Goal: Task Accomplishment & Management: Manage account settings

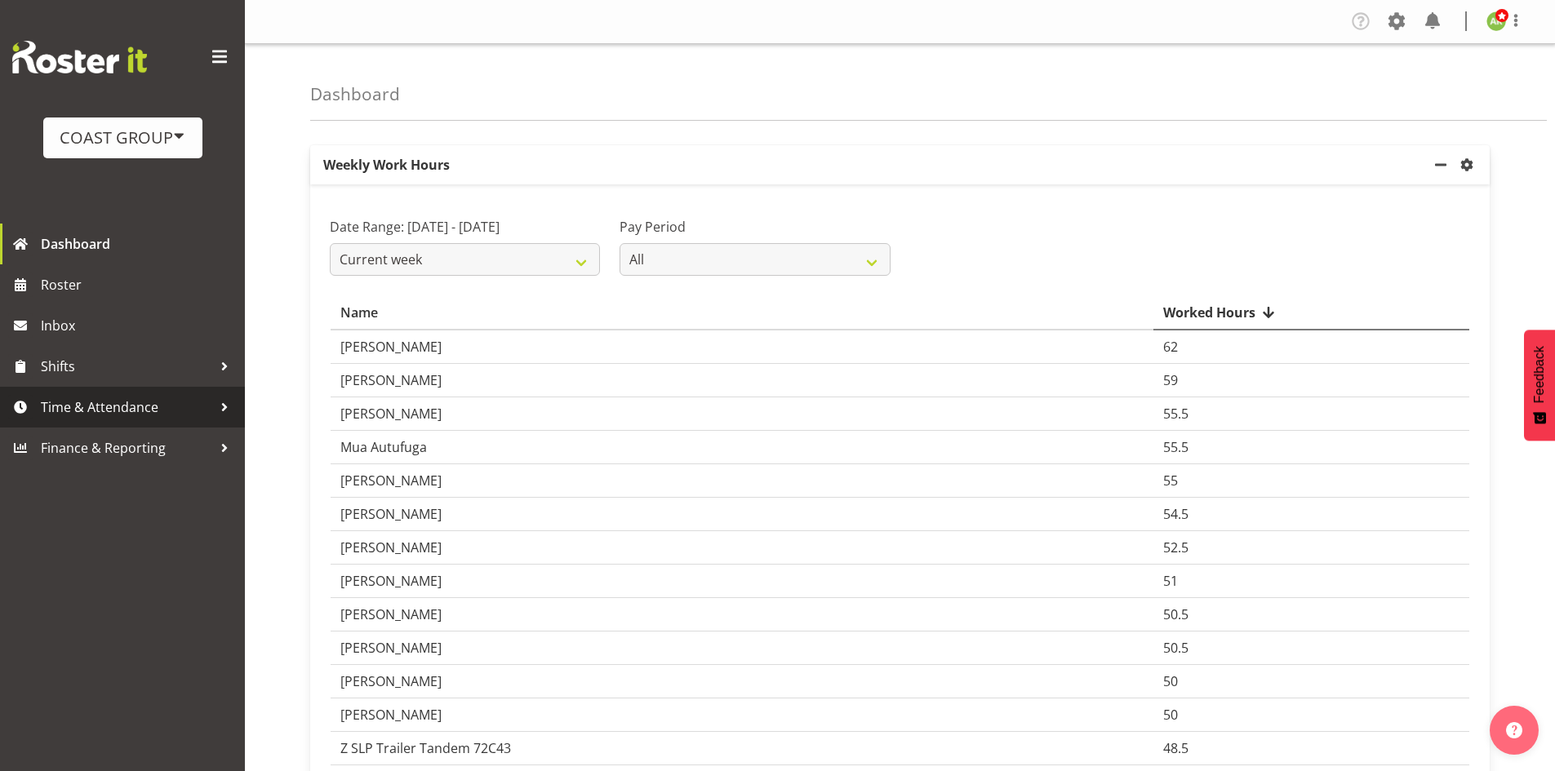
click at [107, 407] on span "Time & Attendance" at bounding box center [126, 407] width 171 height 24
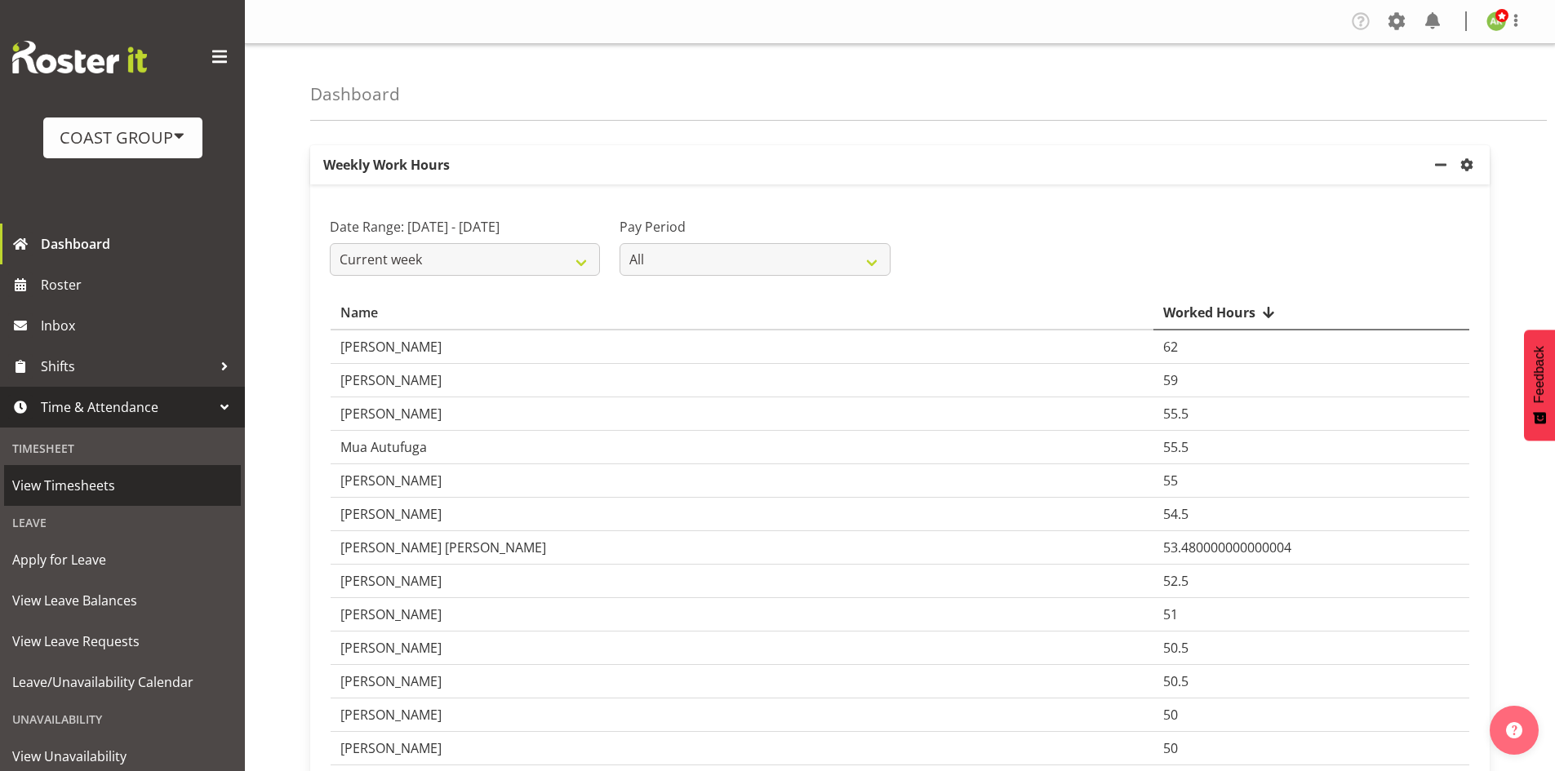
click at [92, 489] on span "View Timesheets" at bounding box center [122, 485] width 220 height 24
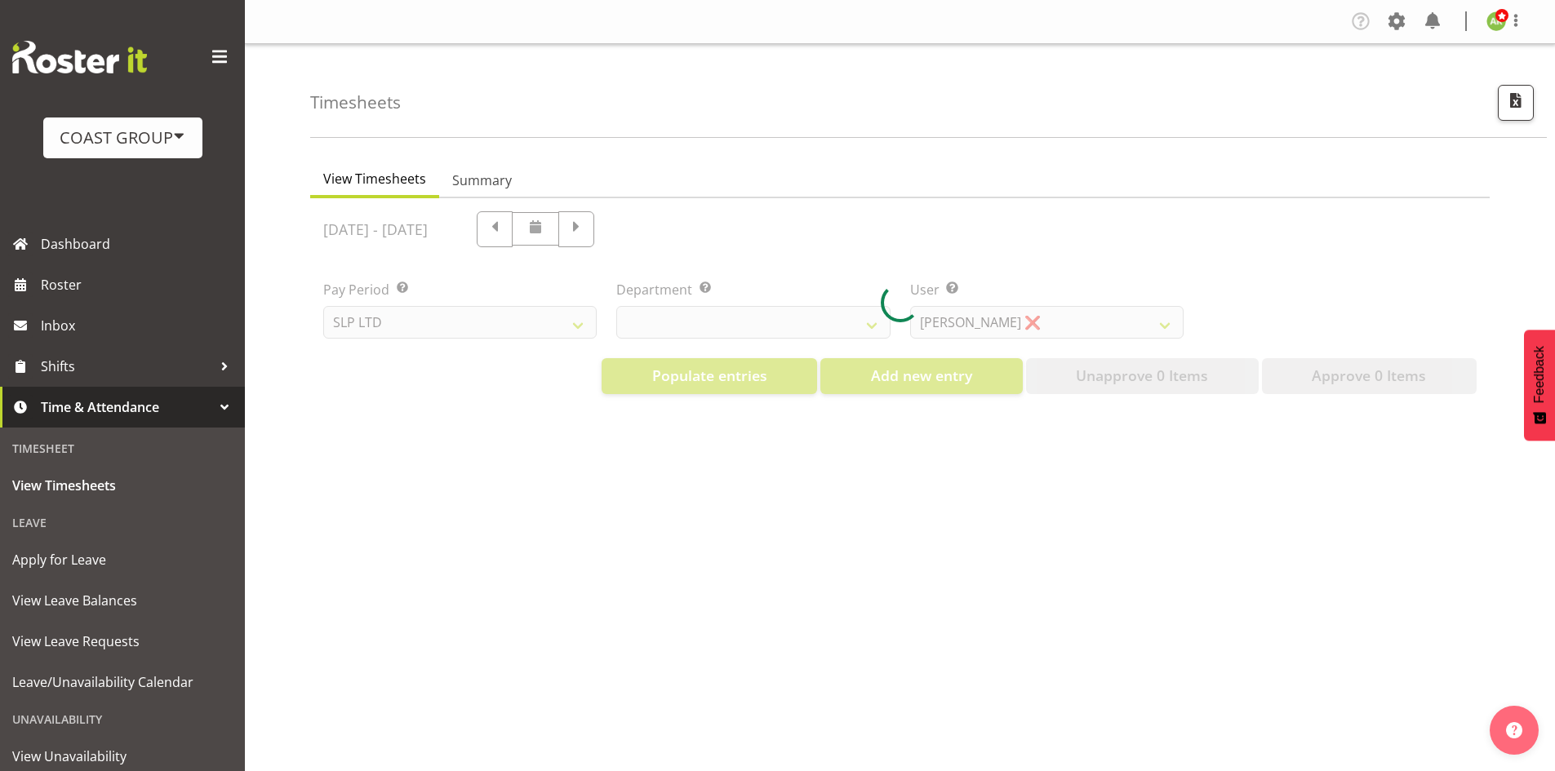
select select "25"
select select "7496"
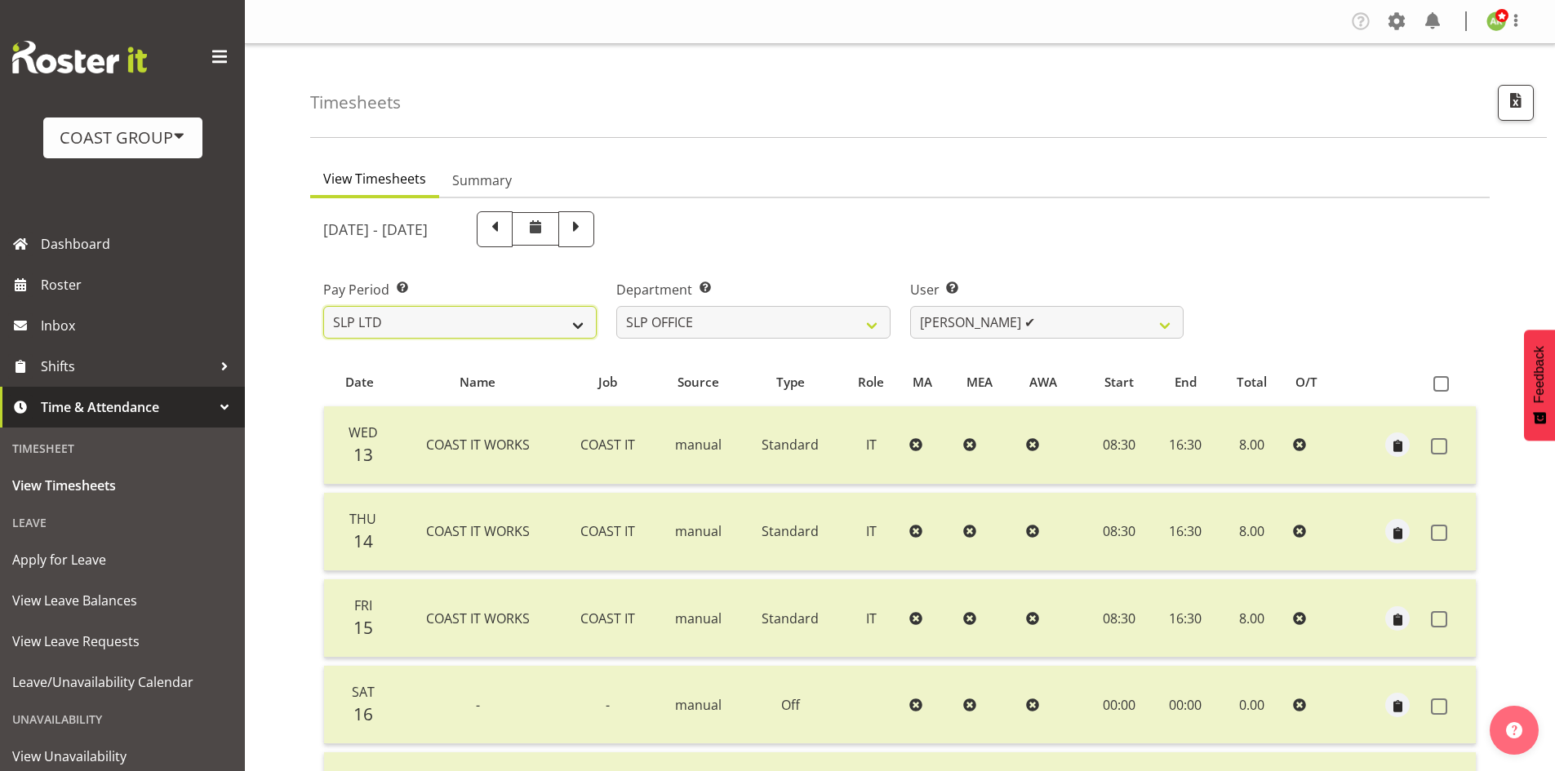
click at [493, 331] on select "SLP LTD EHS LTD DW LTD VEHICLES Carlton Events Hamilton 120 Limited Wellington …" at bounding box center [459, 322] width 273 height 33
select select "7"
click at [323, 306] on select "SLP LTD EHS LTD DW LTD VEHICLES Carlton Events Hamilton 120 Limited Wellington …" at bounding box center [459, 322] width 273 height 33
select select
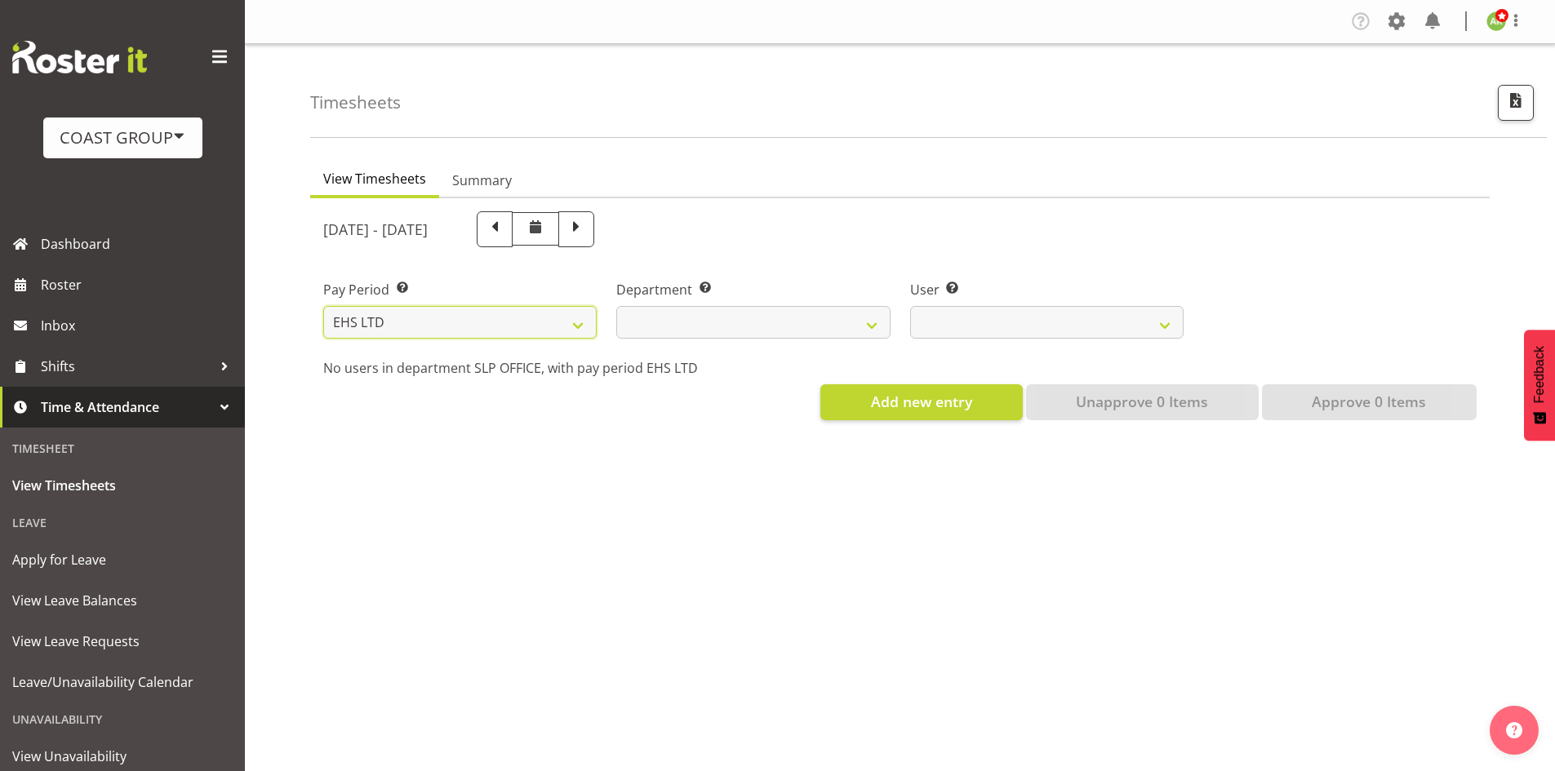
select select
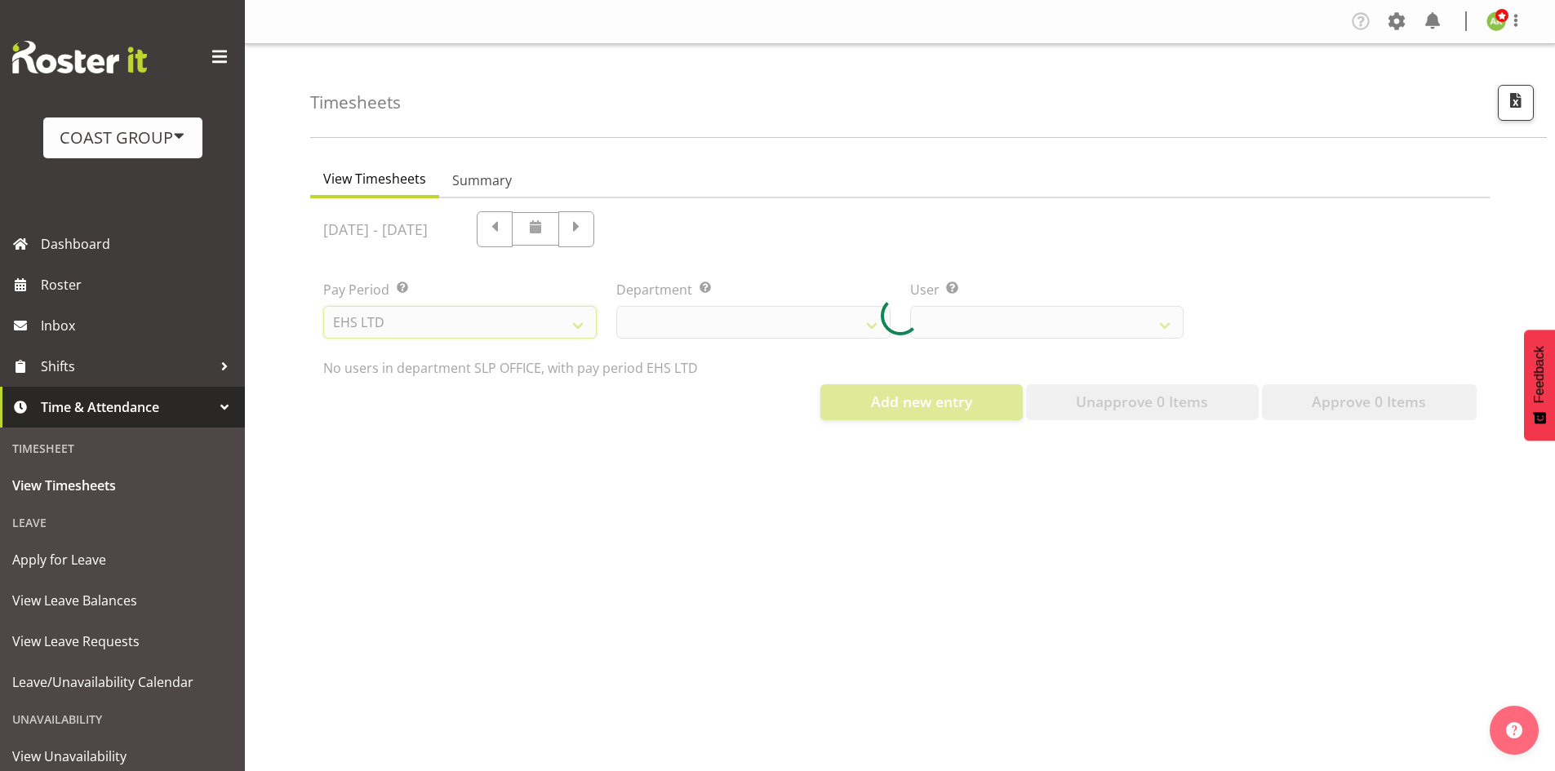
select select
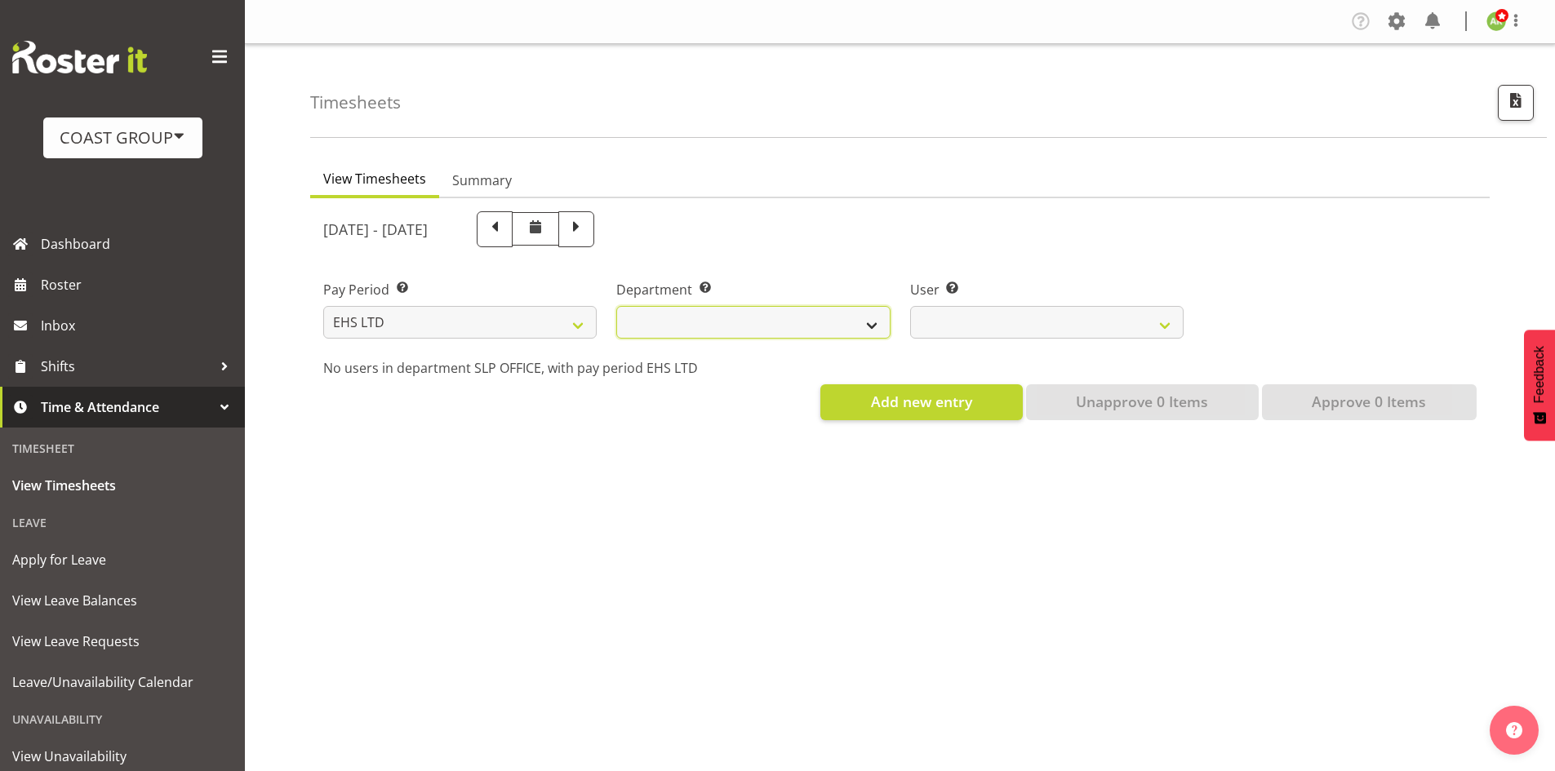
click at [832, 327] on select "EHS AKL ACCOUNTS EHS AKL CARPET EHS AKL D&B EHS AKL DESIGNER EHS AKL FURNITURE …" at bounding box center [752, 322] width 273 height 33
select select "34"
click at [616, 306] on select "EHS AKL ACCOUNTS EHS AKL CARPET EHS AKL D&B EHS AKL DESIGNER EHS AKL FURNITURE …" at bounding box center [752, 322] width 273 height 33
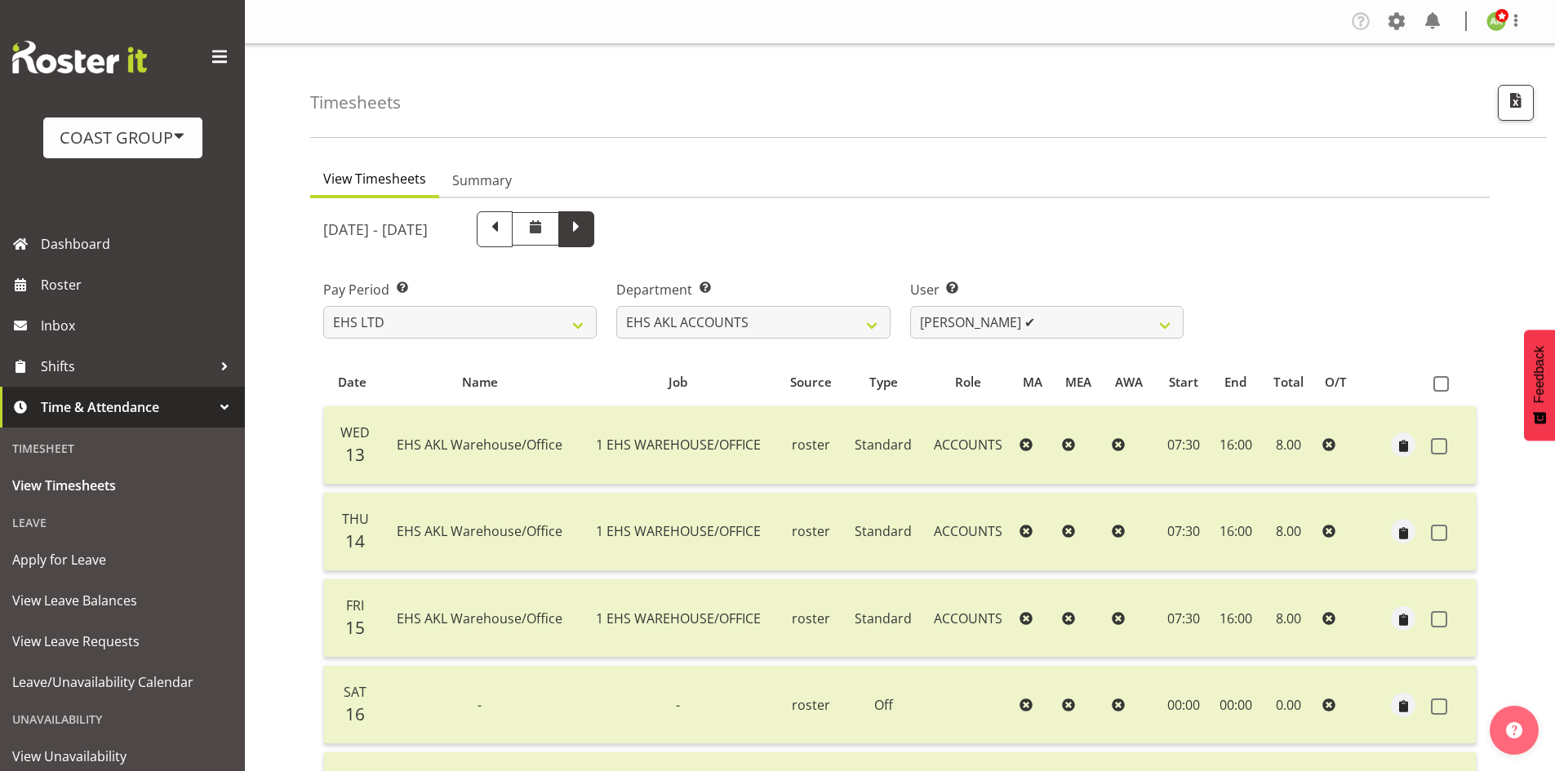
click at [594, 235] on span at bounding box center [576, 229] width 36 height 36
select select
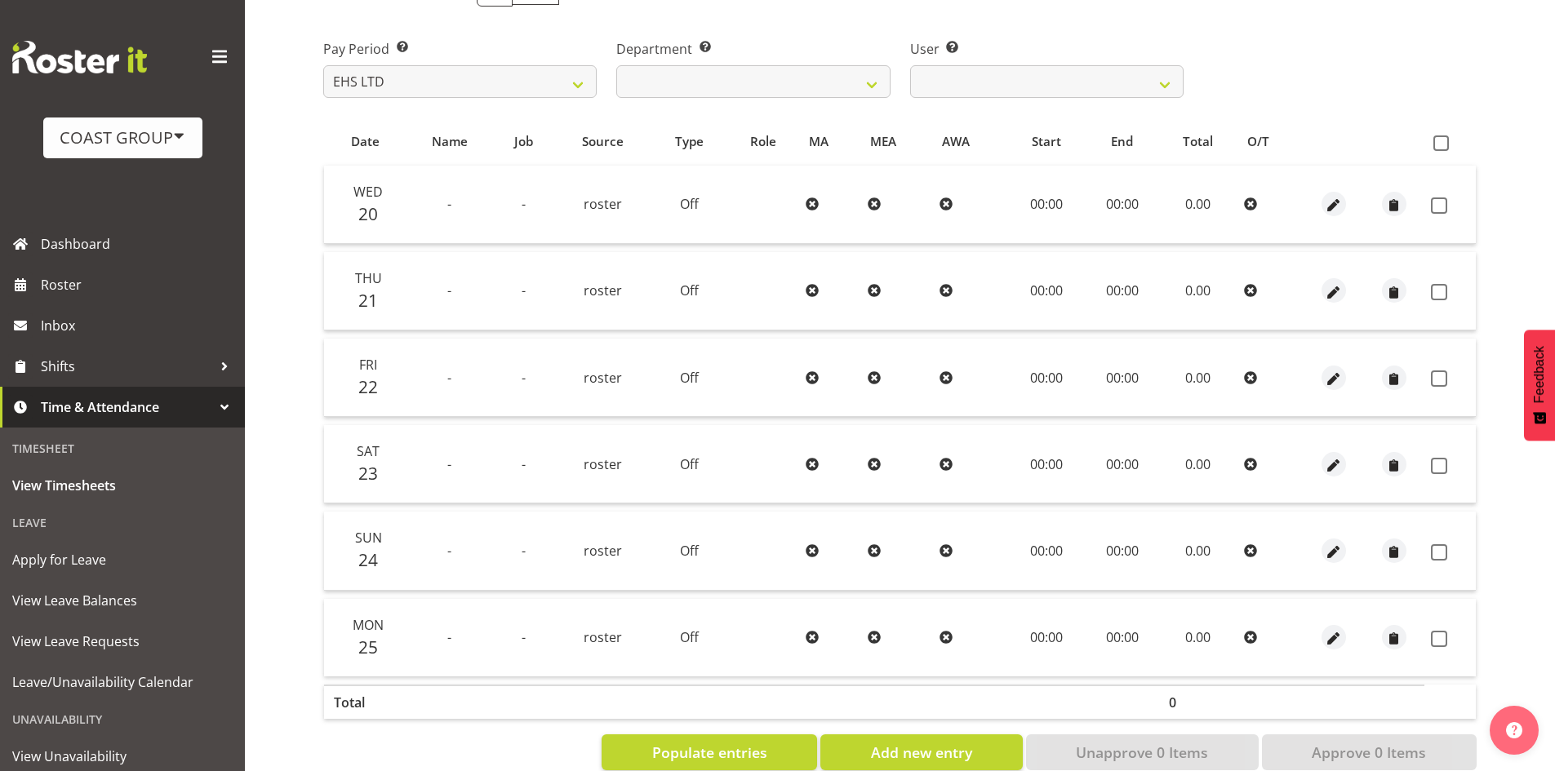
scroll to position [278, 0]
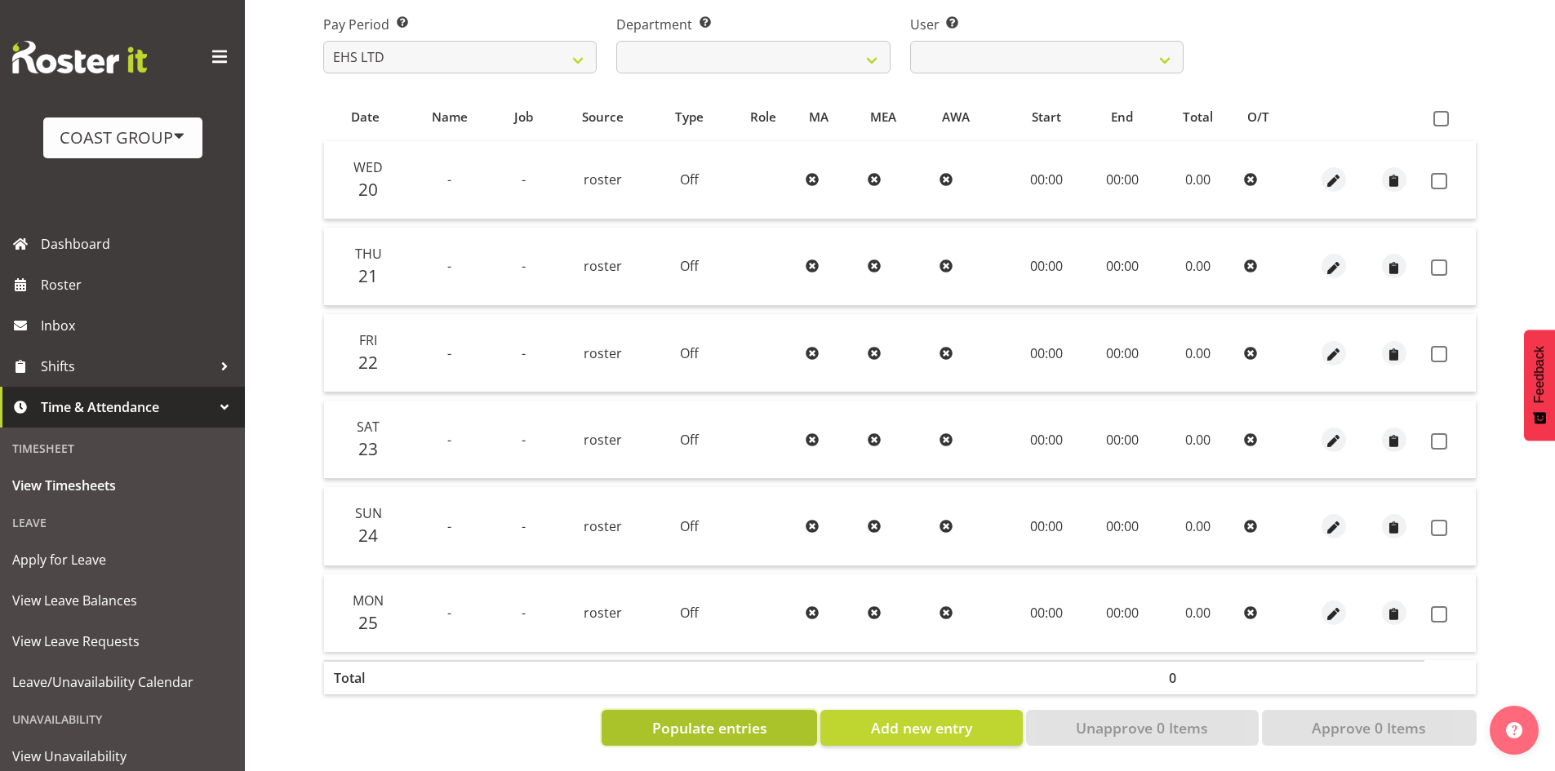
click at [660, 718] on span "Populate entries" at bounding box center [709, 728] width 115 height 21
click at [780, 718] on button "Populate entries" at bounding box center [710, 728] width 216 height 36
click at [901, 718] on span "Add new entry" at bounding box center [921, 728] width 101 height 21
select select
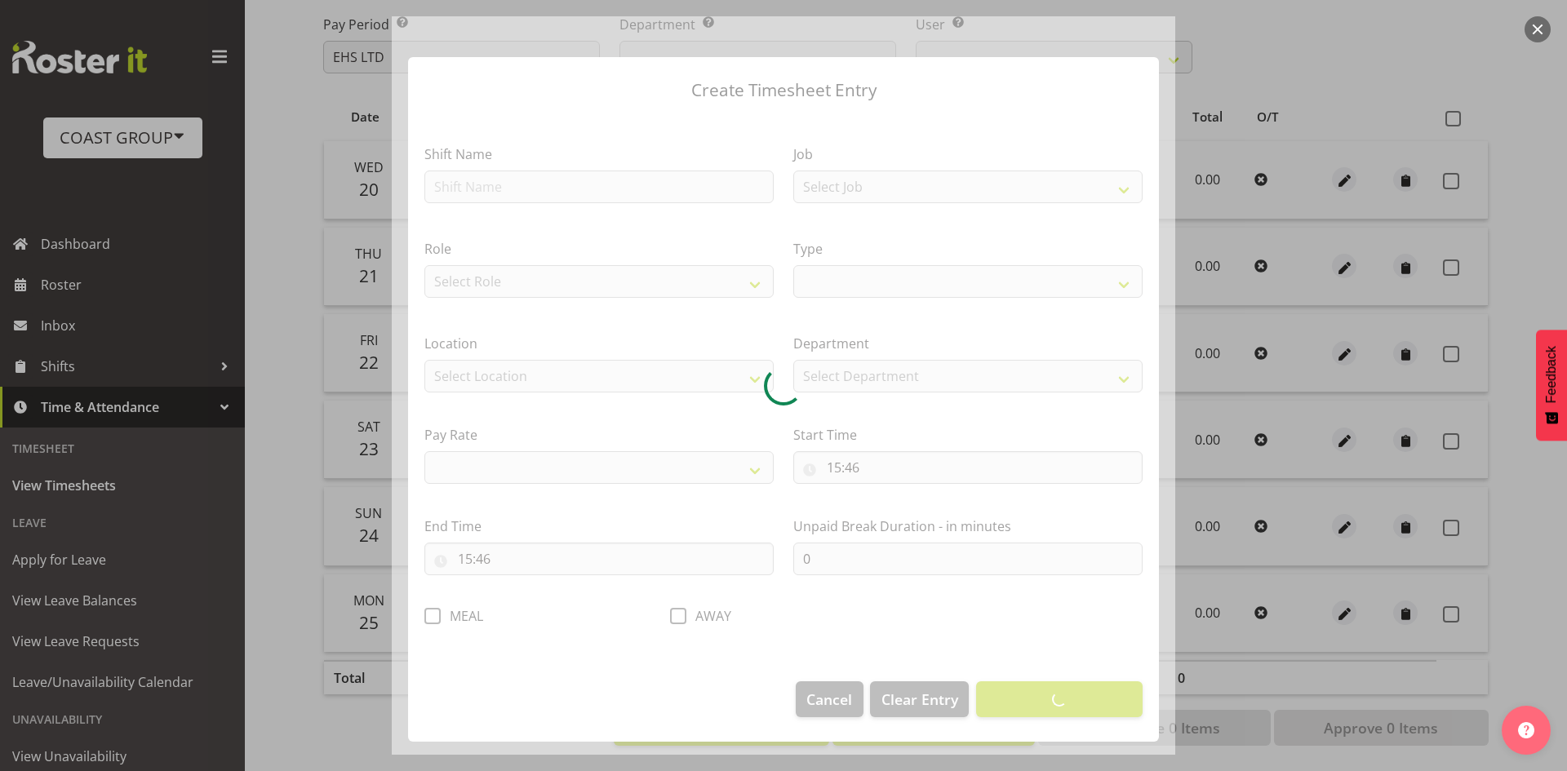
select select
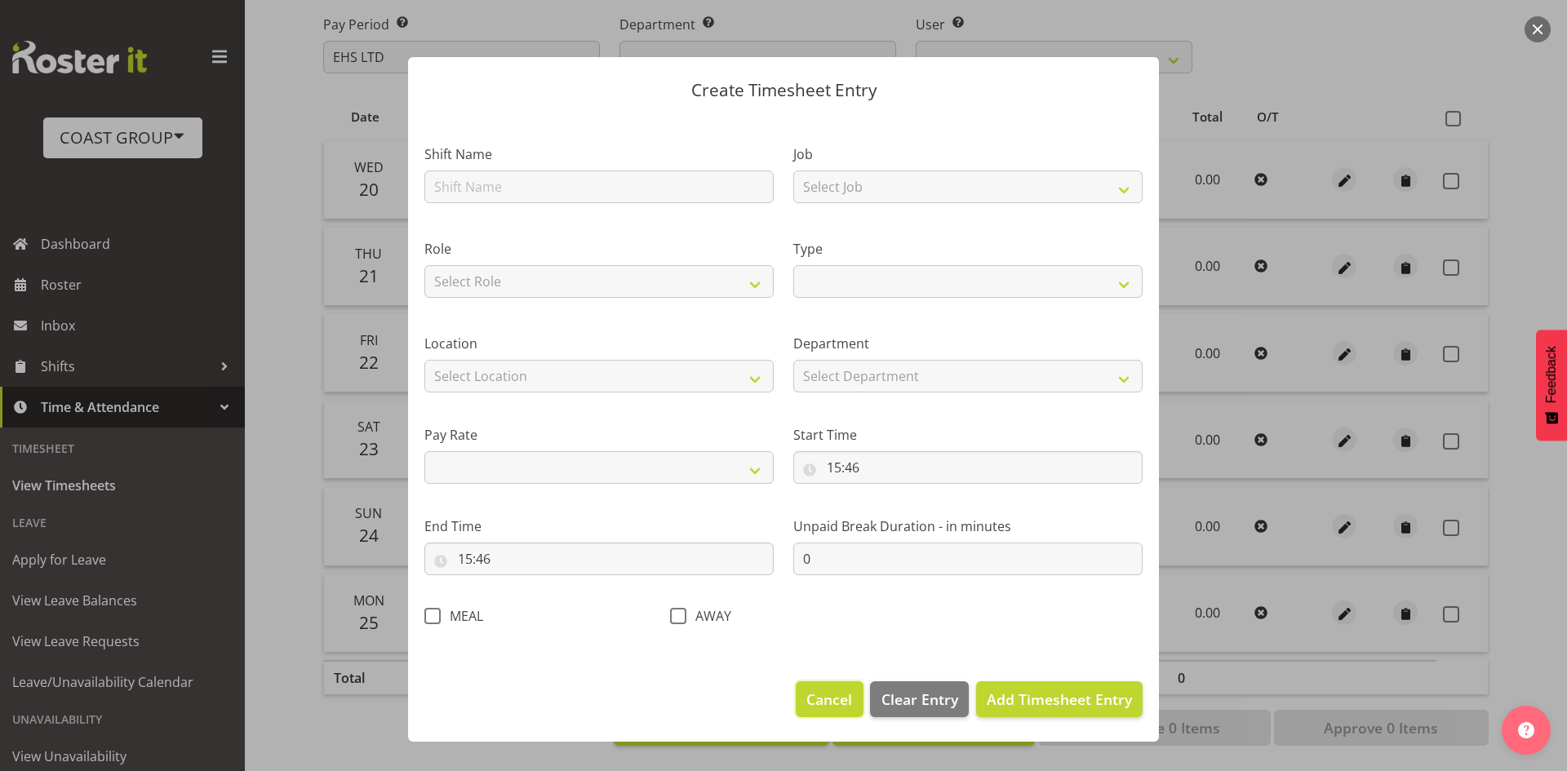
click at [844, 699] on span "Cancel" at bounding box center [829, 699] width 46 height 21
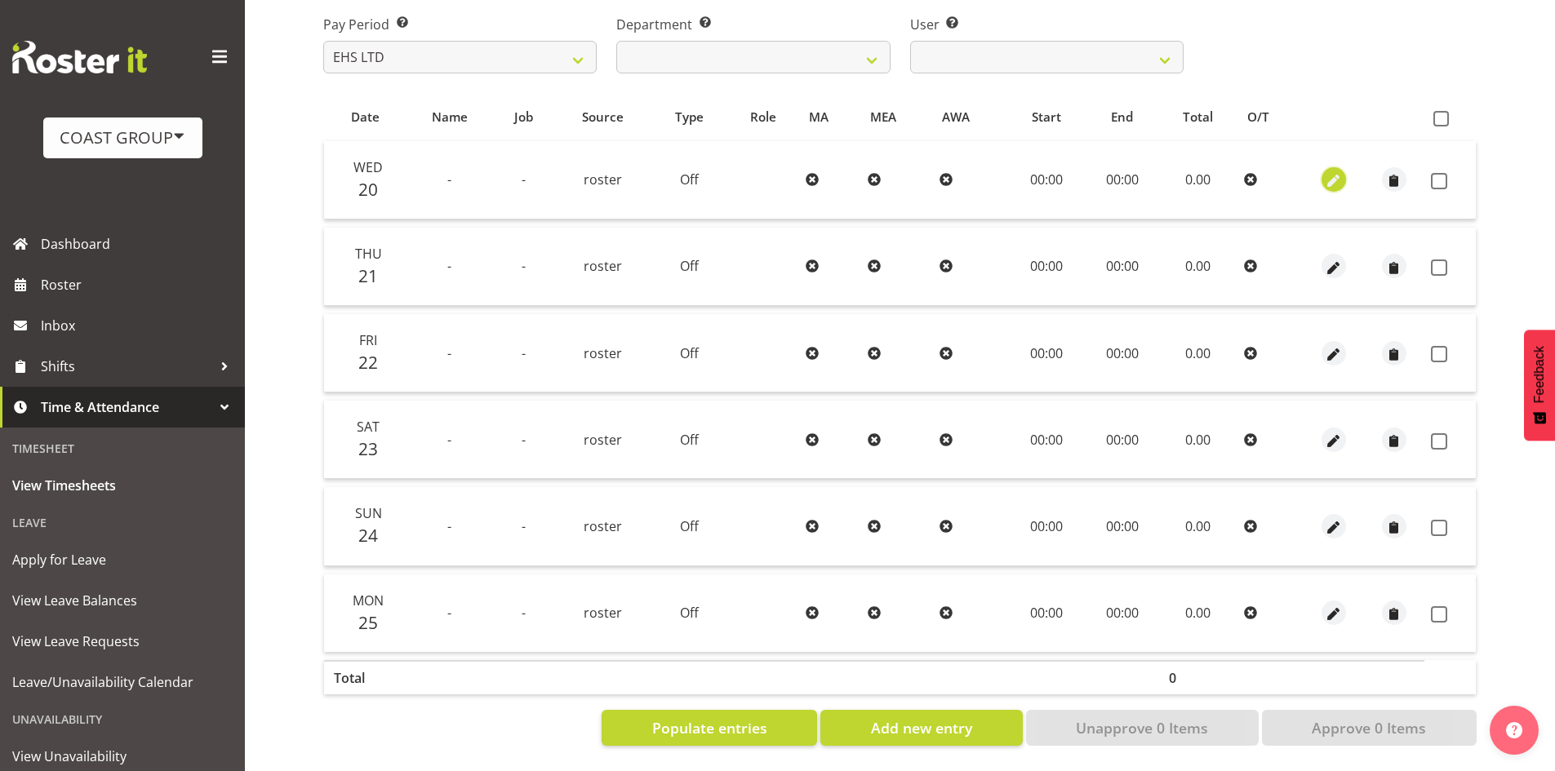
click at [1330, 172] on span "button" at bounding box center [1333, 181] width 19 height 19
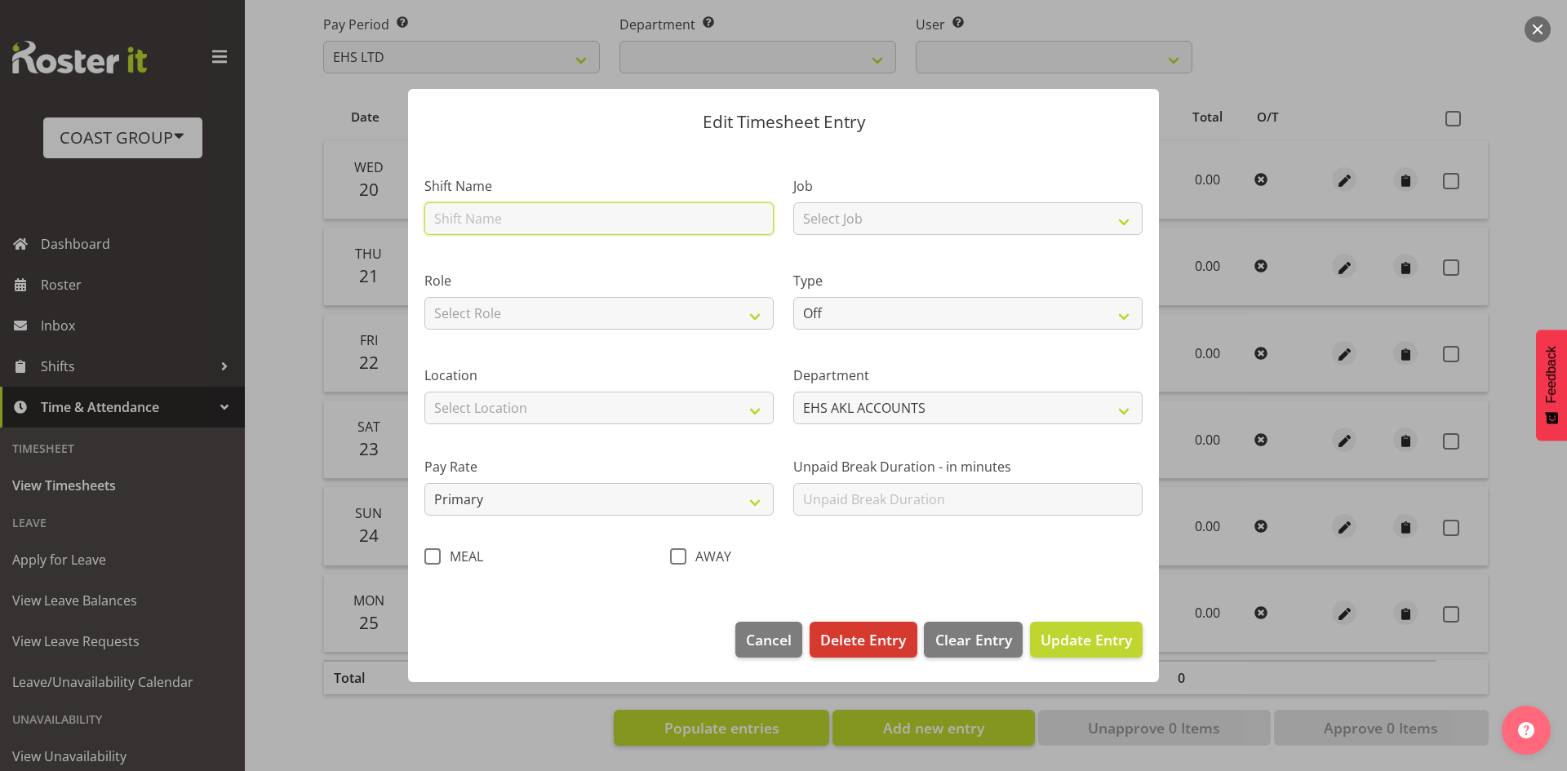
click at [589, 220] on input "text" at bounding box center [598, 218] width 349 height 33
type input "EHS AKL Warehouse/Office"
click at [546, 313] on select "Select Role ACCOUNTS" at bounding box center [598, 313] width 349 height 33
select select "204"
click at [424, 297] on select "Select Role ACCOUNTS" at bounding box center [598, 313] width 349 height 33
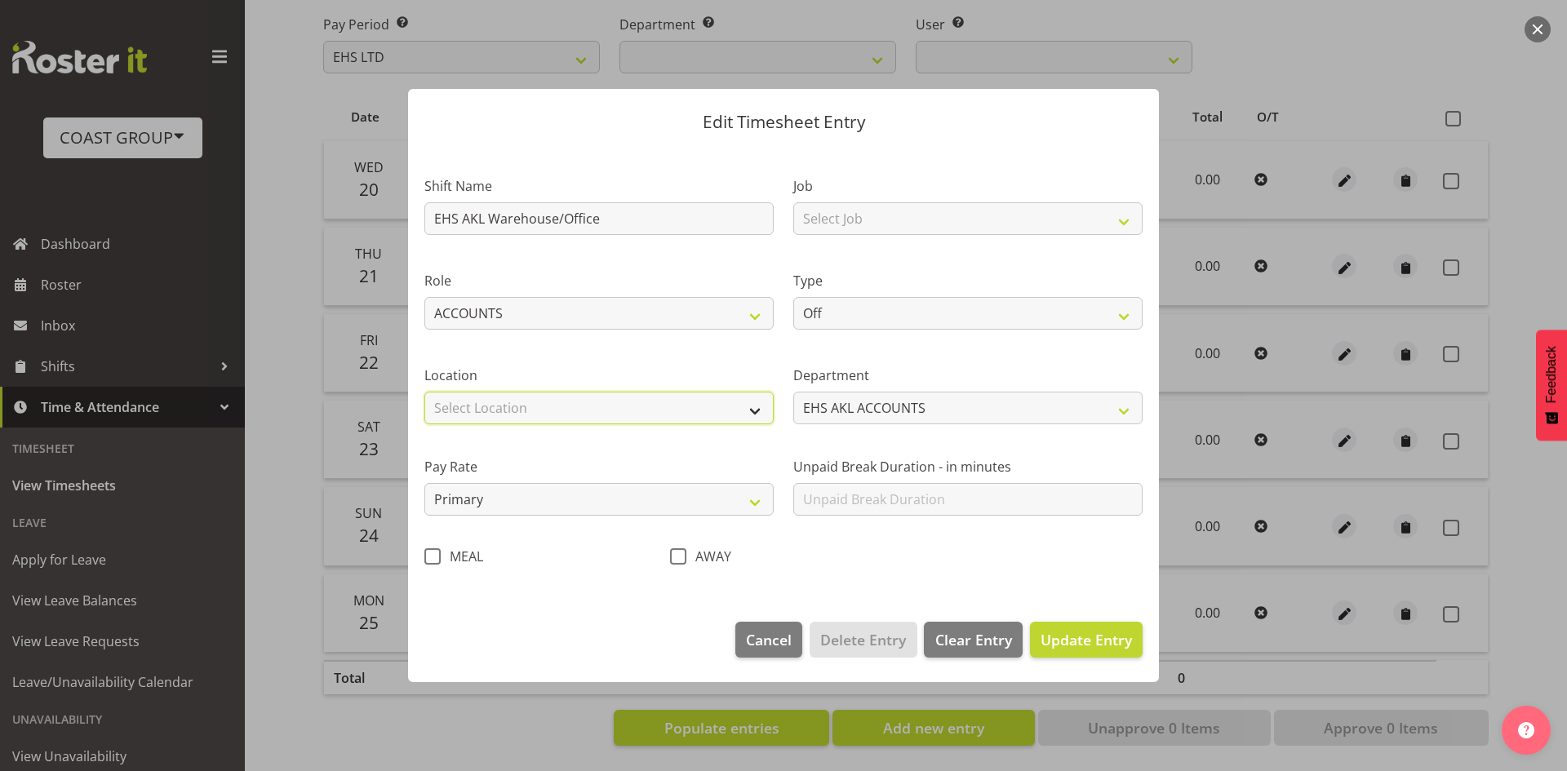
click at [503, 398] on select "Select Location CARLTON EVENTS Carlton Hamilton Carlton Wellington DW CHC DW DI…" at bounding box center [598, 408] width 349 height 33
select select "35"
click at [424, 392] on select "Select Location CARLTON EVENTS Carlton Hamilton Carlton Wellington DW CHC DW DI…" at bounding box center [598, 408] width 349 height 33
drag, startPoint x: 905, startPoint y: 210, endPoint x: 906, endPoint y: 220, distance: 10.6
click at [905, 211] on select "Select Job 1 Carlton Events 1 Carlton Hamilton 1 Carlton Wellington 1 EHS WAREH…" at bounding box center [967, 218] width 349 height 33
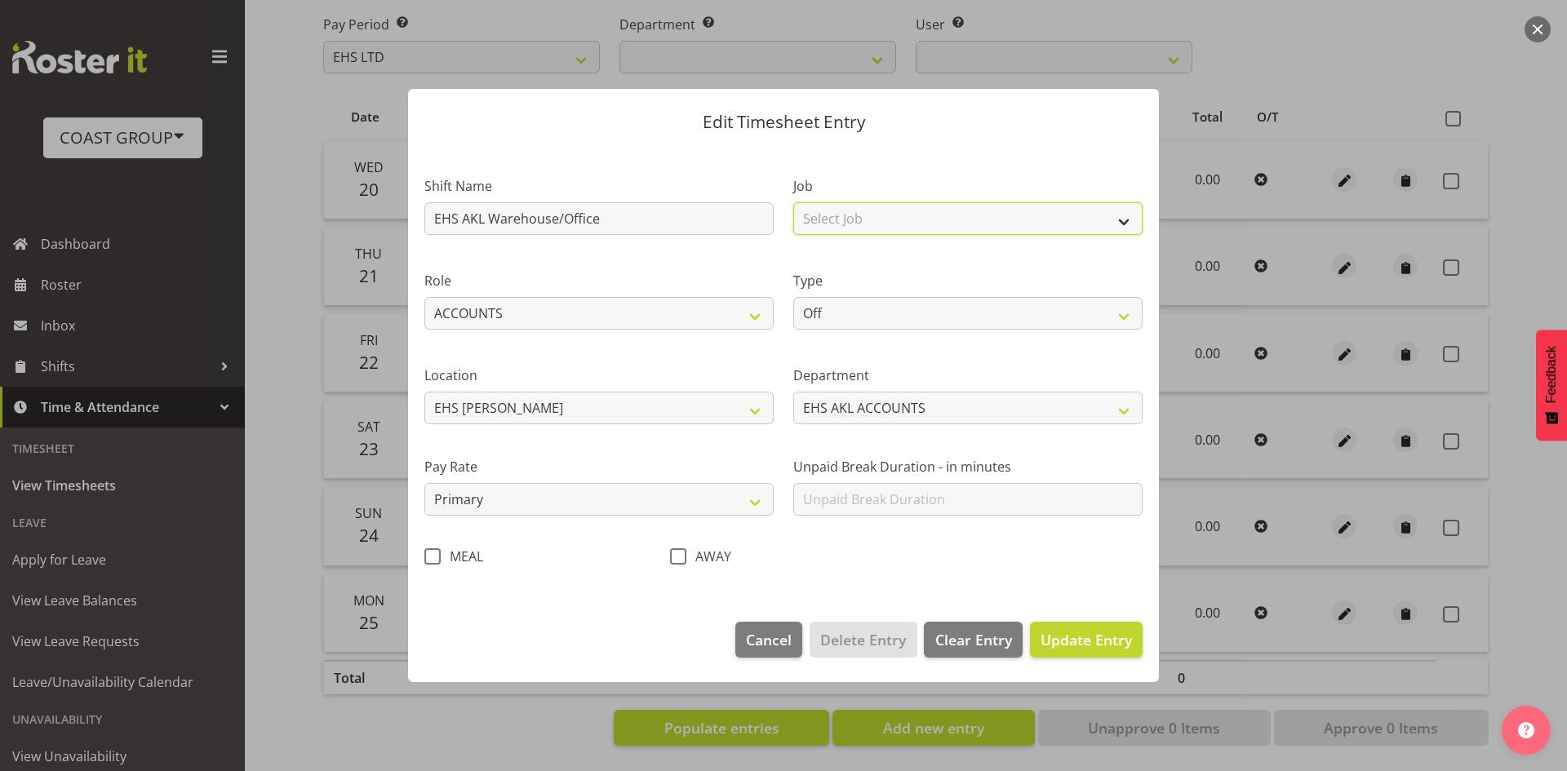
select select "69"
click at [793, 202] on select "Select Job 1 Carlton Events 1 Carlton Hamilton 1 Carlton Wellington 1 EHS WAREH…" at bounding box center [967, 218] width 349 height 33
click at [868, 324] on select "Off Standard Public Holiday Public Holiday (Worked) Day In Lieu Annual Leave Si…" at bounding box center [967, 313] width 349 height 33
select select "Standard"
click at [793, 297] on select "Off Standard Public Holiday Public Holiday (Worked) Day In Lieu Annual Leave Si…" at bounding box center [967, 313] width 349 height 33
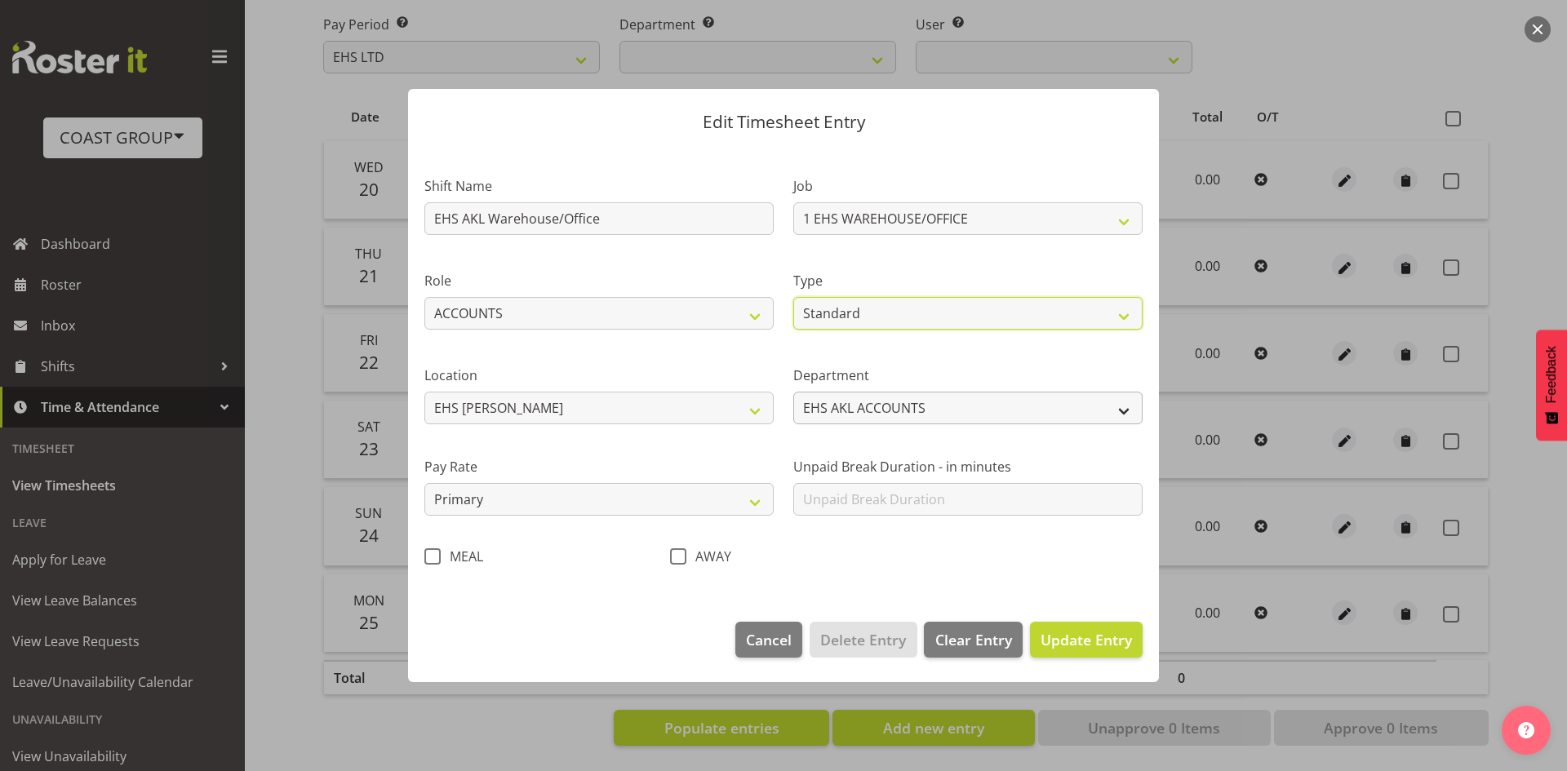
select select "7"
select select "2025"
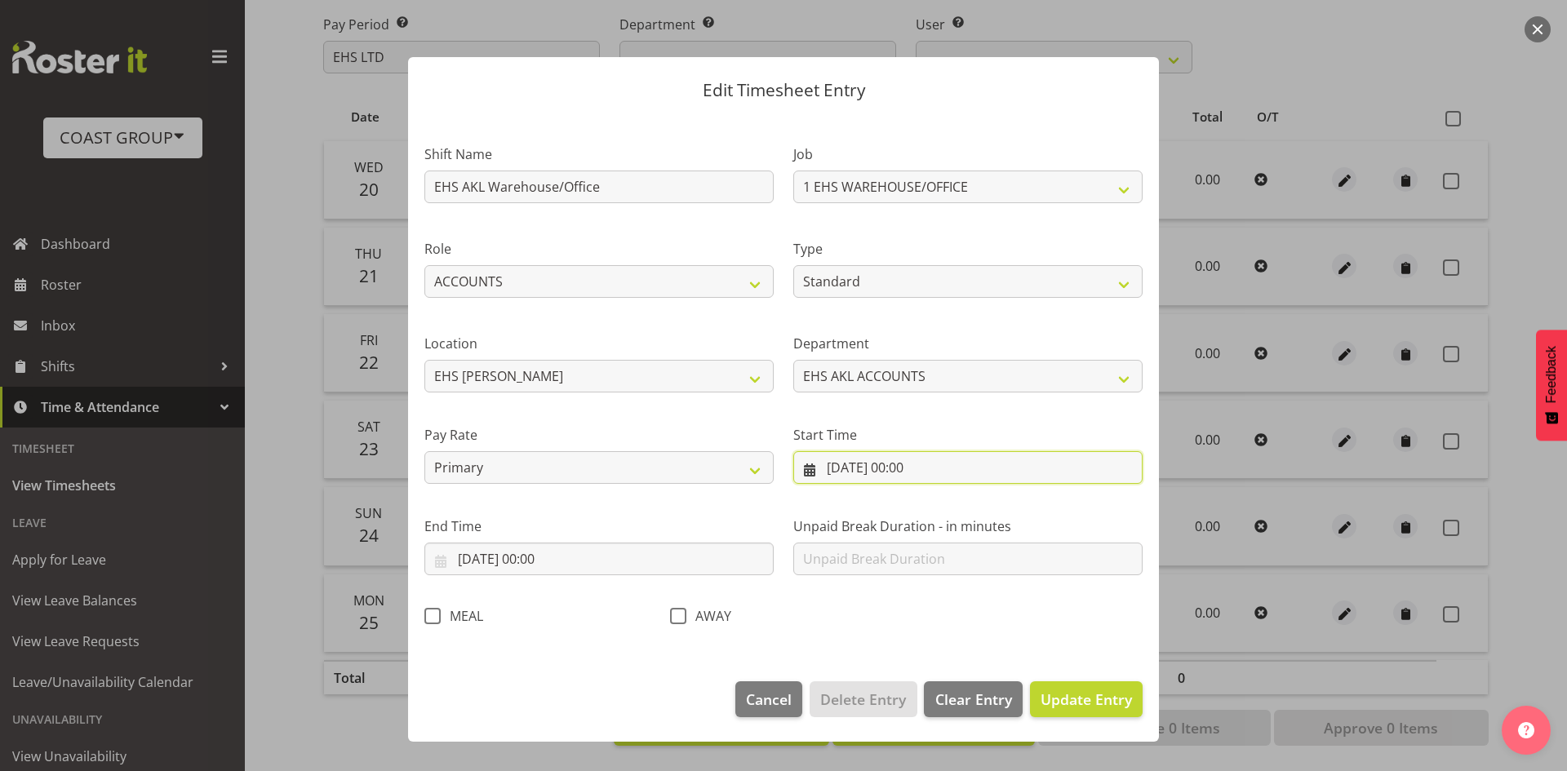
click at [924, 475] on input "20/08/2025, 00:00" at bounding box center [967, 467] width 349 height 33
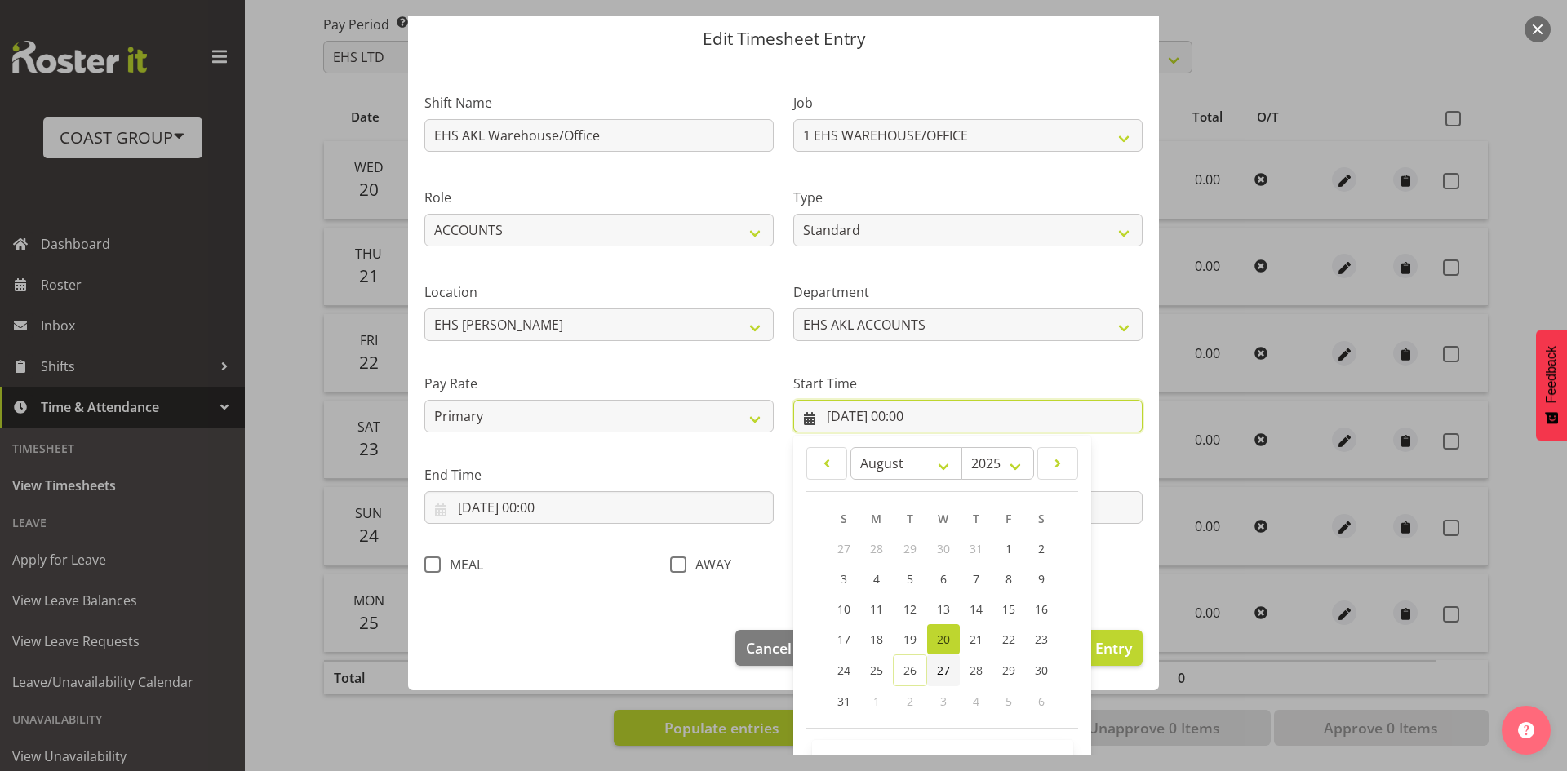
scroll to position [102, 0]
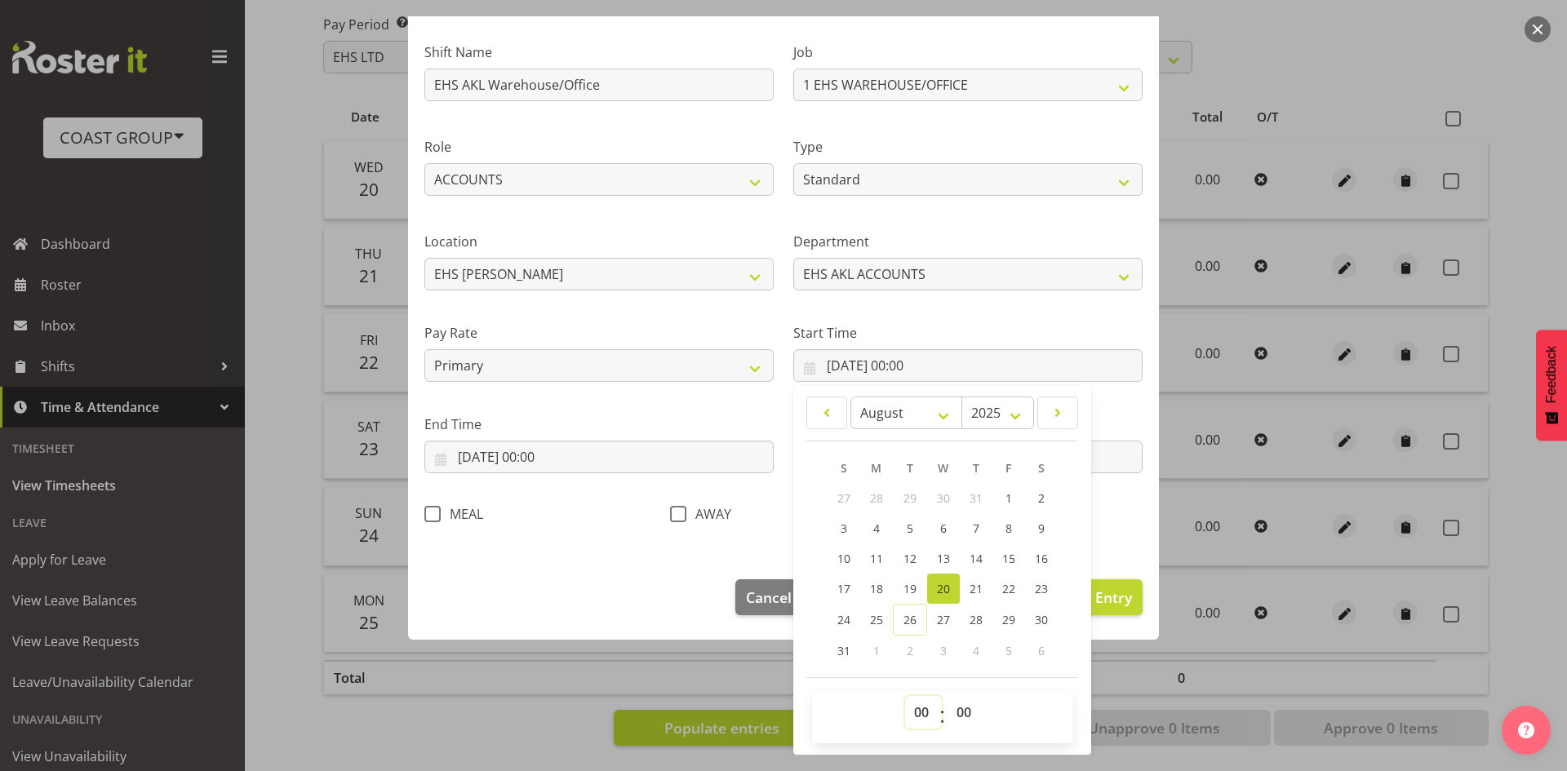
click at [924, 706] on select "00 01 02 03 04 05 06 07 08 09 10 11 12 13 14 15 16 17 18 19 20 21 22 23" at bounding box center [923, 712] width 37 height 33
select select "7"
click at [905, 696] on select "00 01 02 03 04 05 06 07 08 09 10 11 12 13 14 15 16 17 18 19 20 21 22 23" at bounding box center [923, 712] width 37 height 33
type input "20/08/2025, 07:00"
click at [958, 725] on select "00 01 02 03 04 05 06 07 08 09 10 11 12 13 14 15 16 17 18 19 20 21 22 23 24 25 2…" at bounding box center [966, 712] width 37 height 33
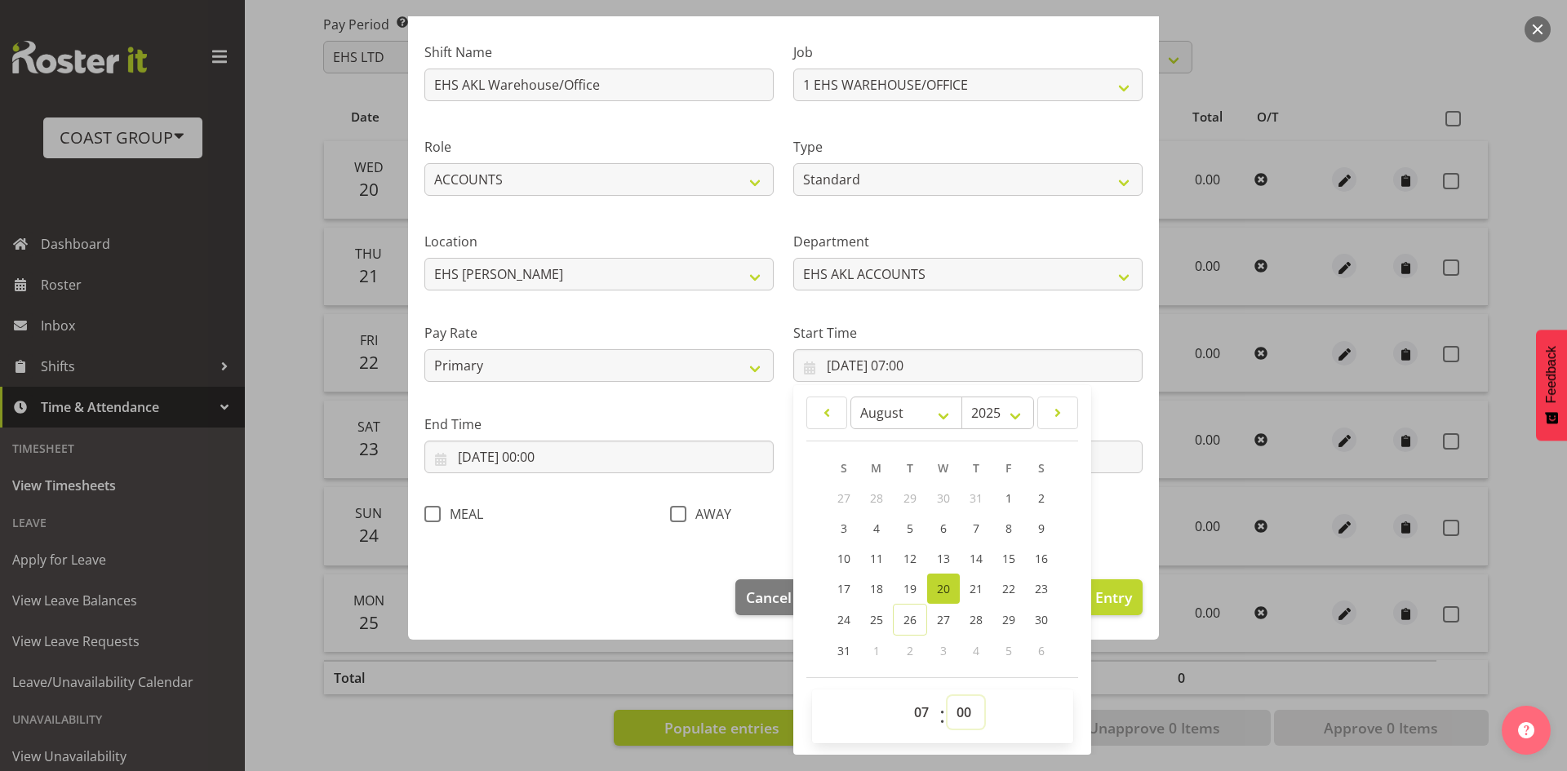
select select "30"
click at [948, 696] on select "00 01 02 03 04 05 06 07 08 09 10 11 12 13 14 15 16 17 18 19 20 21 22 23 24 25 2…" at bounding box center [966, 712] width 37 height 33
type input "20/08/2025, 07:30"
click at [546, 462] on input "20/08/2025, 00:00" at bounding box center [598, 457] width 349 height 33
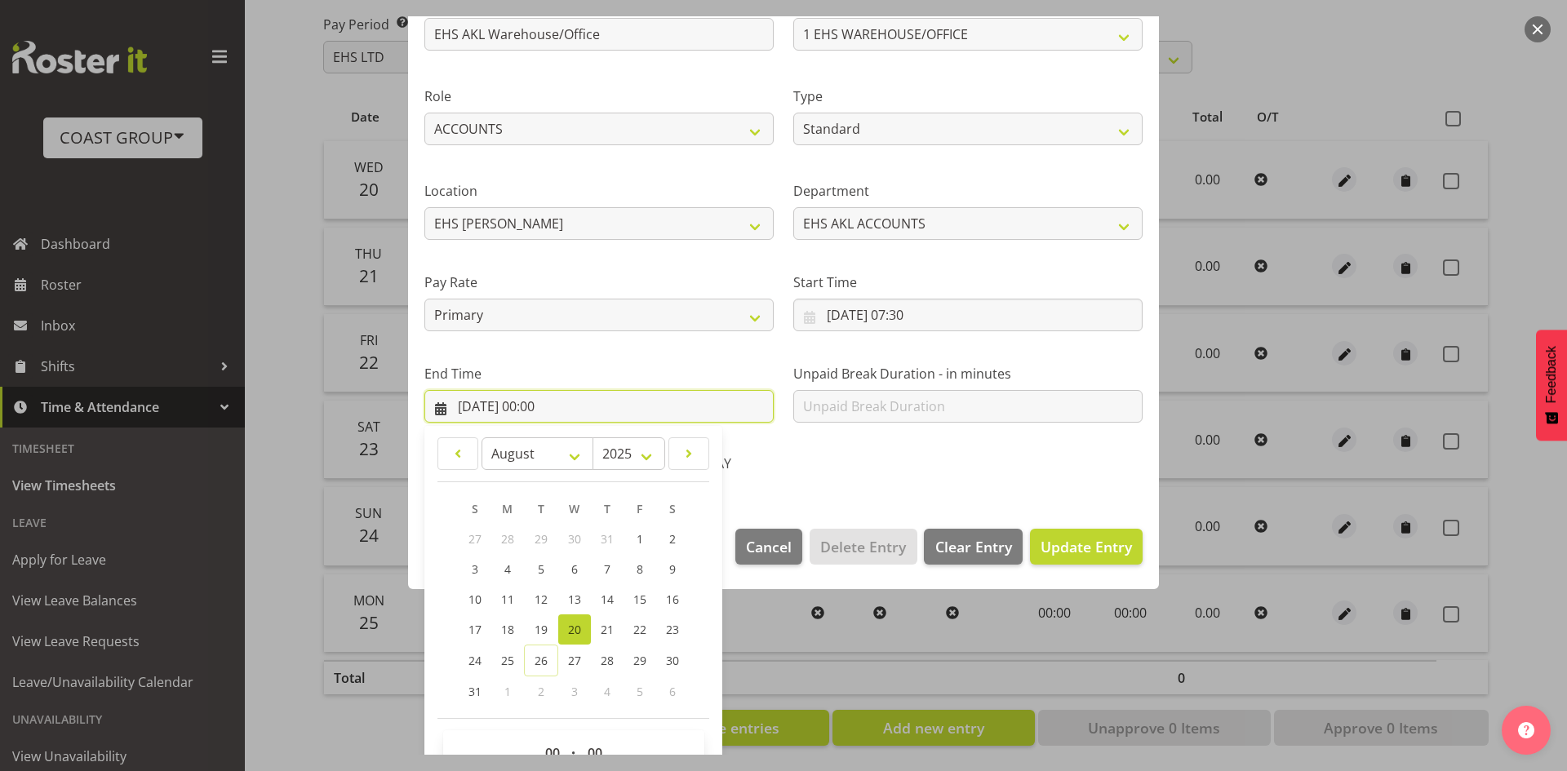
scroll to position [193, 0]
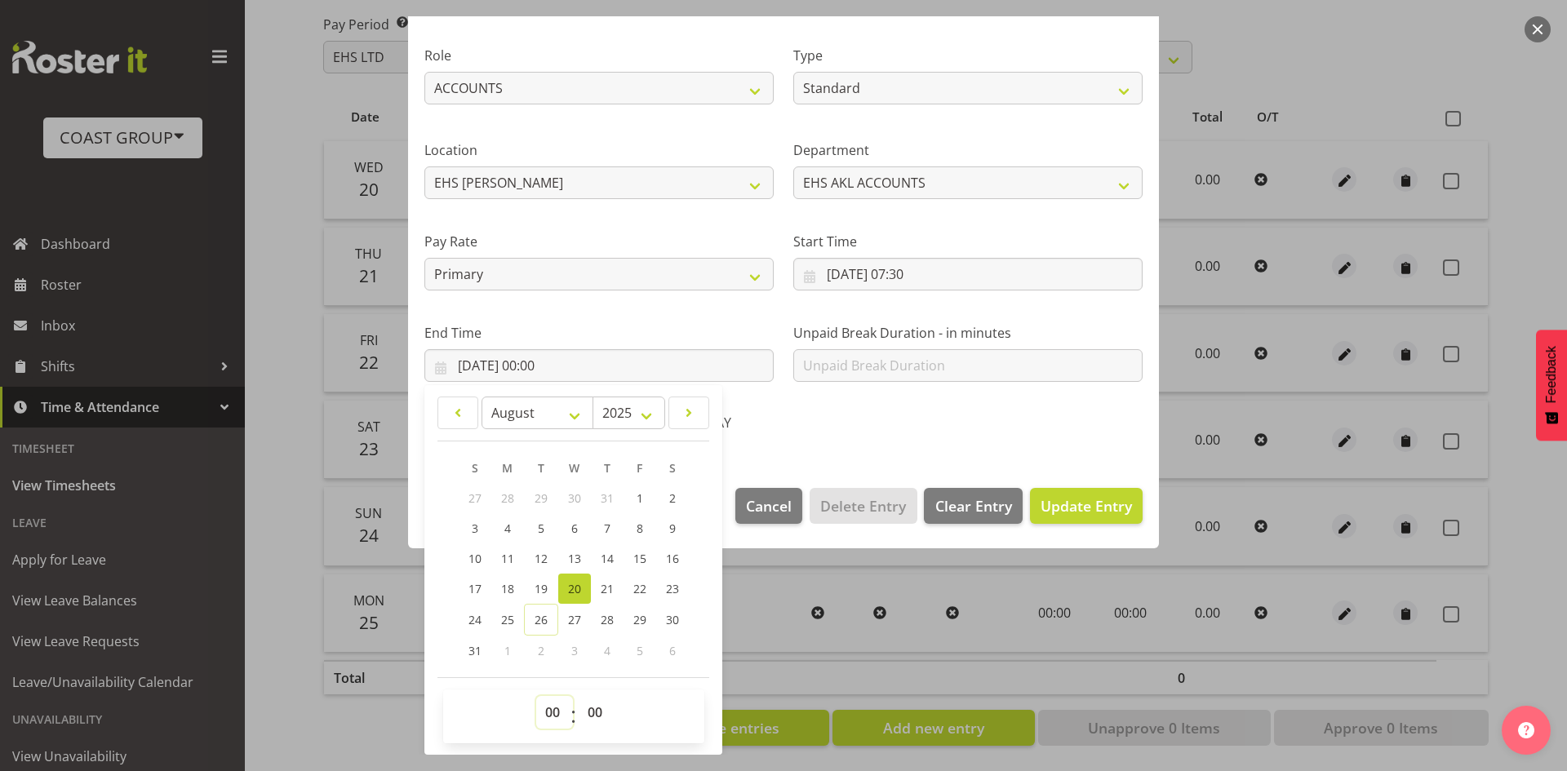
click at [562, 722] on select "00 01 02 03 04 05 06 07 08 09 10 11 12 13 14 15 16 17 18 19 20 21 22 23" at bounding box center [554, 712] width 37 height 33
select select "16"
click at [536, 696] on select "00 01 02 03 04 05 06 07 08 09 10 11 12 13 14 15 16 17 18 19 20 21 22 23" at bounding box center [554, 712] width 37 height 33
type input "20/08/2025, 16:00"
click at [1081, 511] on span "Update Entry" at bounding box center [1086, 506] width 91 height 20
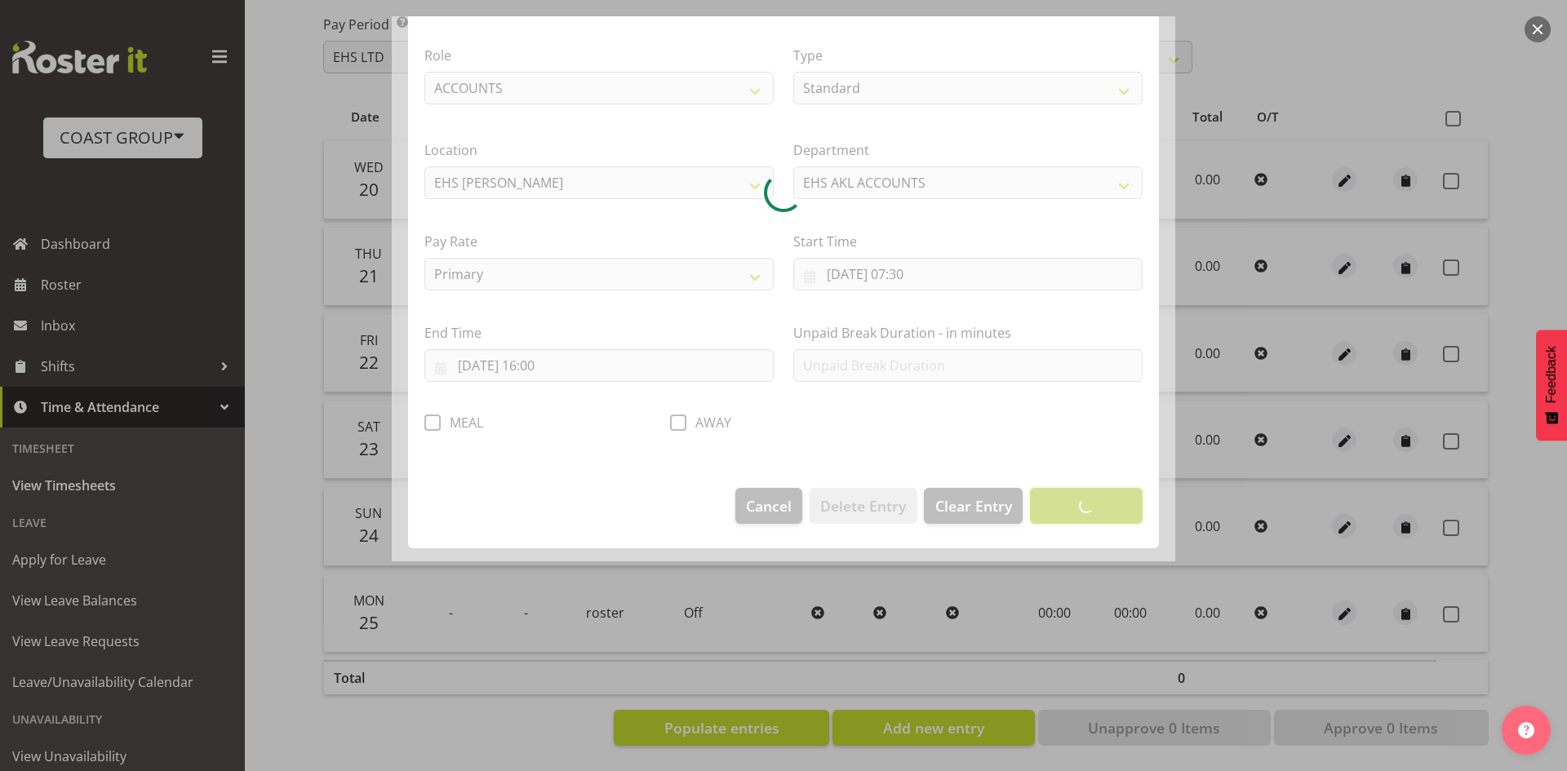
scroll to position [0, 0]
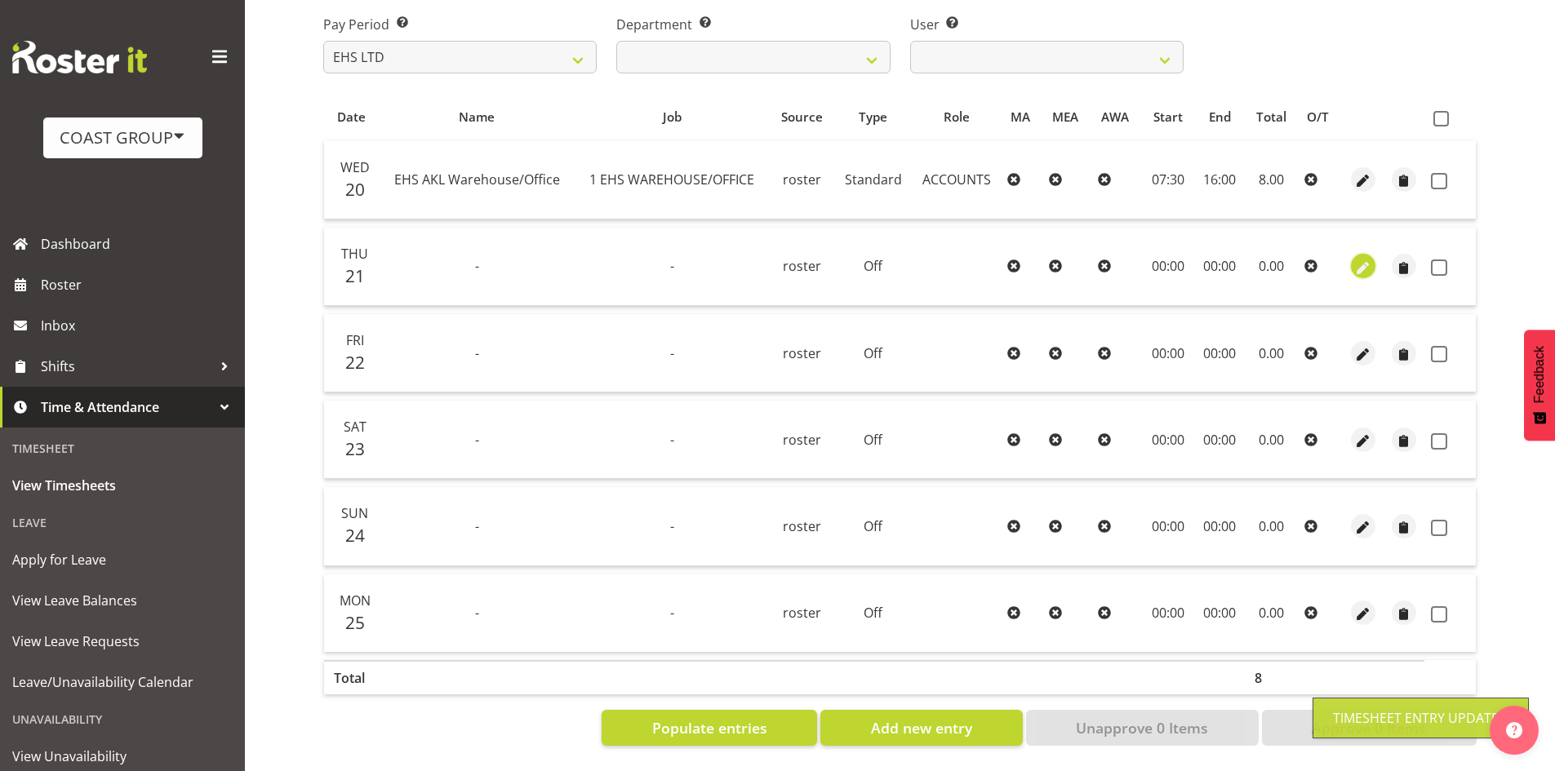
click at [1366, 259] on span "button" at bounding box center [1362, 268] width 19 height 19
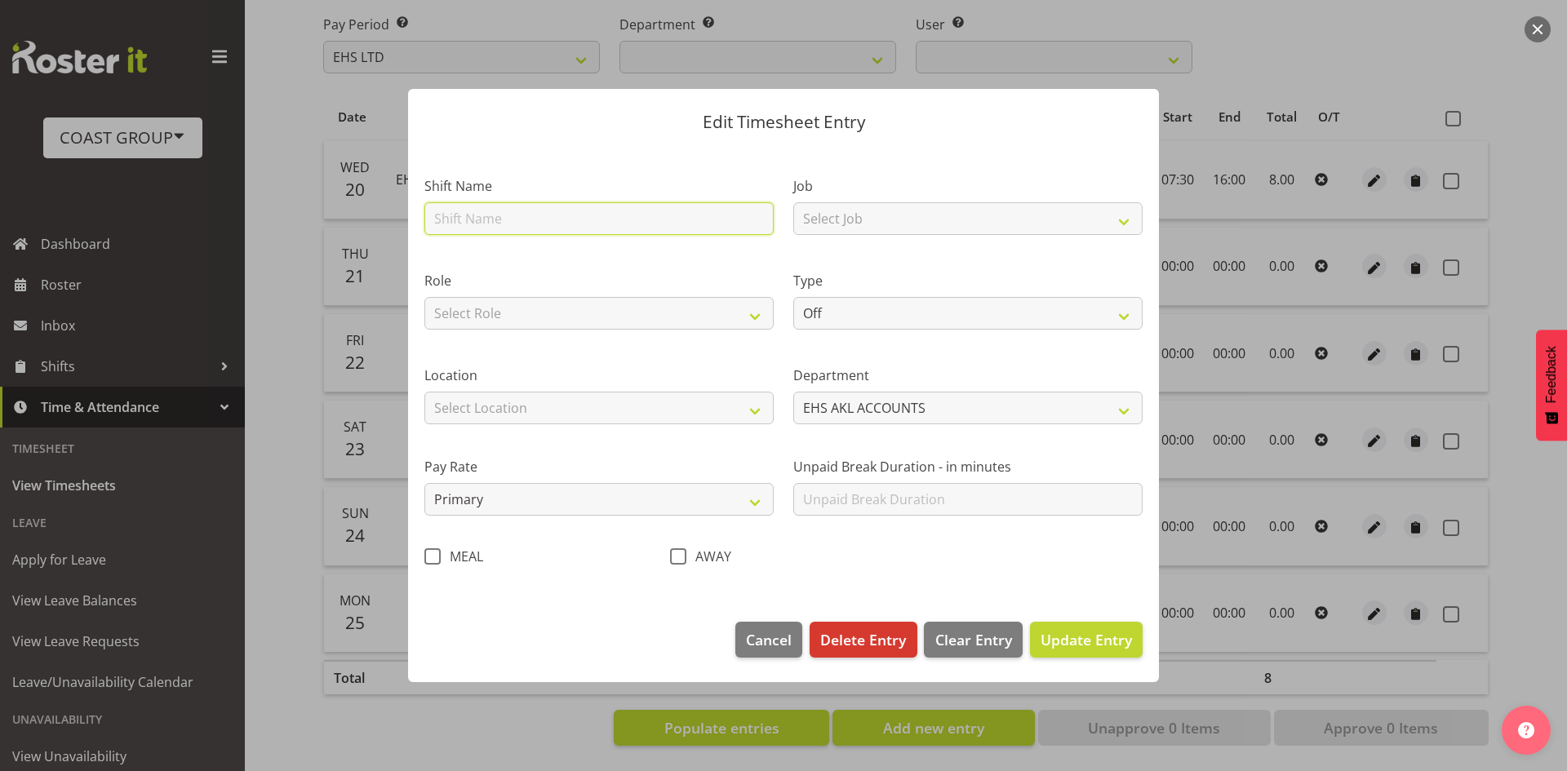
click at [531, 226] on input "text" at bounding box center [598, 218] width 349 height 33
type input "EHS AKL Warehouse/Office"
drag, startPoint x: 513, startPoint y: 304, endPoint x: 513, endPoint y: 318, distance: 13.1
click at [513, 304] on select "Select Role ACCOUNTS" at bounding box center [598, 313] width 349 height 33
select select "204"
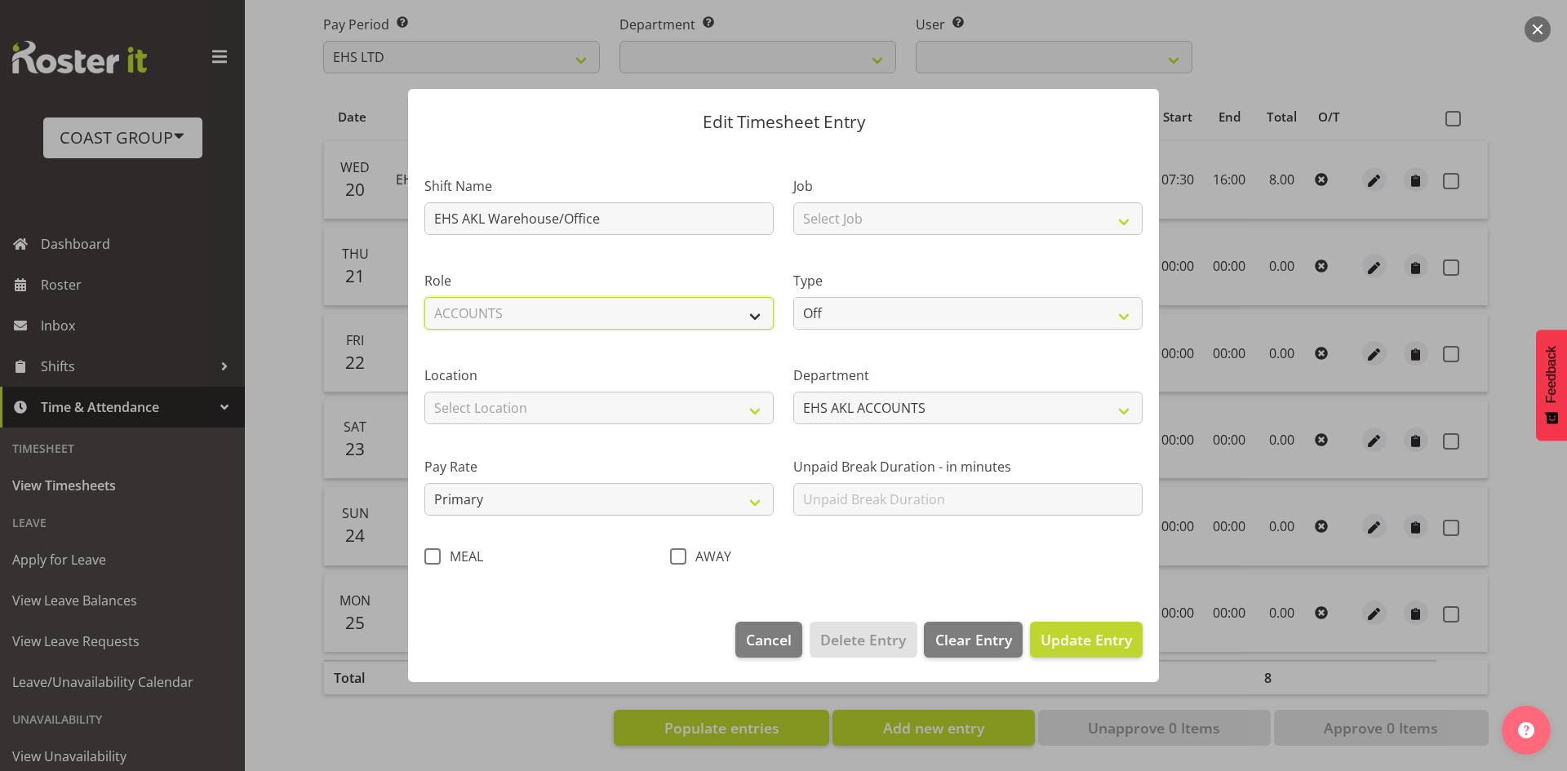
click at [424, 297] on select "Select Role ACCOUNTS" at bounding box center [598, 313] width 349 height 33
click at [503, 417] on select "Select Location CARLTON EVENTS Carlton Hamilton Carlton Wellington DW CHC DW DI…" at bounding box center [598, 408] width 349 height 33
select select "35"
click at [424, 392] on select "Select Location CARLTON EVENTS Carlton Hamilton Carlton Wellington DW CHC DW DI…" at bounding box center [598, 408] width 349 height 33
click at [910, 233] on select "Select Job 1 Carlton Events 1 Carlton Hamilton 1 Carlton Wellington 1 EHS WAREH…" at bounding box center [967, 218] width 349 height 33
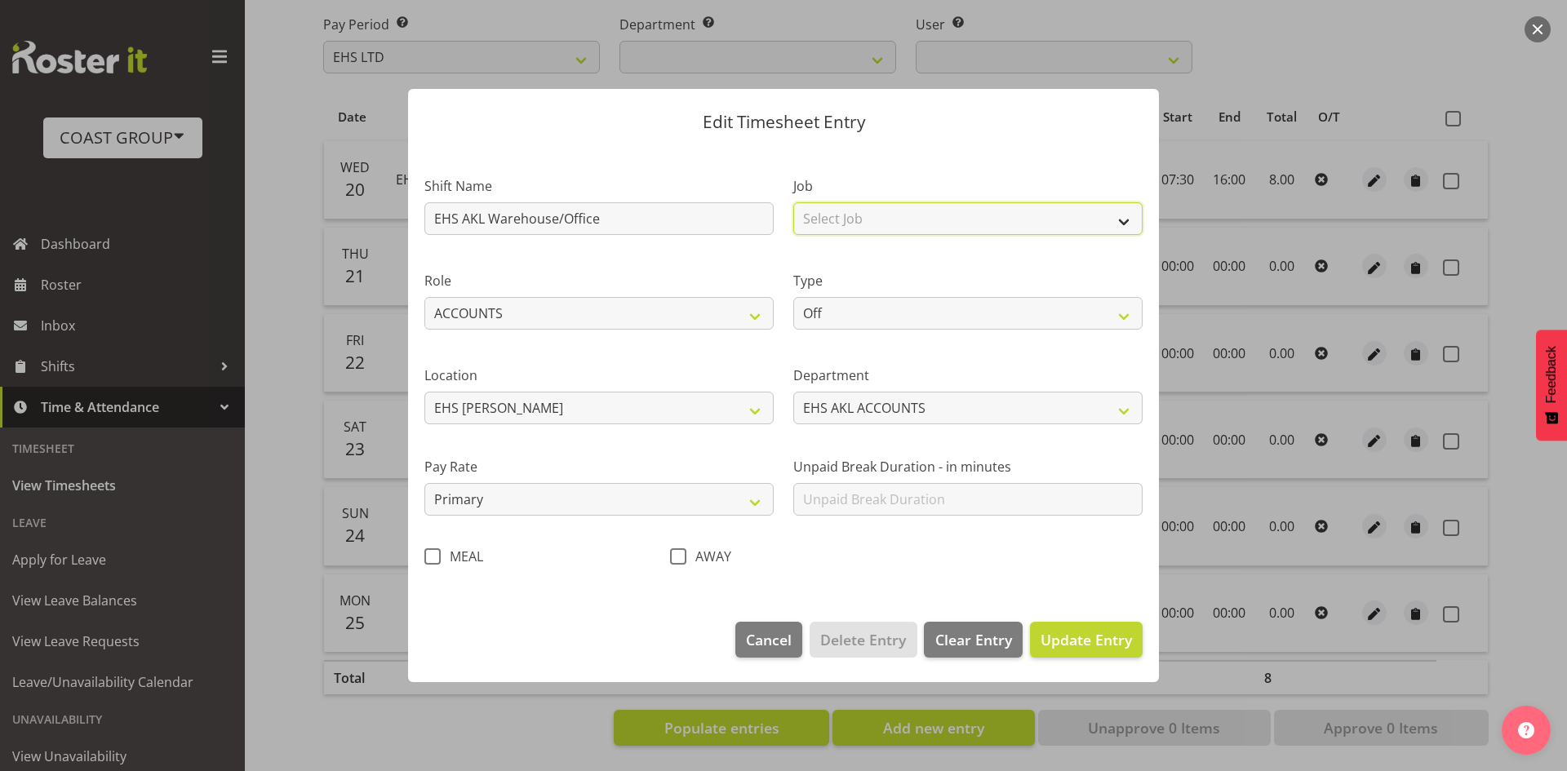
select select "69"
click at [793, 202] on select "Select Job 1 Carlton Events 1 Carlton Hamilton 1 Carlton Wellington 1 EHS WAREH…" at bounding box center [967, 218] width 349 height 33
click at [913, 319] on select "Off Standard Public Holiday Public Holiday (Worked) Day In Lieu Annual Leave Si…" at bounding box center [967, 313] width 349 height 33
select select "Standard"
click at [793, 297] on select "Off Standard Public Holiday Public Holiday (Worked) Day In Lieu Annual Leave Si…" at bounding box center [967, 313] width 349 height 33
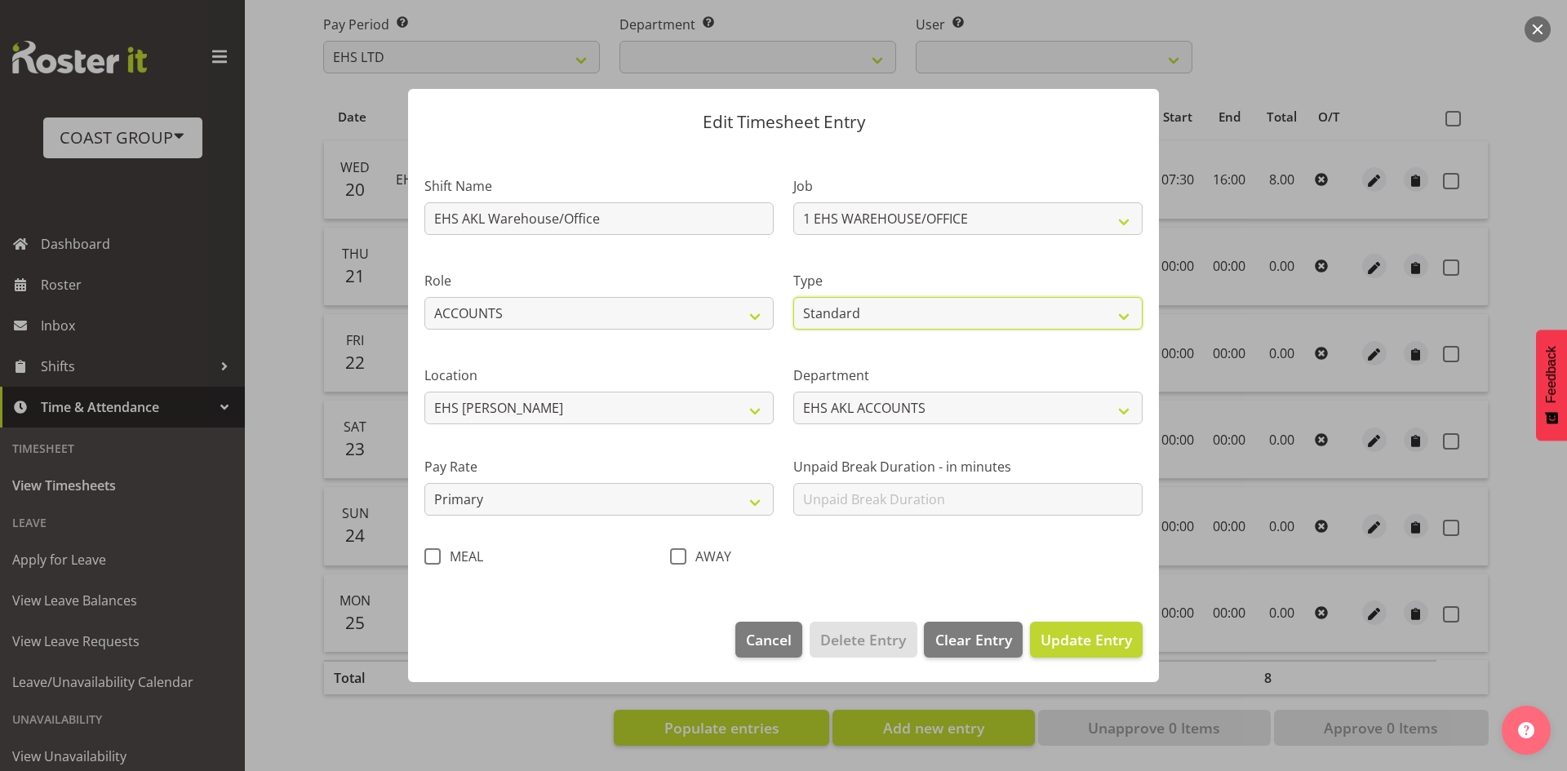
select select "7"
select select "2025"
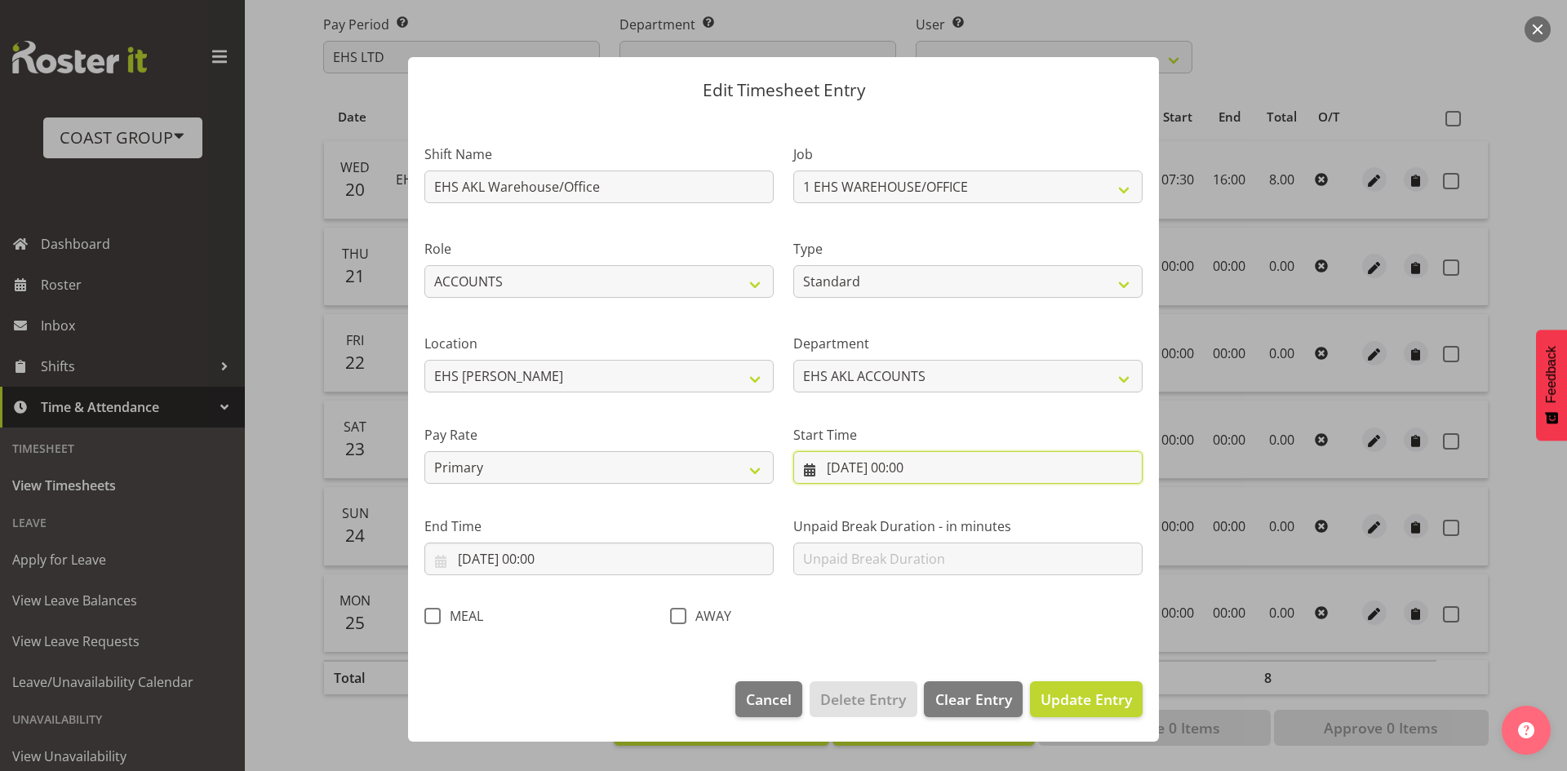
click at [916, 478] on input "21/08/2025, 00:00" at bounding box center [967, 467] width 349 height 33
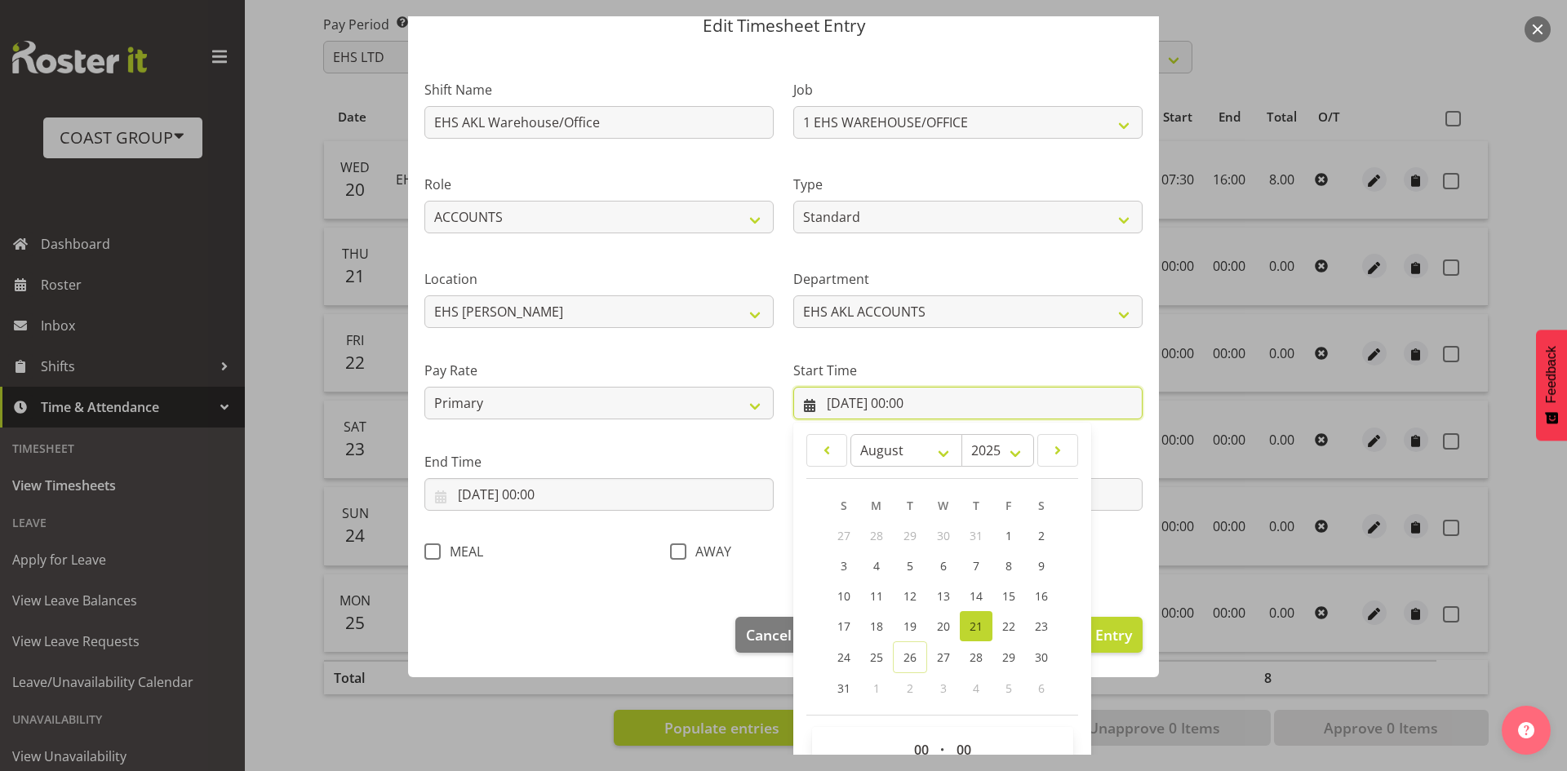
scroll to position [102, 0]
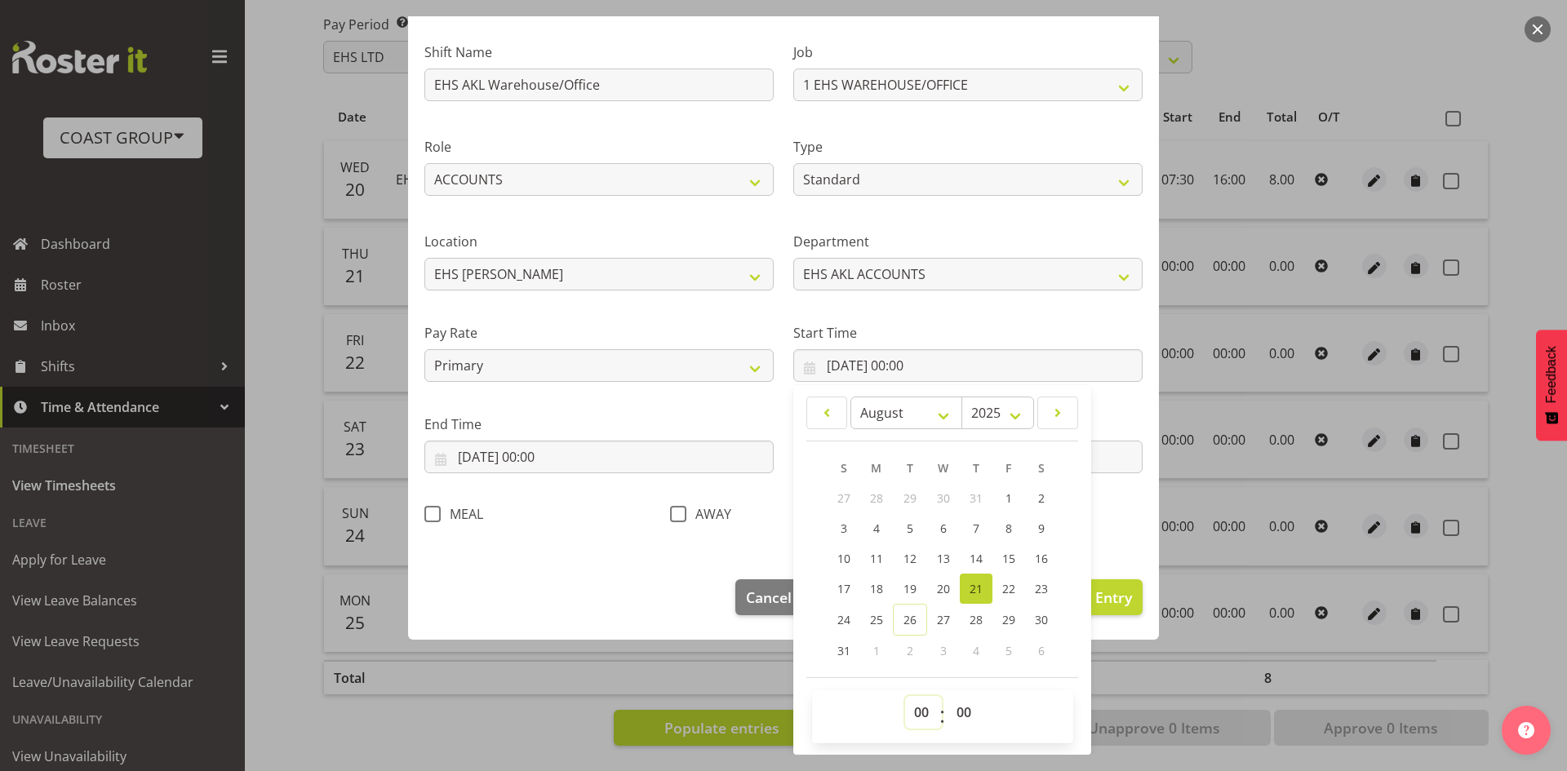
click at [918, 713] on select "00 01 02 03 04 05 06 07 08 09 10 11 12 13 14 15 16 17 18 19 20 21 22 23" at bounding box center [923, 712] width 37 height 33
select select "7"
click at [905, 696] on select "00 01 02 03 04 05 06 07 08 09 10 11 12 13 14 15 16 17 18 19 20 21 22 23" at bounding box center [923, 712] width 37 height 33
type input "21/08/2025, 07:00"
click at [957, 710] on select "00 01 02 03 04 05 06 07 08 09 10 11 12 13 14 15 16 17 18 19 20 21 22 23 24 25 2…" at bounding box center [966, 712] width 37 height 33
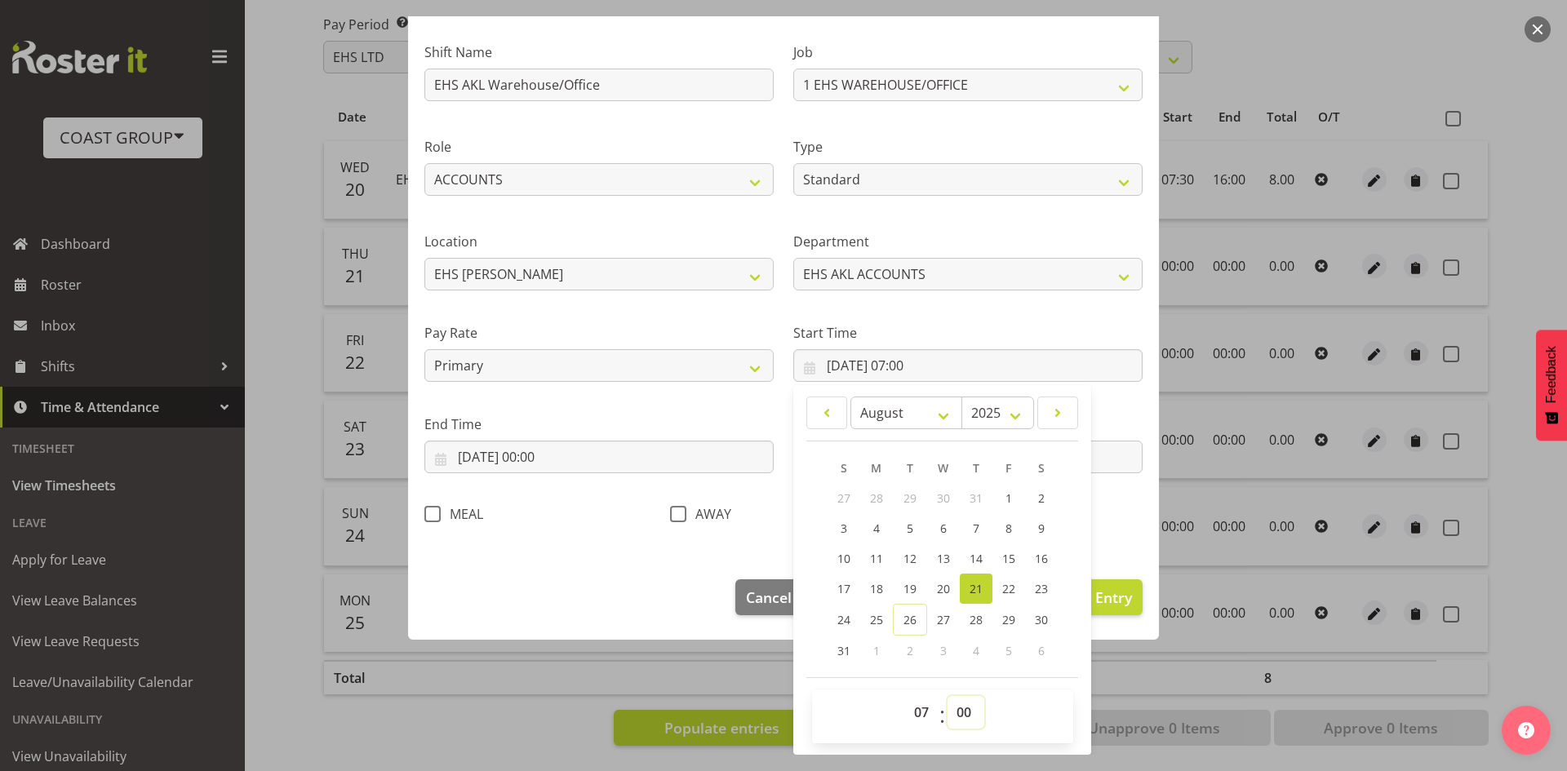
select select "30"
click at [948, 696] on select "00 01 02 03 04 05 06 07 08 09 10 11 12 13 14 15 16 17 18 19 20 21 22 23 24 25 2…" at bounding box center [966, 712] width 37 height 33
type input "21/08/2025, 07:30"
click at [571, 467] on input "21/08/2025, 00:00" at bounding box center [598, 457] width 349 height 33
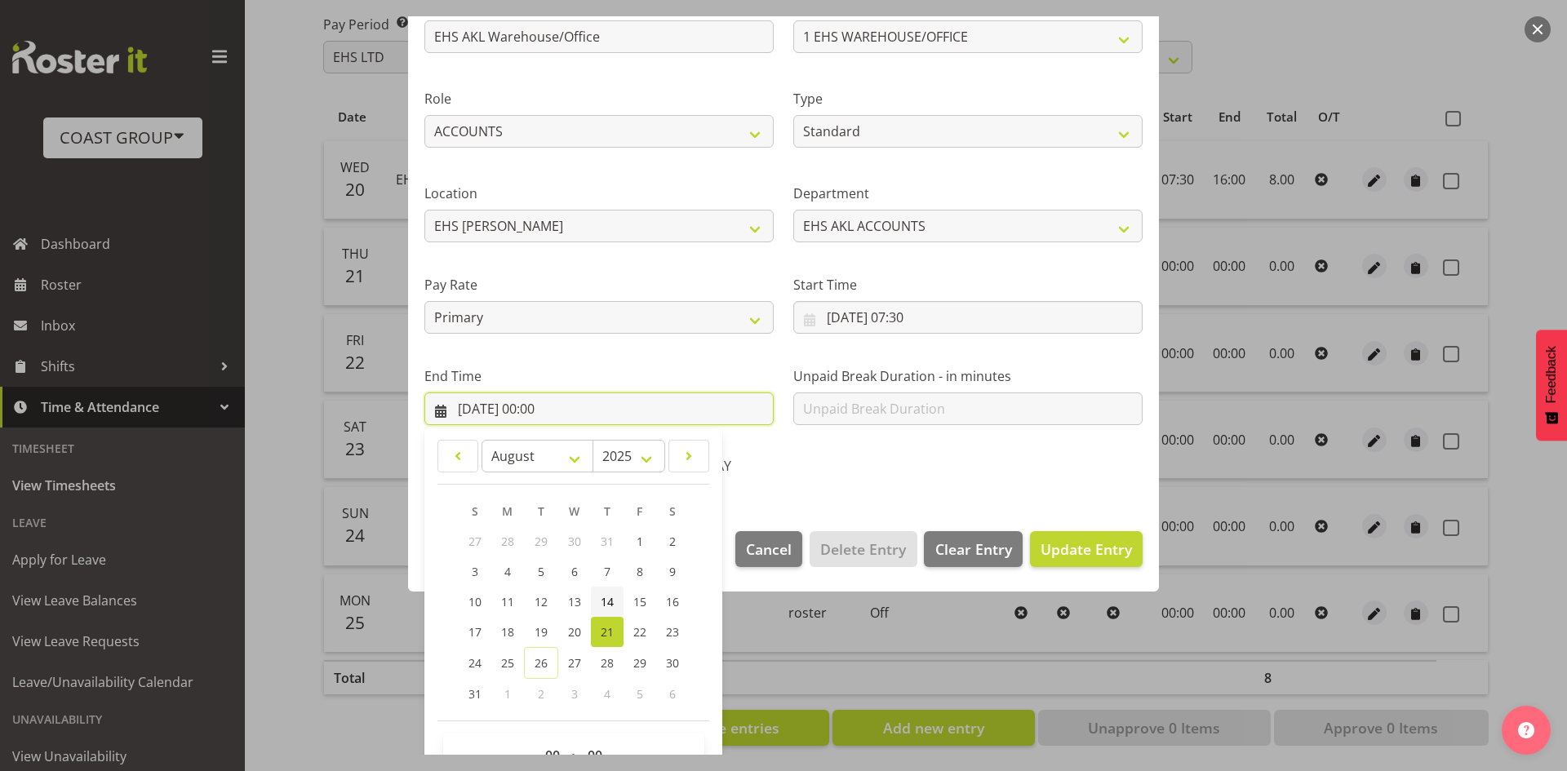
scroll to position [193, 0]
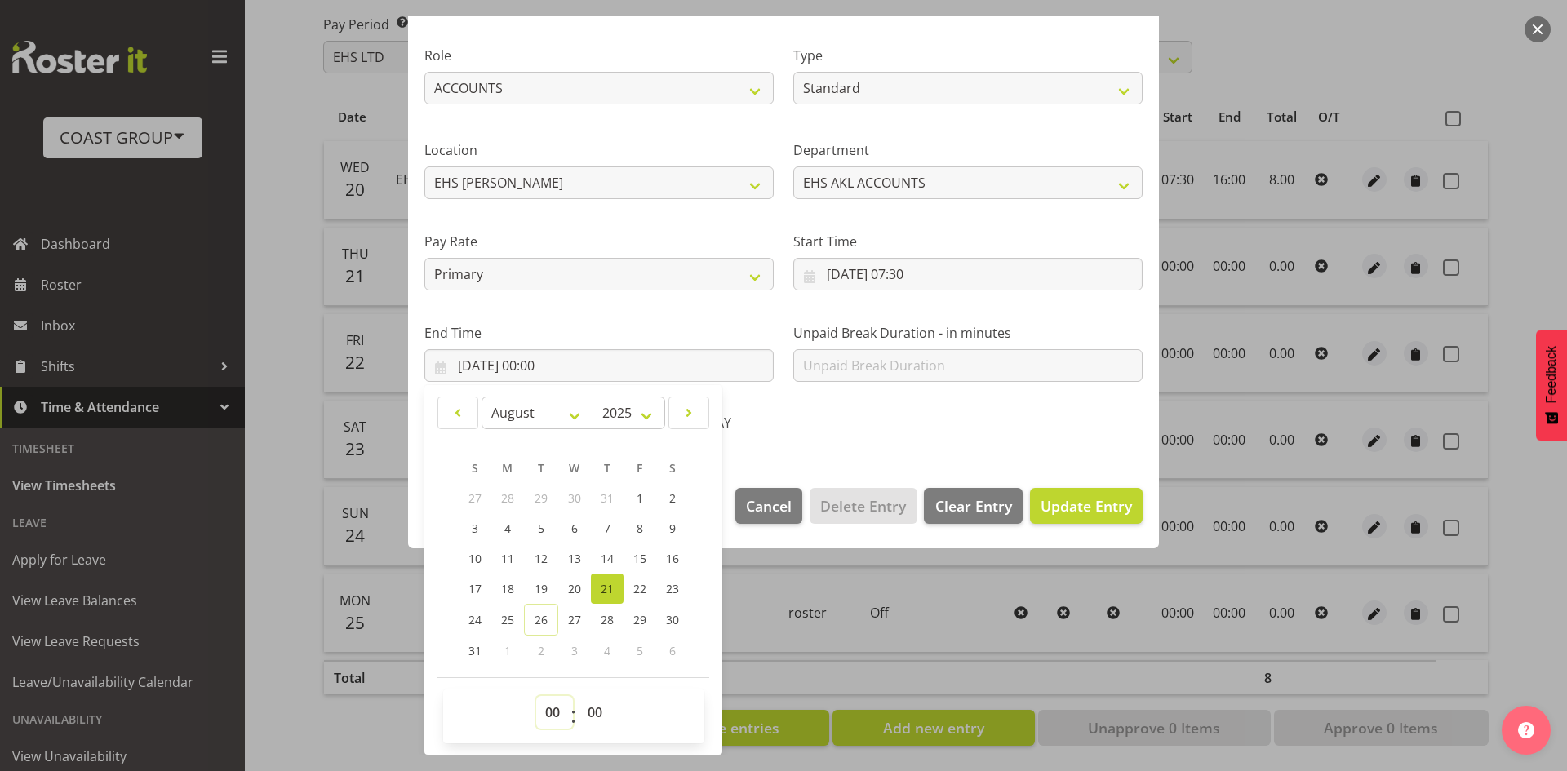
click at [558, 700] on select "00 01 02 03 04 05 06 07 08 09 10 11 12 13 14 15 16 17 18 19 20 21 22 23" at bounding box center [554, 712] width 37 height 33
select select "16"
click at [536, 696] on select "00 01 02 03 04 05 06 07 08 09 10 11 12 13 14 15 16 17 18 19 20 21 22 23" at bounding box center [554, 712] width 37 height 33
type input "21/08/2025, 16:00"
click at [1054, 500] on span "Update Entry" at bounding box center [1086, 506] width 91 height 20
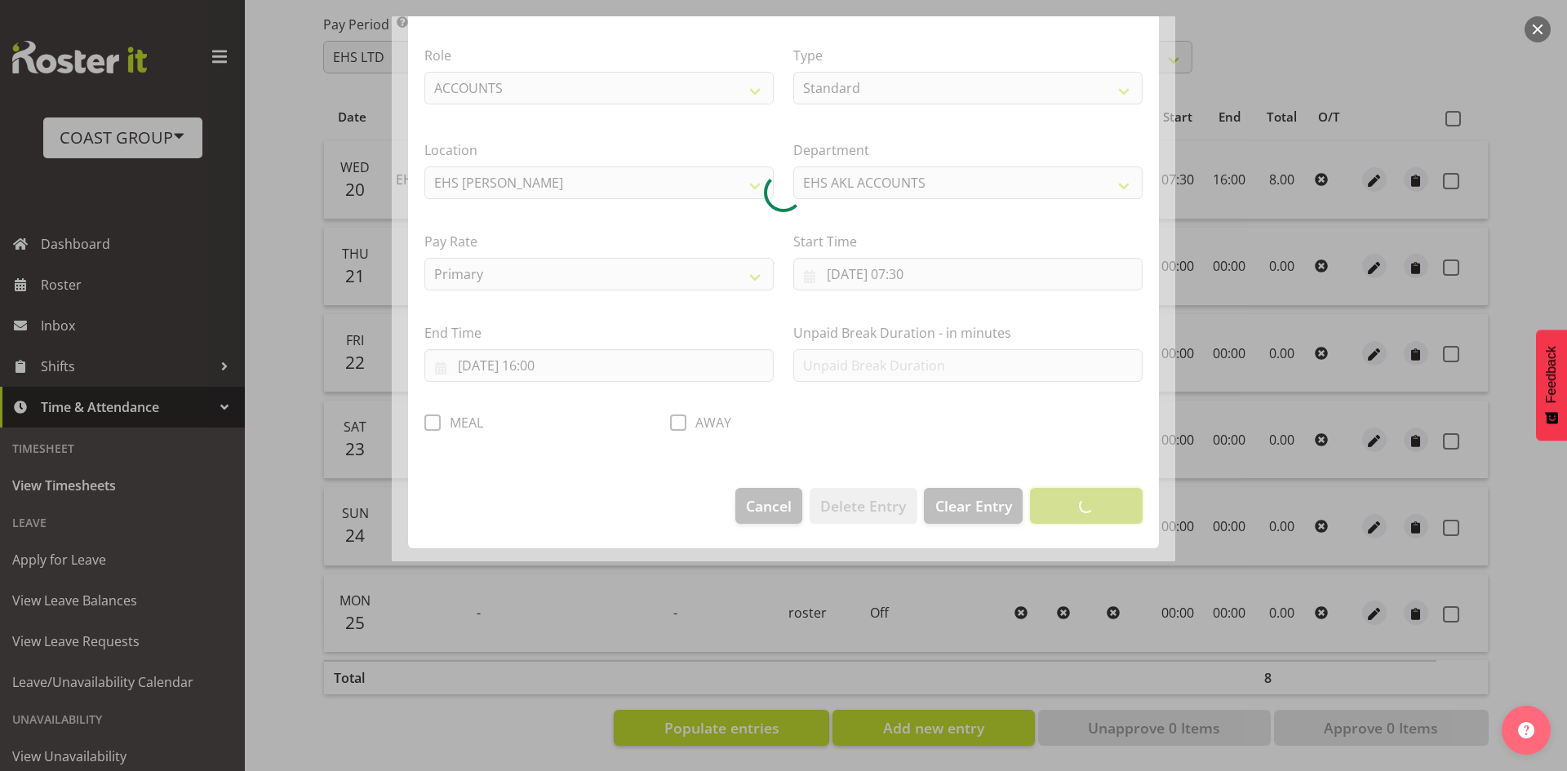
scroll to position [0, 0]
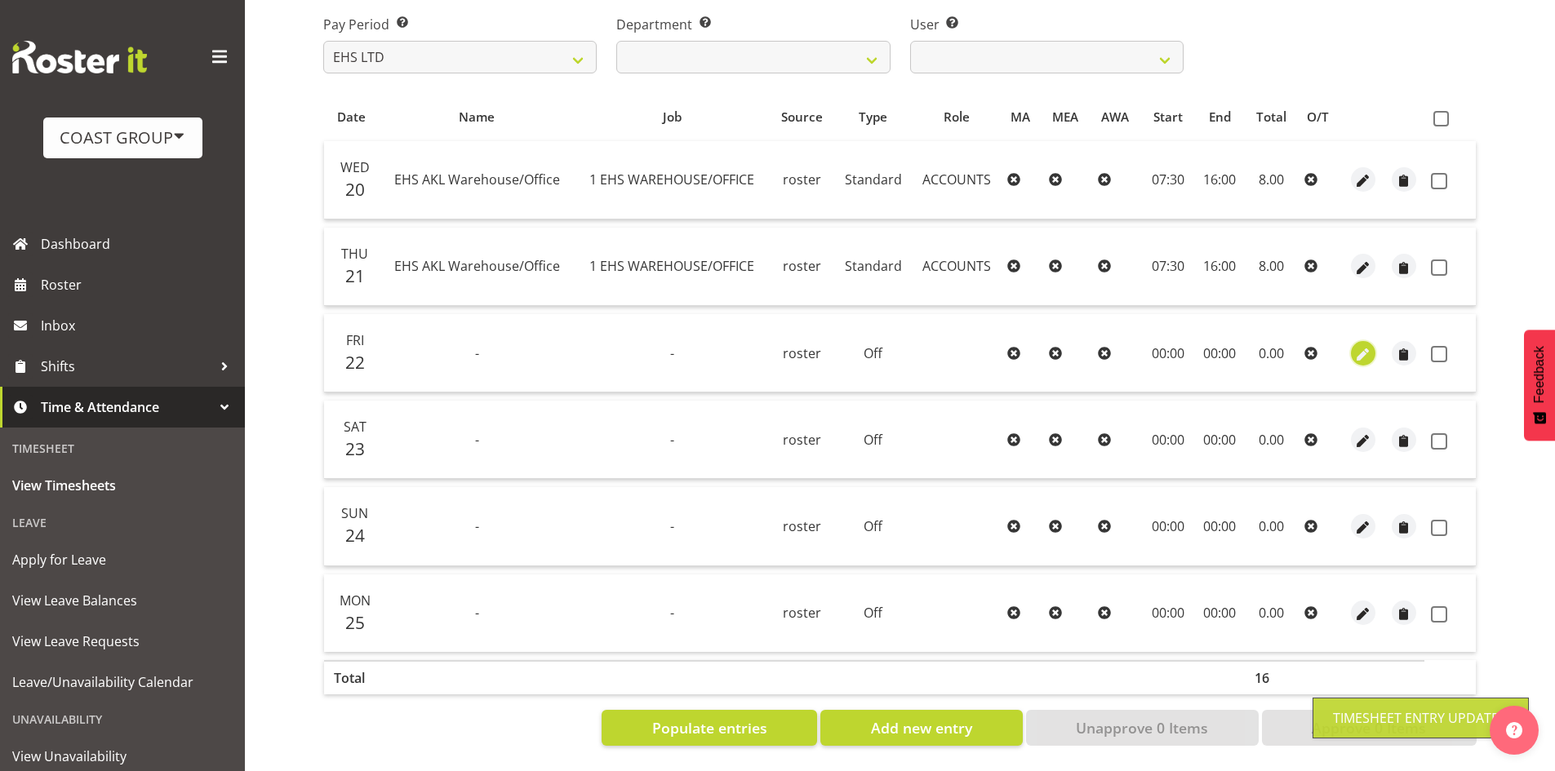
click at [1362, 345] on span "button" at bounding box center [1362, 354] width 19 height 19
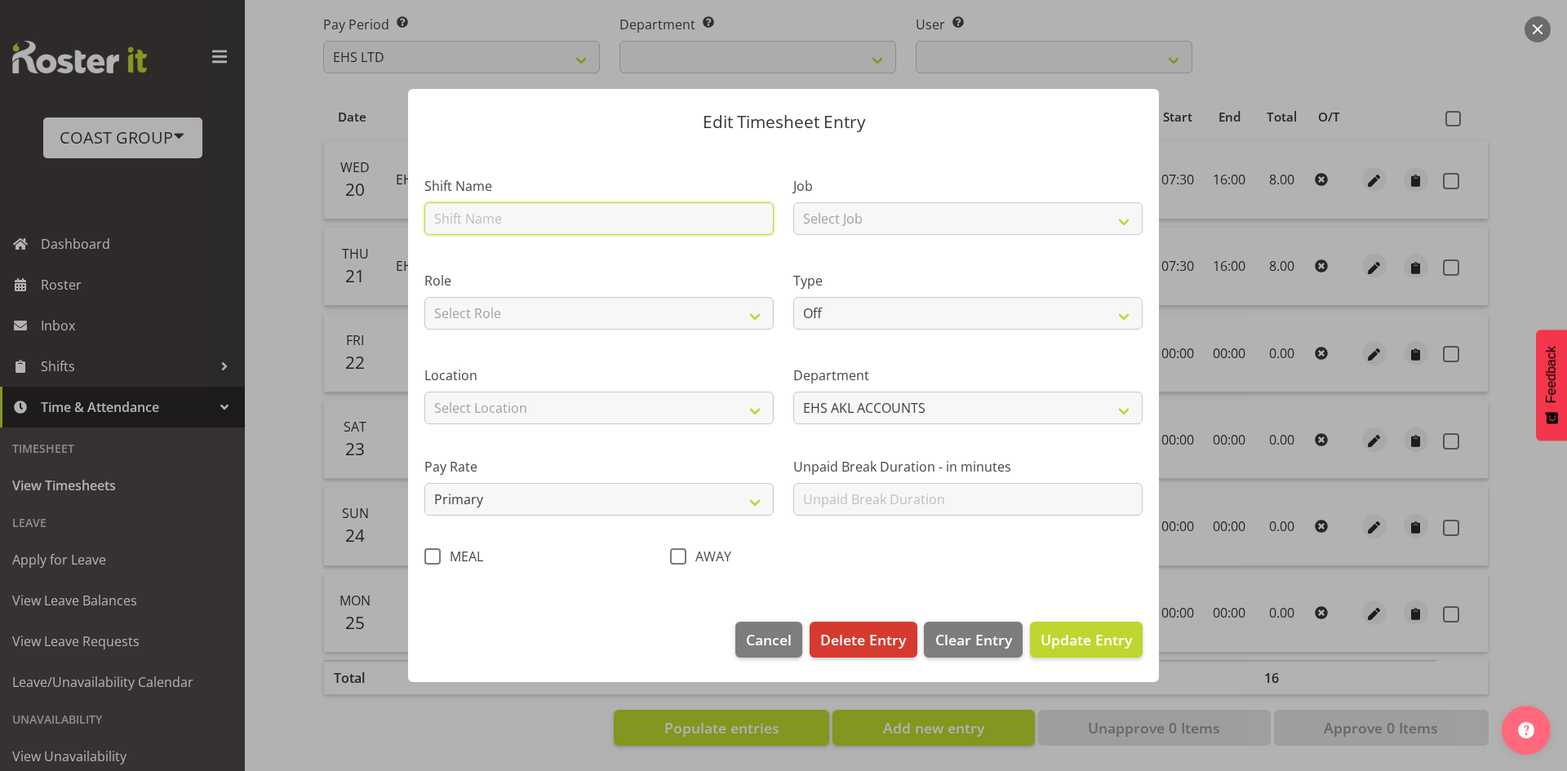
click at [540, 219] on input "text" at bounding box center [598, 218] width 349 height 33
type input "EHS AKL Warehouse/Office"
click at [541, 309] on select "Select Role ACCOUNTS" at bounding box center [598, 313] width 349 height 33
select select "204"
click at [424, 297] on select "Select Role ACCOUNTS" at bounding box center [598, 313] width 349 height 33
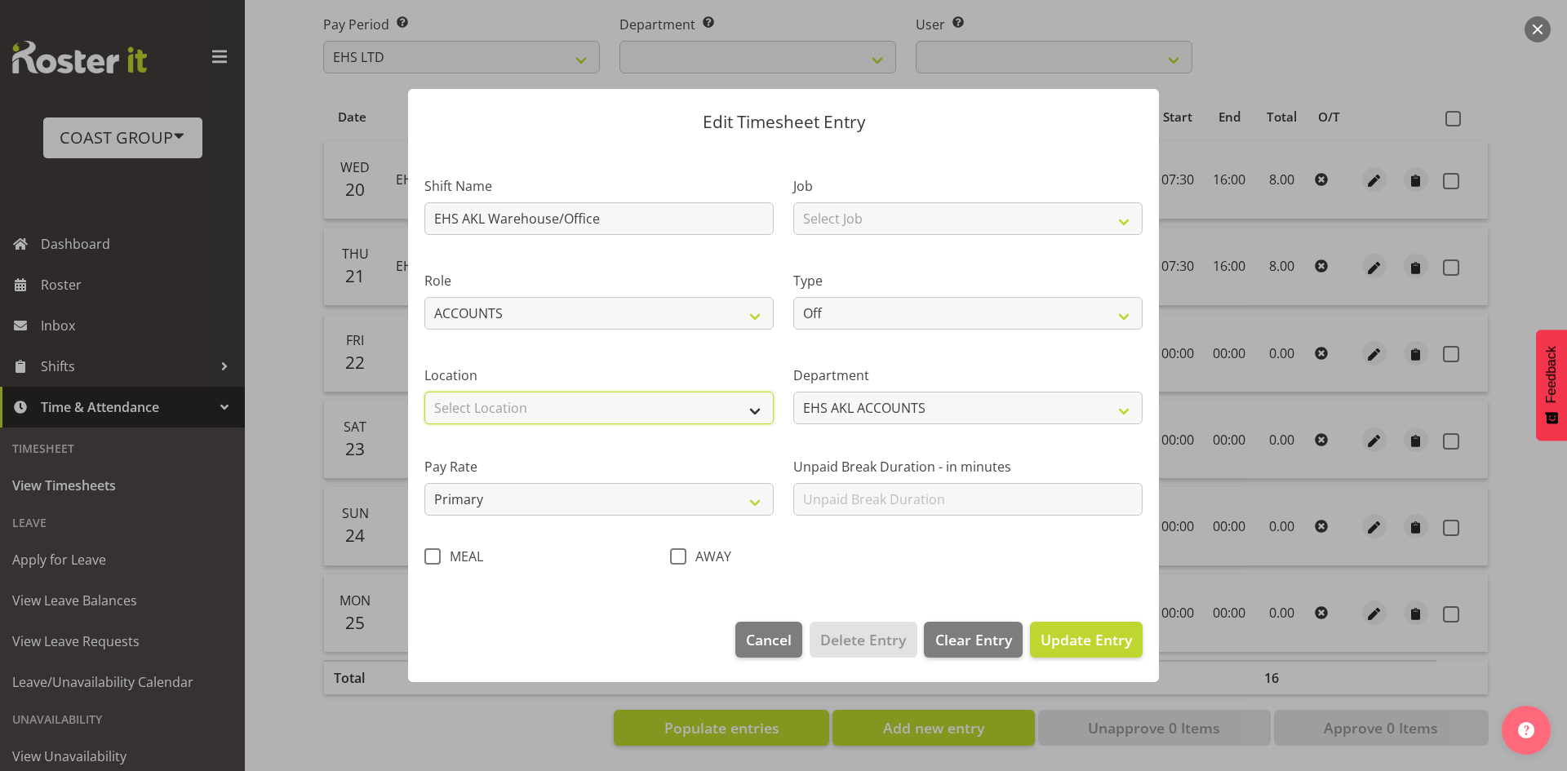
click at [527, 403] on select "Select Location CARLTON EVENTS Carlton Hamilton Carlton Wellington DW CHC DW DI…" at bounding box center [598, 408] width 349 height 33
select select "35"
click at [424, 392] on select "Select Location CARLTON EVENTS Carlton Hamilton Carlton Wellington DW CHC DW DI…" at bounding box center [598, 408] width 349 height 33
click at [944, 217] on select "Select Job 1 Carlton Events 1 Carlton Hamilton 1 Carlton Wellington 1 EHS WAREH…" at bounding box center [967, 218] width 349 height 33
select select "69"
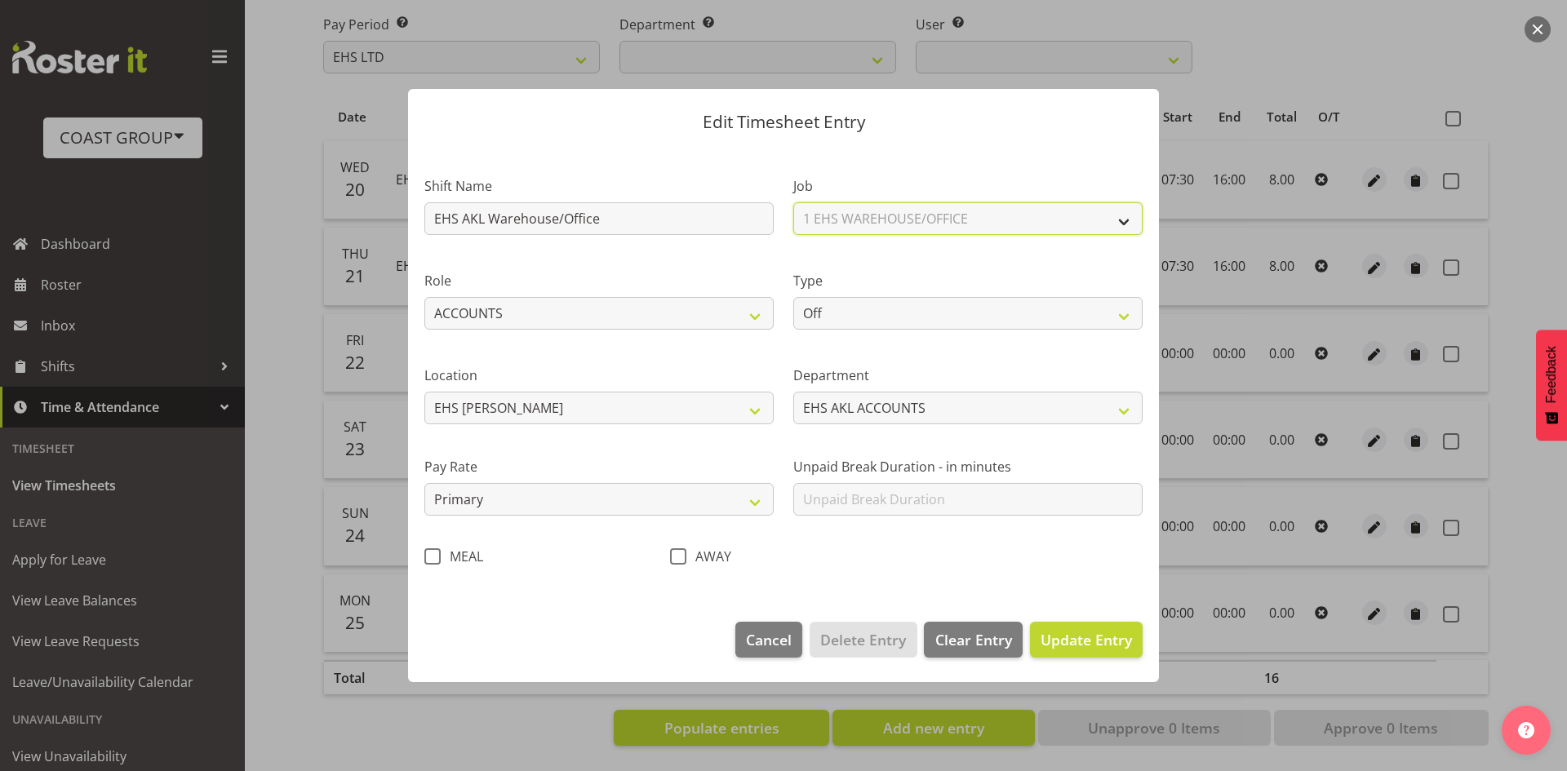
click at [793, 202] on select "Select Job 1 Carlton Events 1 Carlton Hamilton 1 Carlton Wellington 1 EHS WAREH…" at bounding box center [967, 218] width 349 height 33
click at [871, 325] on select "Off Standard Public Holiday Public Holiday (Worked) Day In Lieu Annual Leave Si…" at bounding box center [967, 313] width 349 height 33
select select "Standard"
click at [793, 297] on select "Off Standard Public Holiday Public Holiday (Worked) Day In Lieu Annual Leave Si…" at bounding box center [967, 313] width 349 height 33
select select "7"
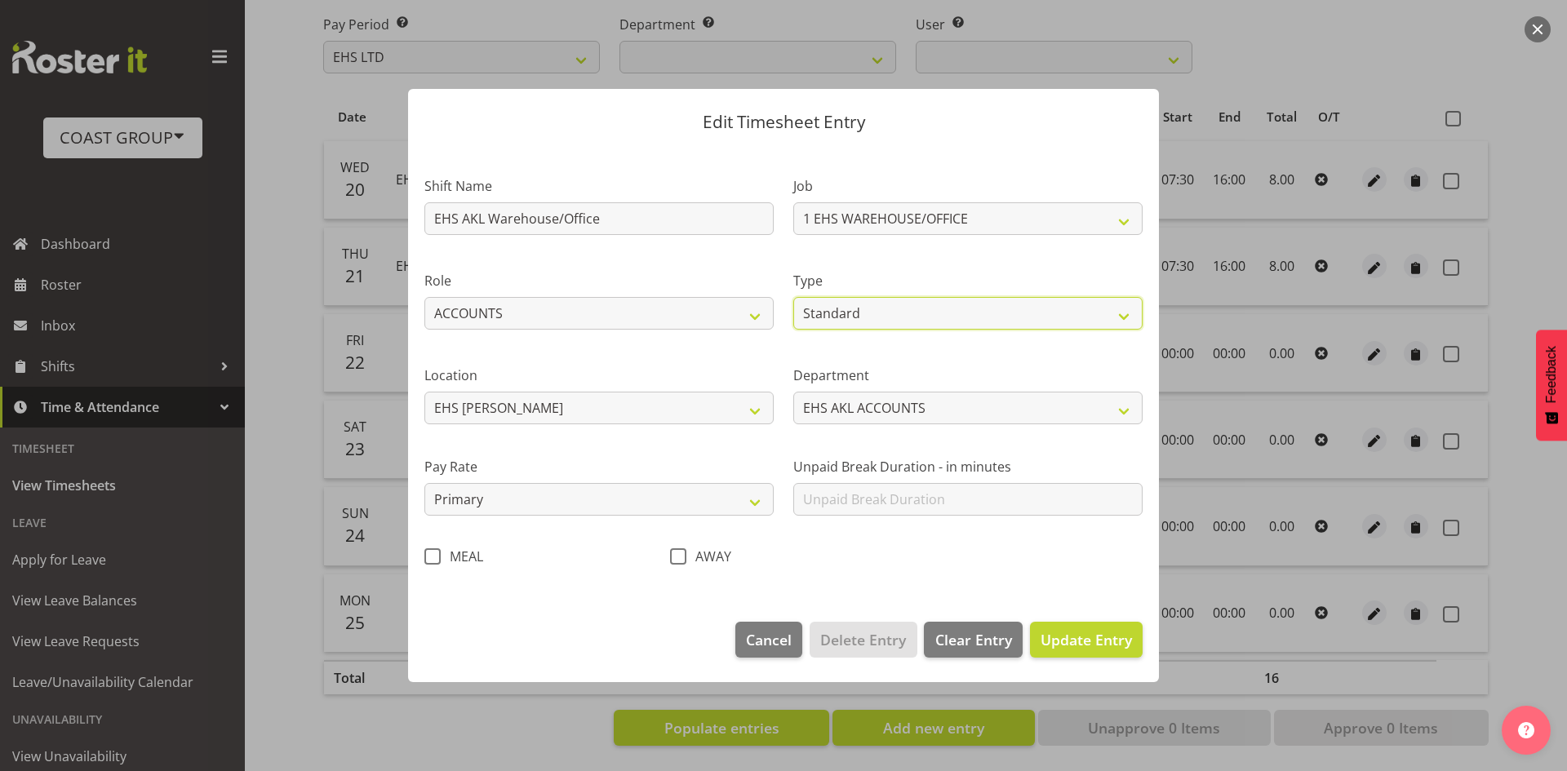
select select "2025"
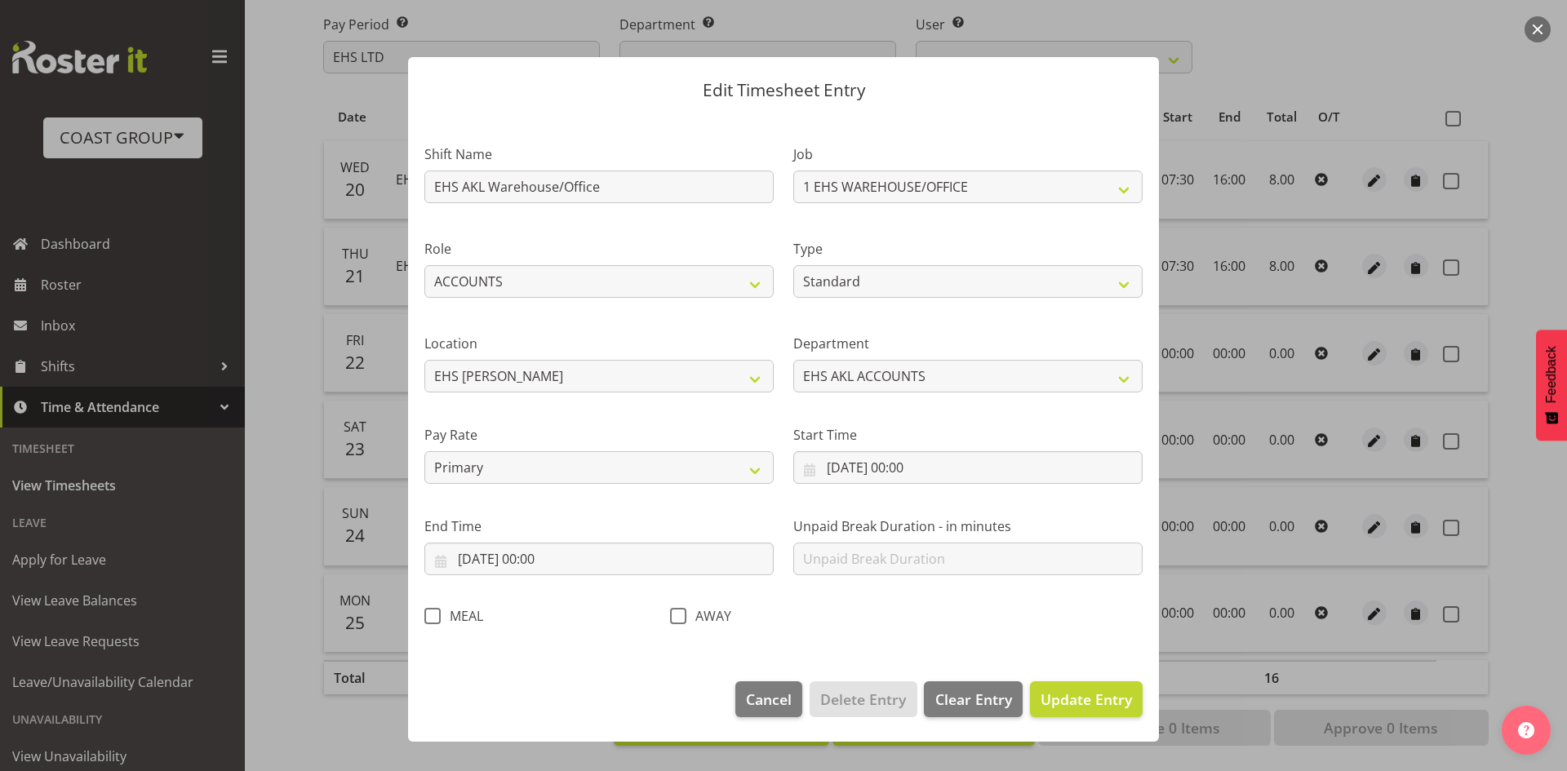
click at [917, 487] on div "Start Time 22/08/2025, 00:00 January February March April May June July August …" at bounding box center [968, 447] width 369 height 91
click at [919, 474] on input "22/08/2025, 00:00" at bounding box center [967, 467] width 349 height 33
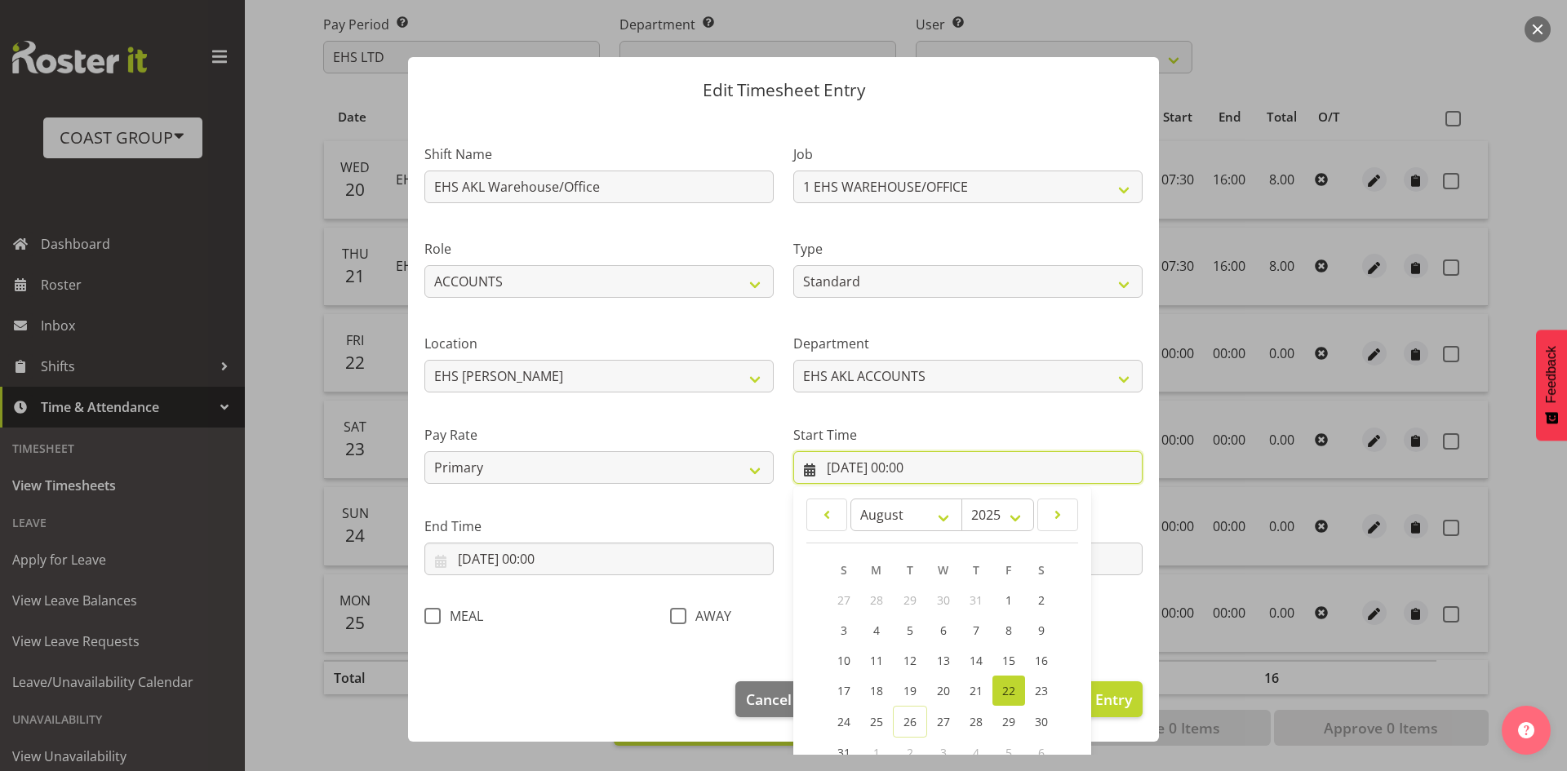
scroll to position [102, 0]
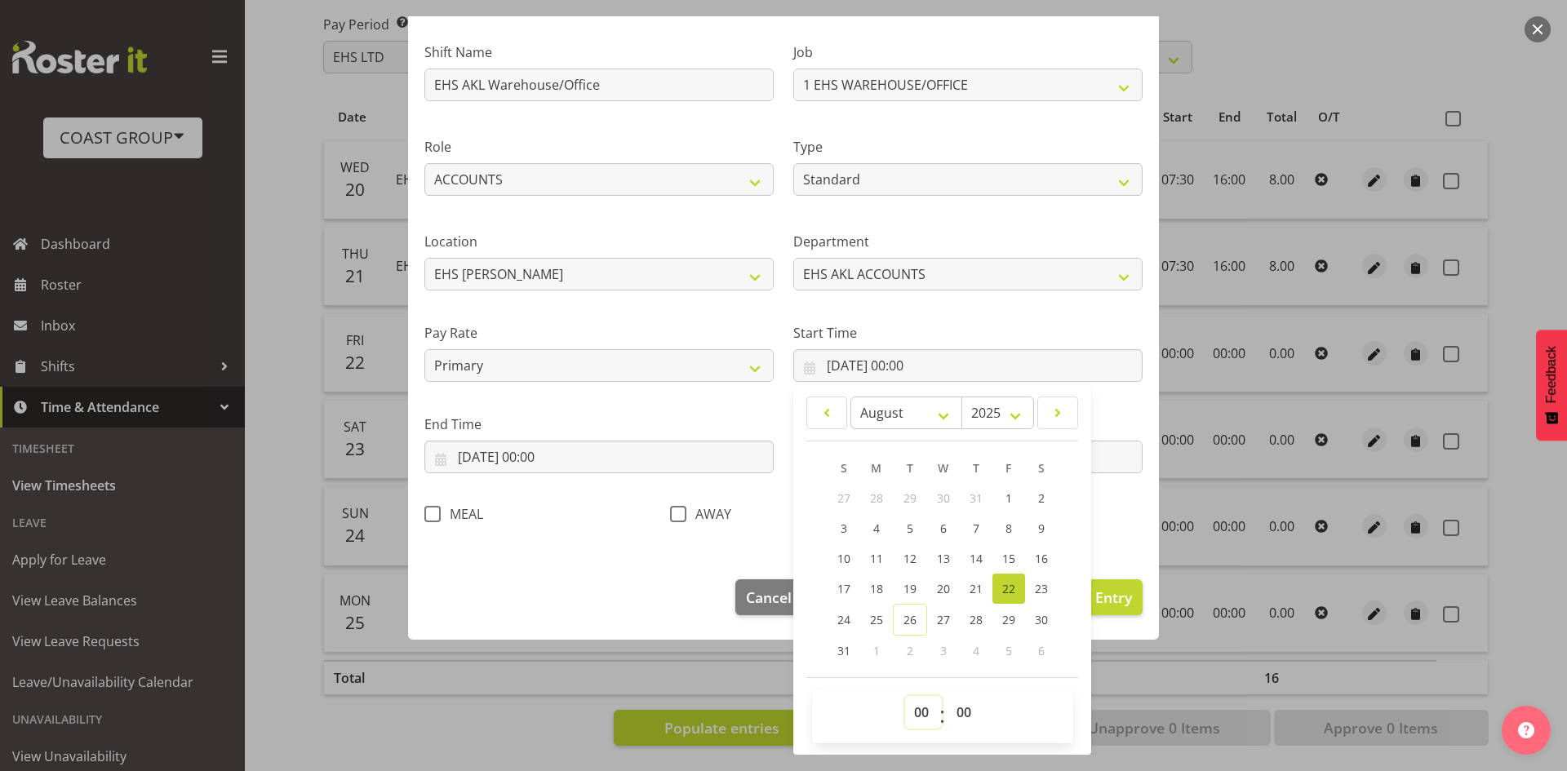
click at [916, 707] on select "00 01 02 03 04 05 06 07 08 09 10 11 12 13 14 15 16 17 18 19 20 21 22 23" at bounding box center [923, 712] width 37 height 33
select select "7"
click at [905, 696] on select "00 01 02 03 04 05 06 07 08 09 10 11 12 13 14 15 16 17 18 19 20 21 22 23" at bounding box center [923, 712] width 37 height 33
type input "22/08/2025, 07:00"
click at [966, 704] on select "00 01 02 03 04 05 06 07 08 09 10 11 12 13 14 15 16 17 18 19 20 21 22 23 24 25 2…" at bounding box center [966, 712] width 37 height 33
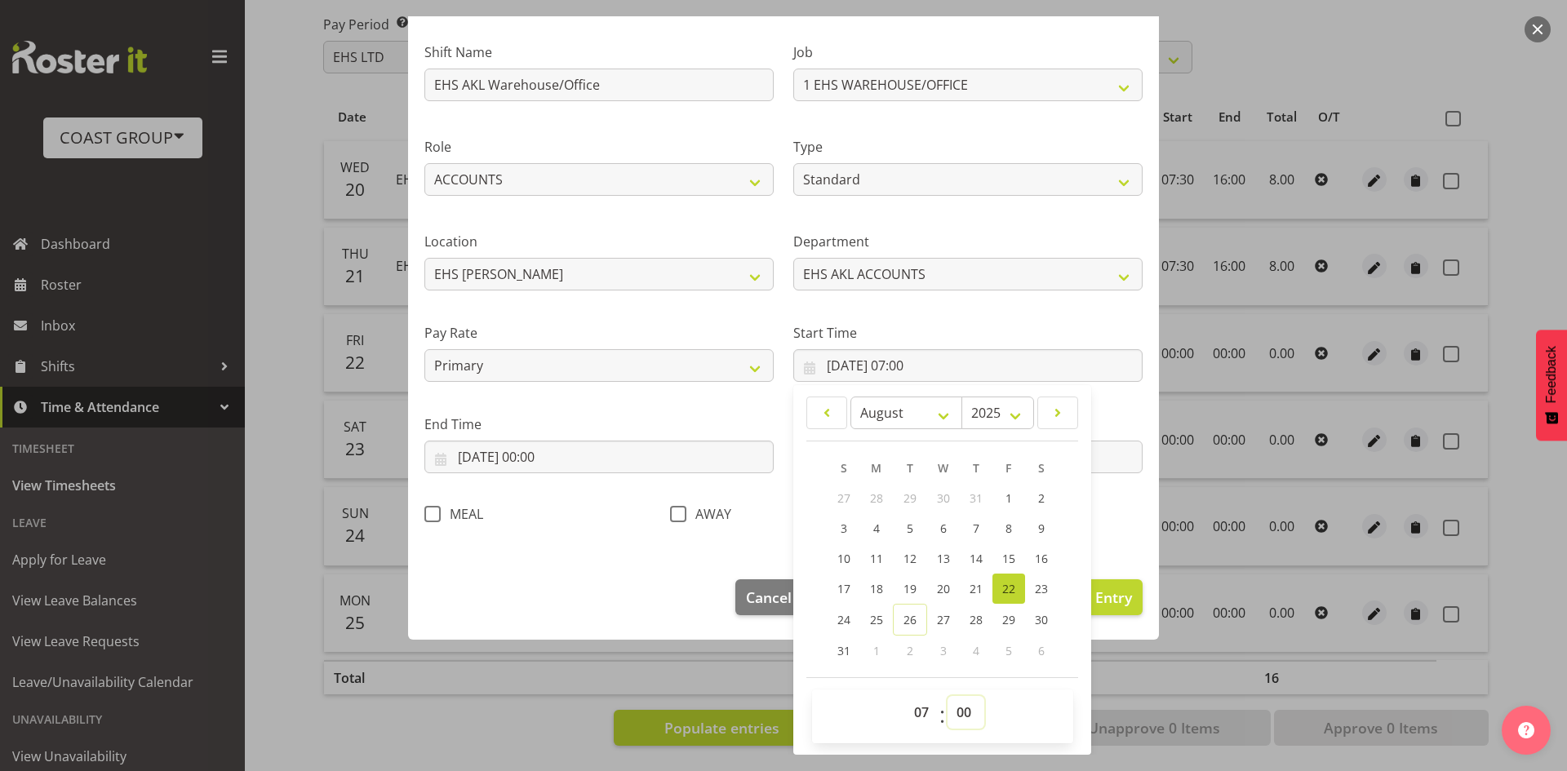
select select "30"
click at [948, 696] on select "00 01 02 03 04 05 06 07 08 09 10 11 12 13 14 15 16 17 18 19 20 21 22 23 24 25 2…" at bounding box center [966, 712] width 37 height 33
type input "22/08/2025, 07:30"
click at [549, 459] on input "22/08/2025, 00:00" at bounding box center [598, 457] width 349 height 33
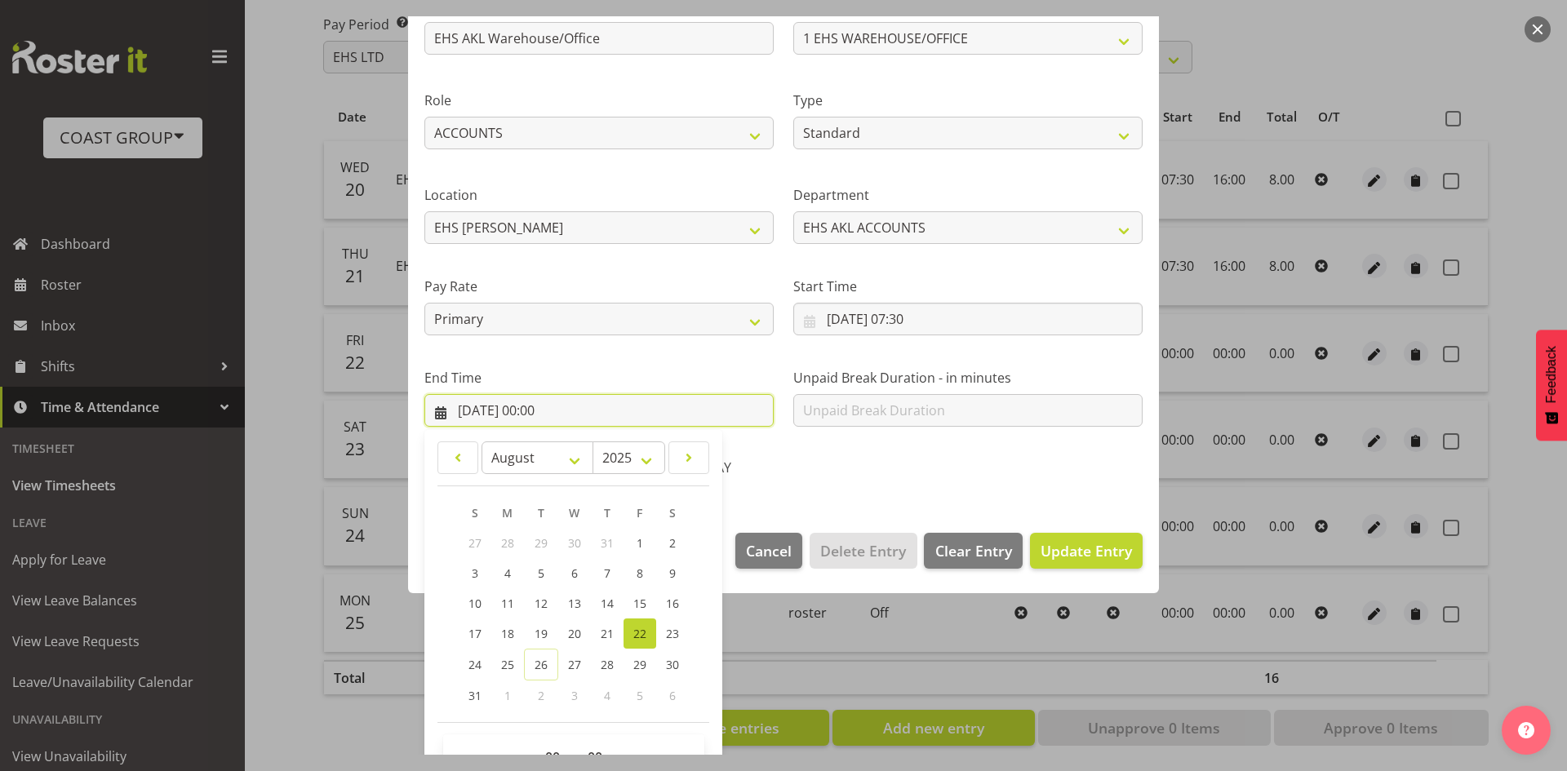
scroll to position [193, 0]
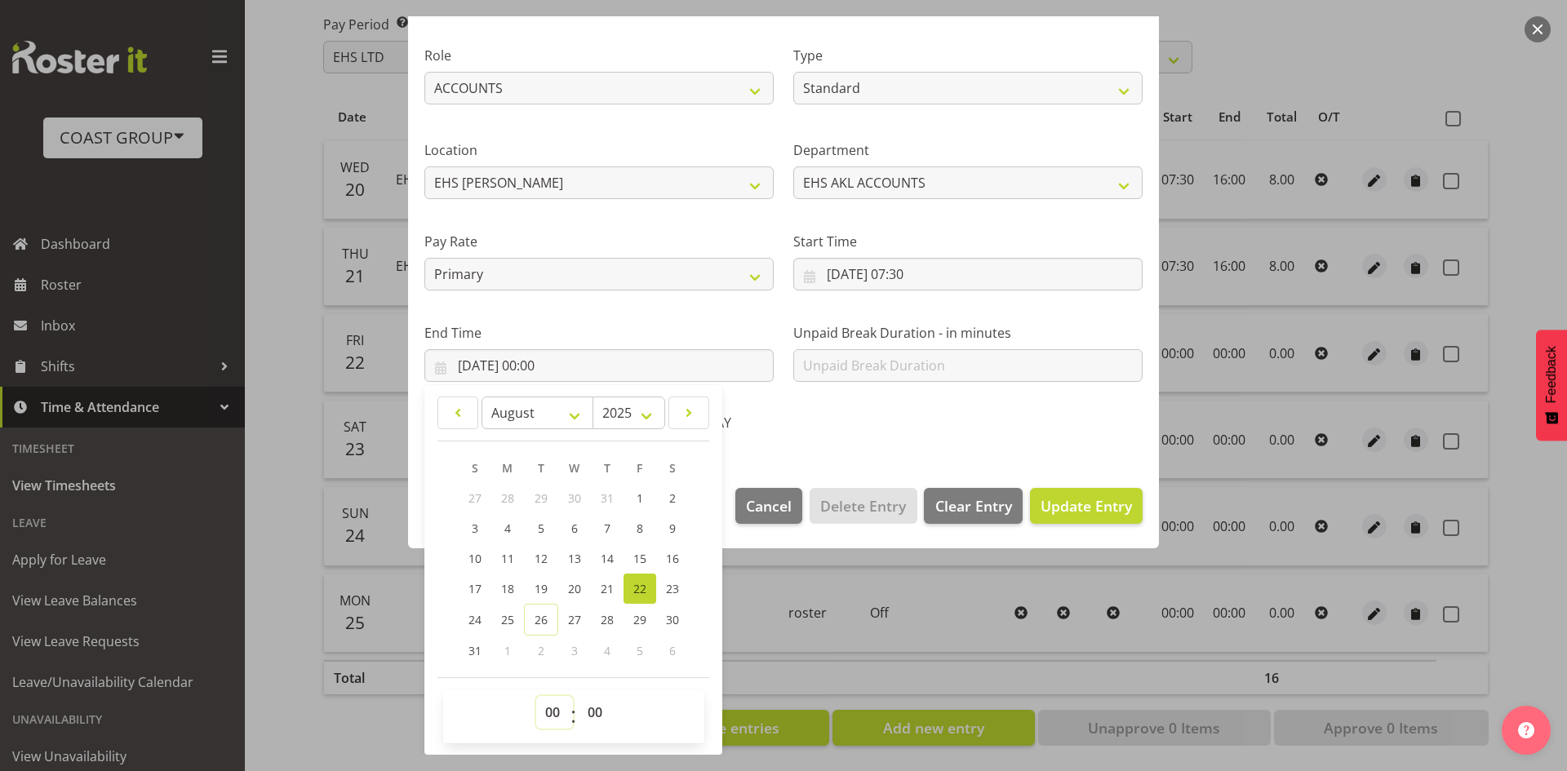
click at [556, 714] on select "00 01 02 03 04 05 06 07 08 09 10 11 12 13 14 15 16 17 18 19 20 21 22 23" at bounding box center [554, 712] width 37 height 33
select select "16"
click at [536, 696] on select "00 01 02 03 04 05 06 07 08 09 10 11 12 13 14 15 16 17 18 19 20 21 22 23" at bounding box center [554, 712] width 37 height 33
type input "22/08/2025, 16:00"
click at [1055, 518] on button "Update Entry" at bounding box center [1086, 506] width 113 height 36
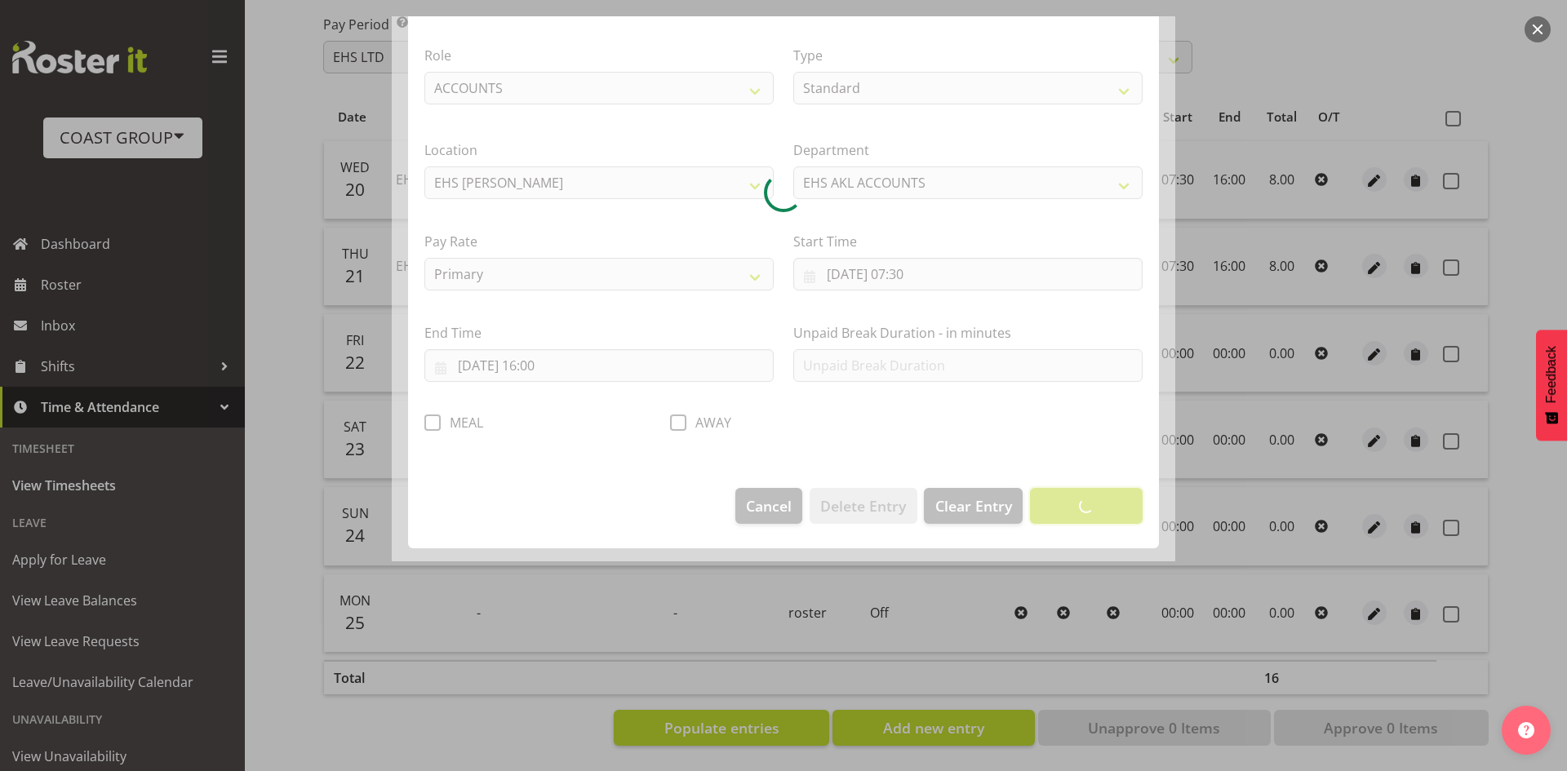
scroll to position [0, 0]
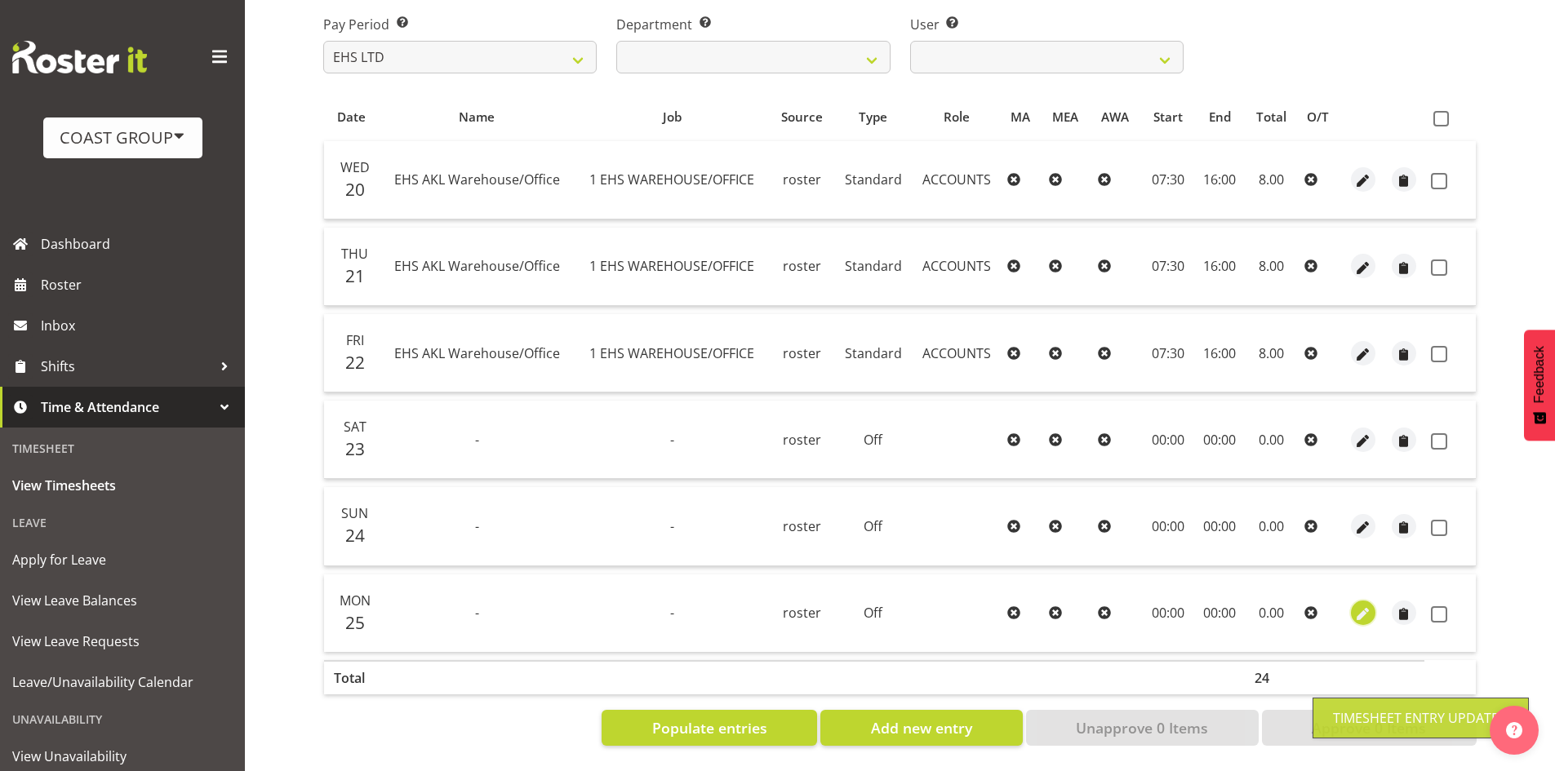
click at [1368, 606] on span "button" at bounding box center [1362, 615] width 19 height 19
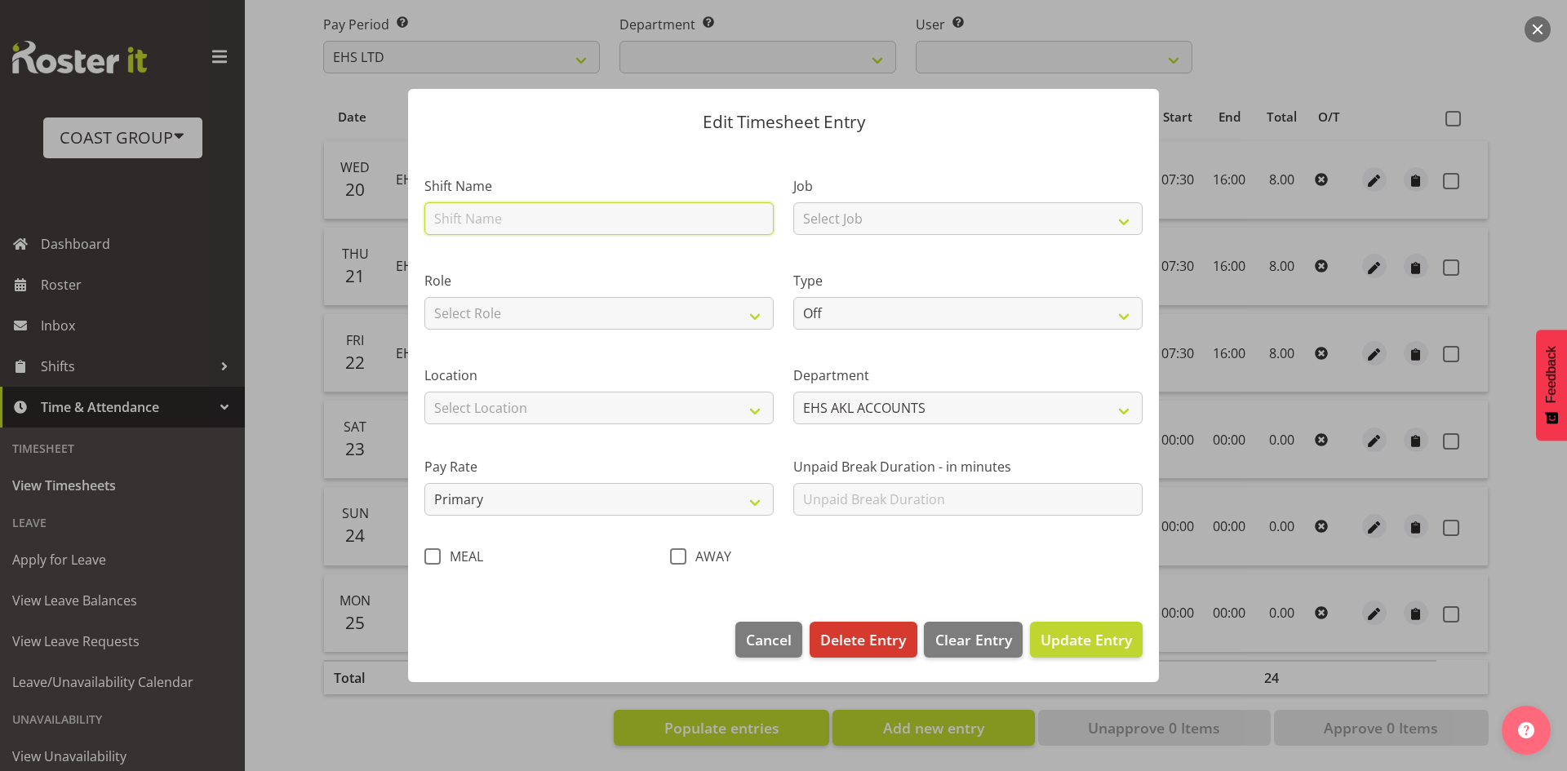
click at [554, 227] on input "text" at bounding box center [598, 218] width 349 height 33
type input "EHS AKL Warehouse/Office"
click at [542, 300] on select "Select Role ACCOUNTS" at bounding box center [598, 313] width 349 height 33
select select "204"
click at [424, 297] on select "Select Role ACCOUNTS" at bounding box center [598, 313] width 349 height 33
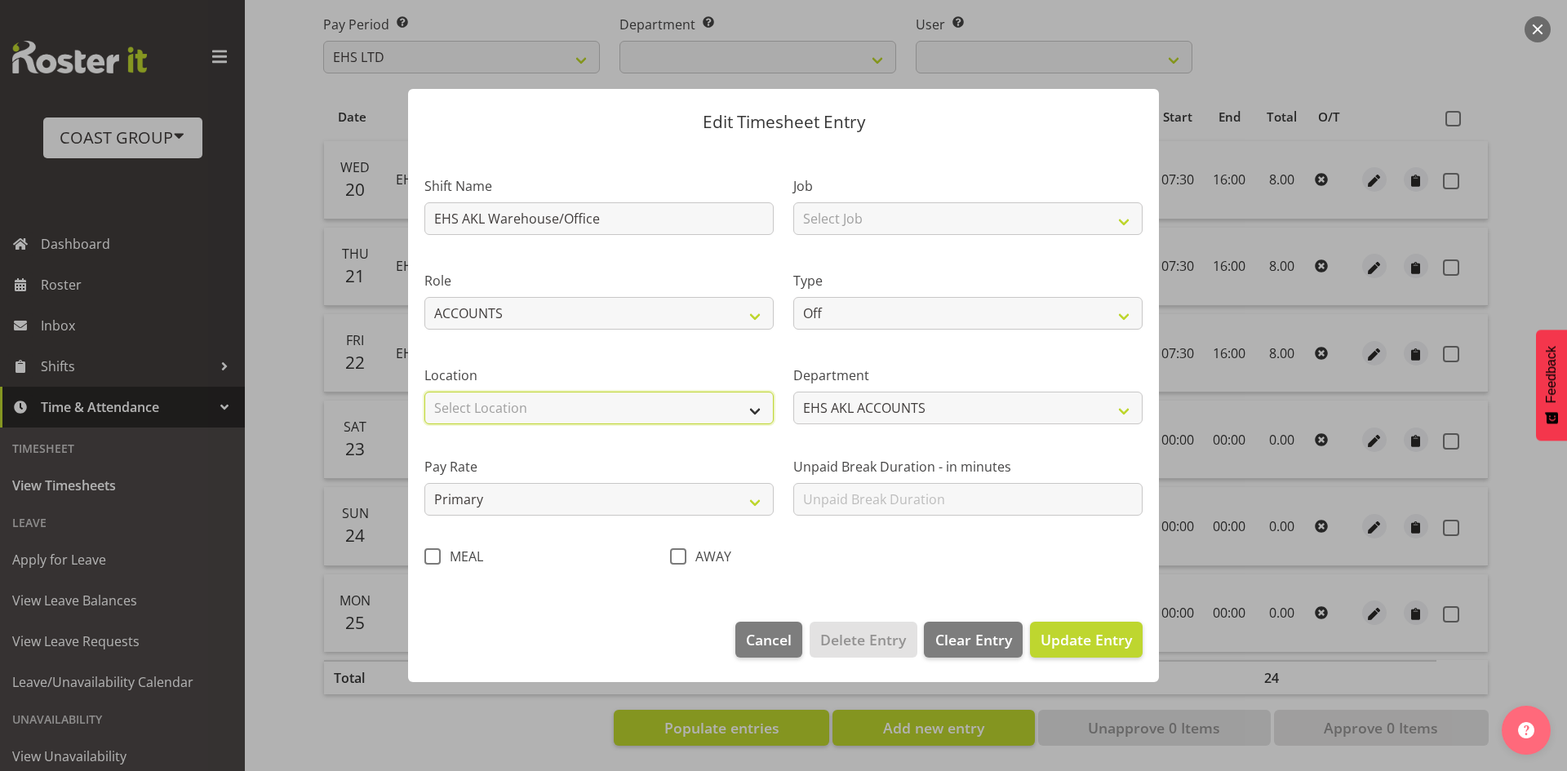
click at [532, 399] on select "Select Location CARLTON EVENTS Carlton Hamilton Carlton Wellington DW CHC DW DI…" at bounding box center [598, 408] width 349 height 33
select select "35"
click at [424, 392] on select "Select Location CARLTON EVENTS Carlton Hamilton Carlton Wellington DW CHC DW DI…" at bounding box center [598, 408] width 349 height 33
click at [849, 232] on select "Select Job 1 Carlton Events 1 Carlton Hamilton 1 Carlton Wellington 1 EHS WAREH…" at bounding box center [967, 218] width 349 height 33
select select "69"
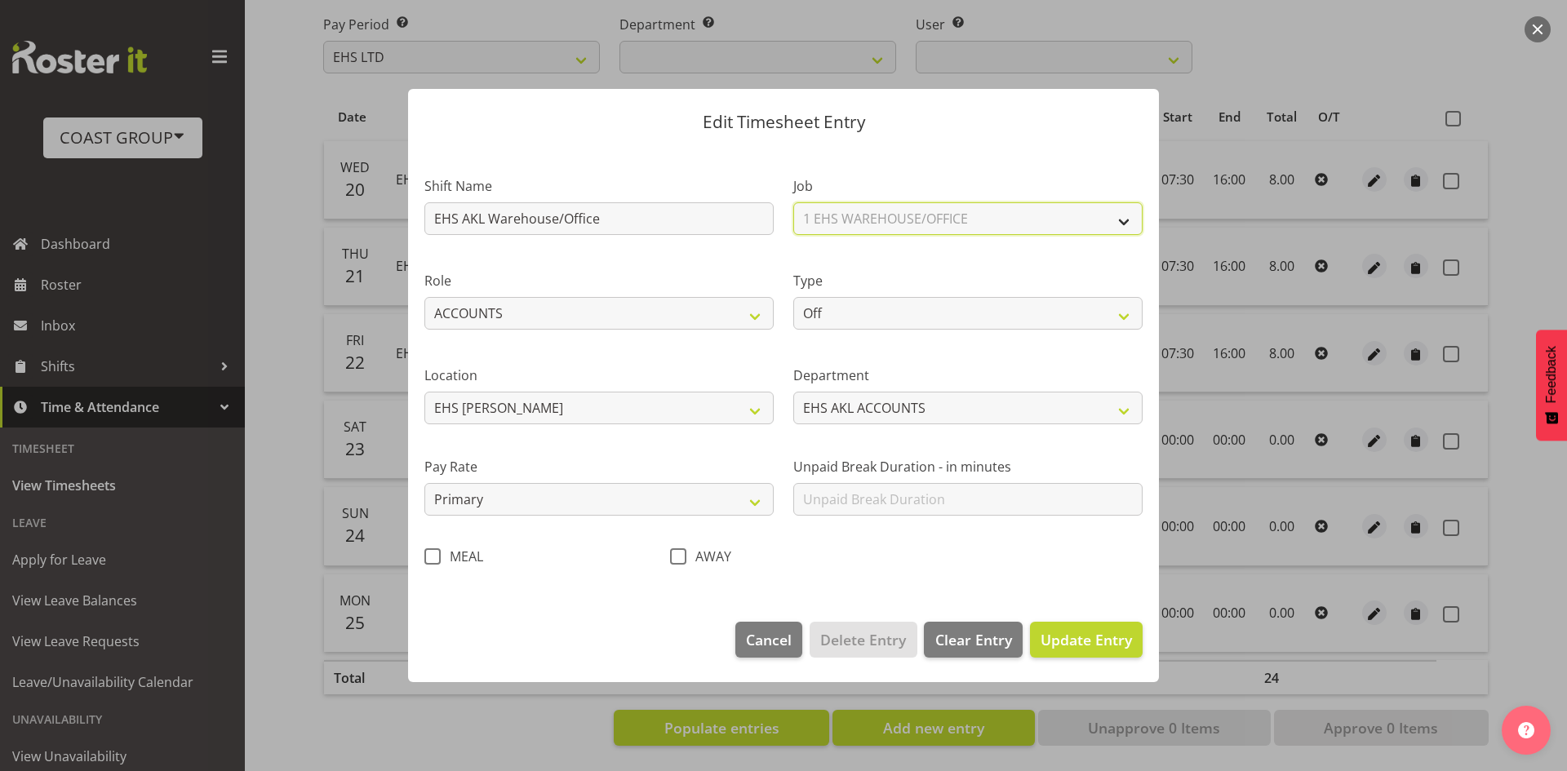
click at [793, 202] on select "Select Job 1 Carlton Events 1 Carlton Hamilton 1 Carlton Wellington 1 EHS WAREH…" at bounding box center [967, 218] width 349 height 33
click at [855, 322] on select "Off Standard Public Holiday Public Holiday (Worked) Day In Lieu Annual Leave Si…" at bounding box center [967, 313] width 349 height 33
select select "Standard"
click at [793, 297] on select "Off Standard Public Holiday Public Holiday (Worked) Day In Lieu Annual Leave Si…" at bounding box center [967, 313] width 349 height 33
select select "7"
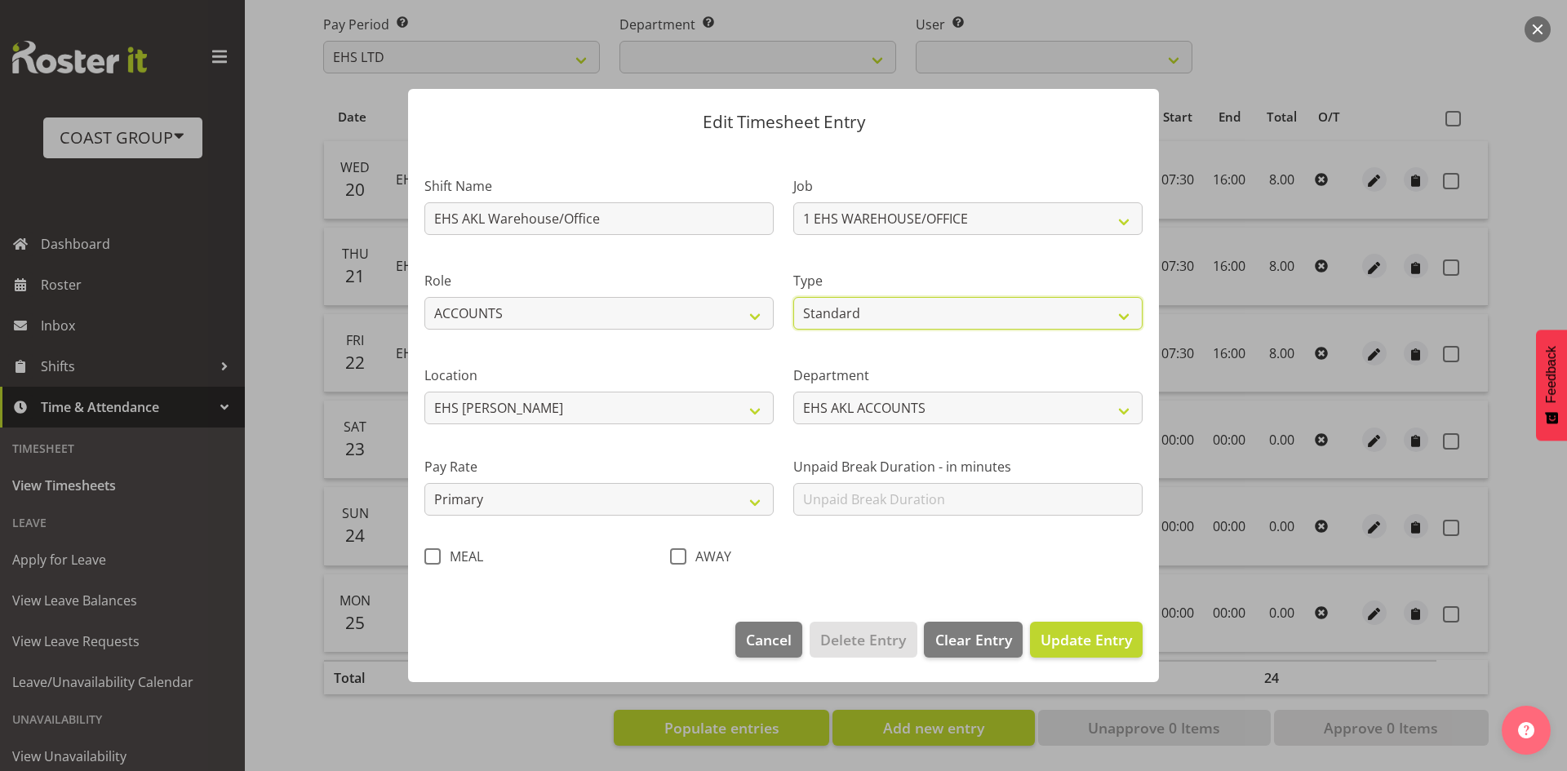
select select "2025"
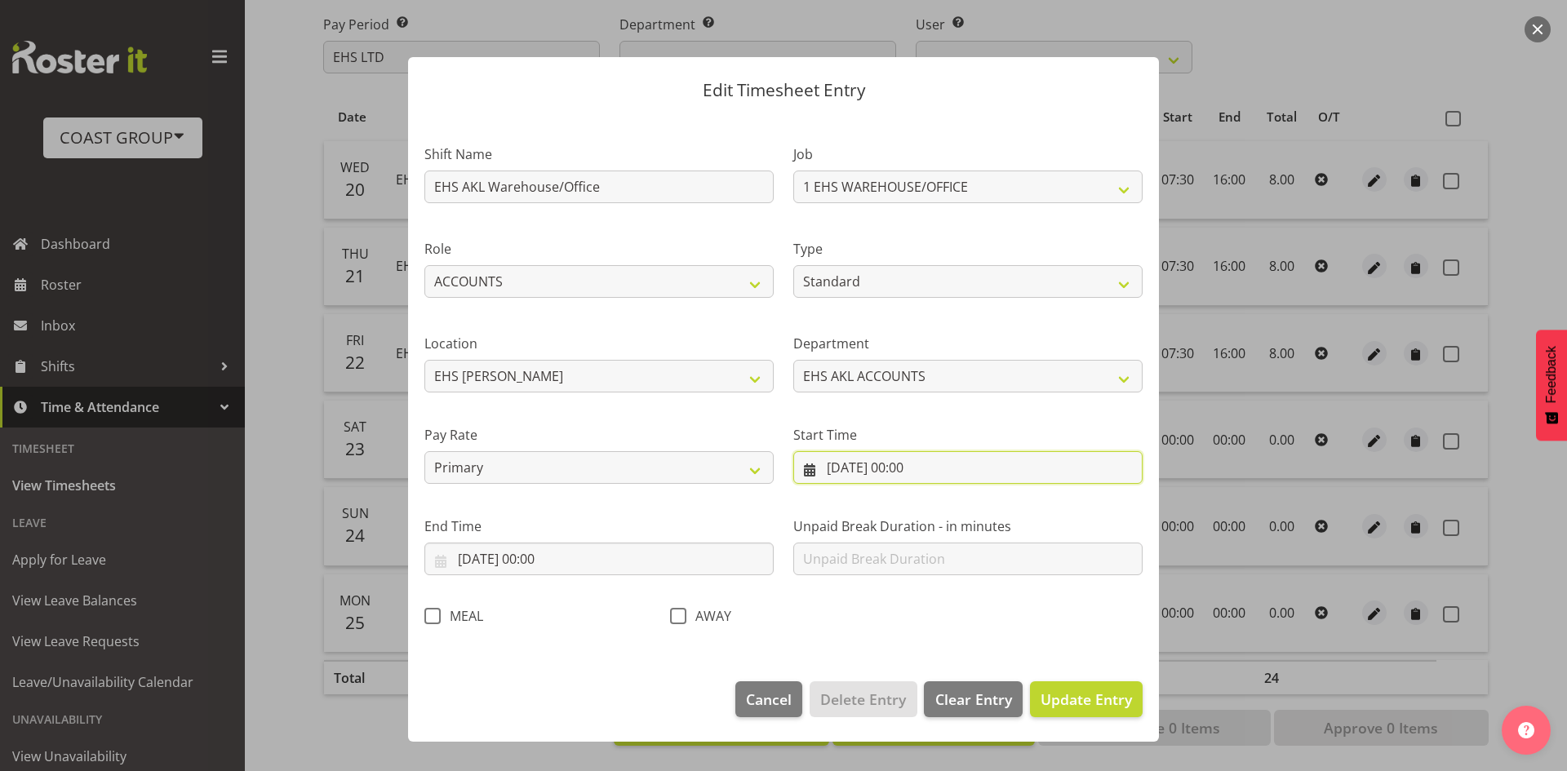
click at [904, 470] on input "25/08/2025, 00:00" at bounding box center [967, 467] width 349 height 33
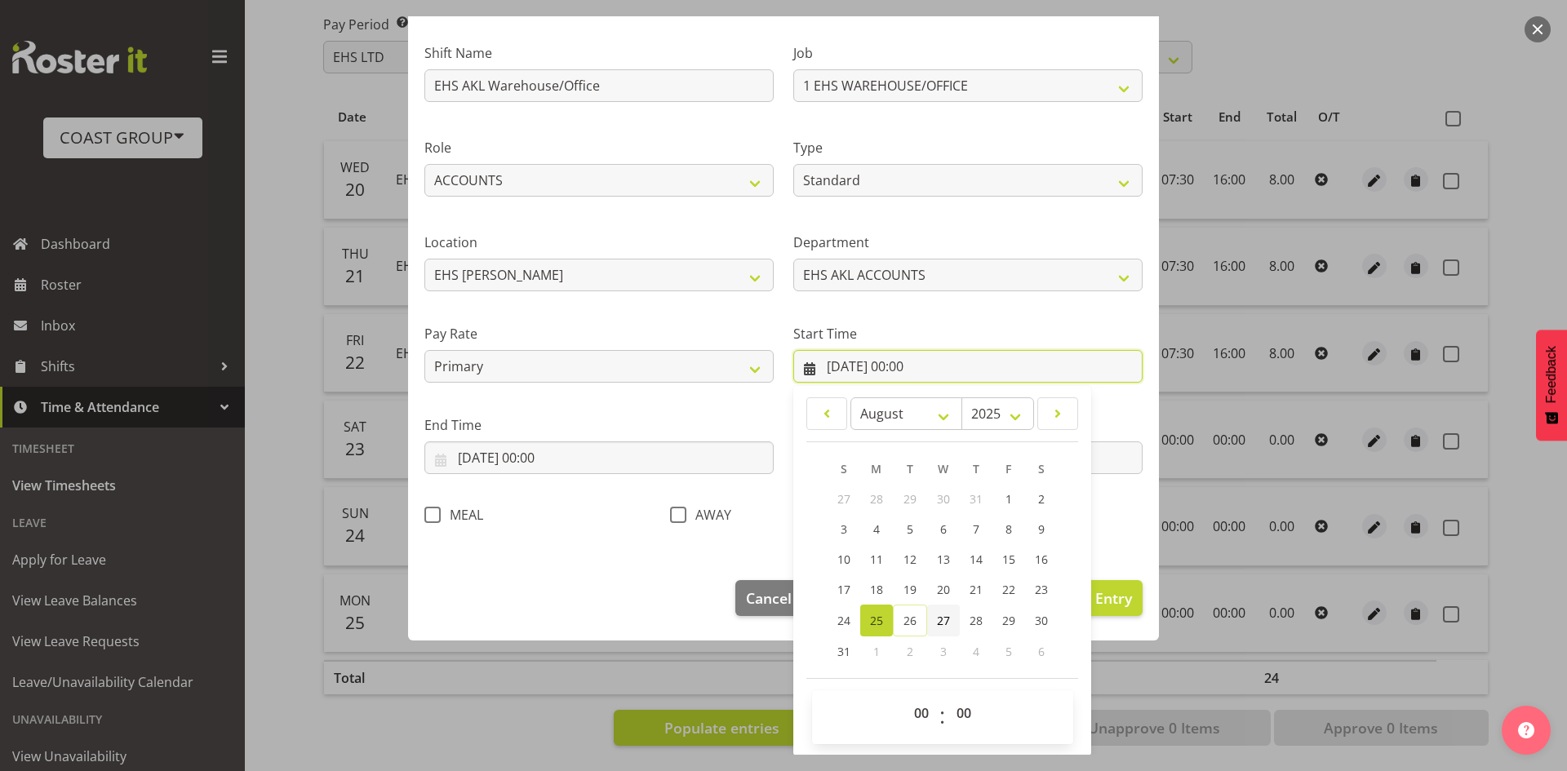
scroll to position [102, 0]
click at [923, 706] on select "00 01 02 03 04 05 06 07 08 09 10 11 12 13 14 15 16 17 18 19 20 21 22 23" at bounding box center [923, 712] width 37 height 33
select select "7"
click at [905, 696] on select "00 01 02 03 04 05 06 07 08 09 10 11 12 13 14 15 16 17 18 19 20 21 22 23" at bounding box center [923, 712] width 37 height 33
type input "25/08/2025, 07:00"
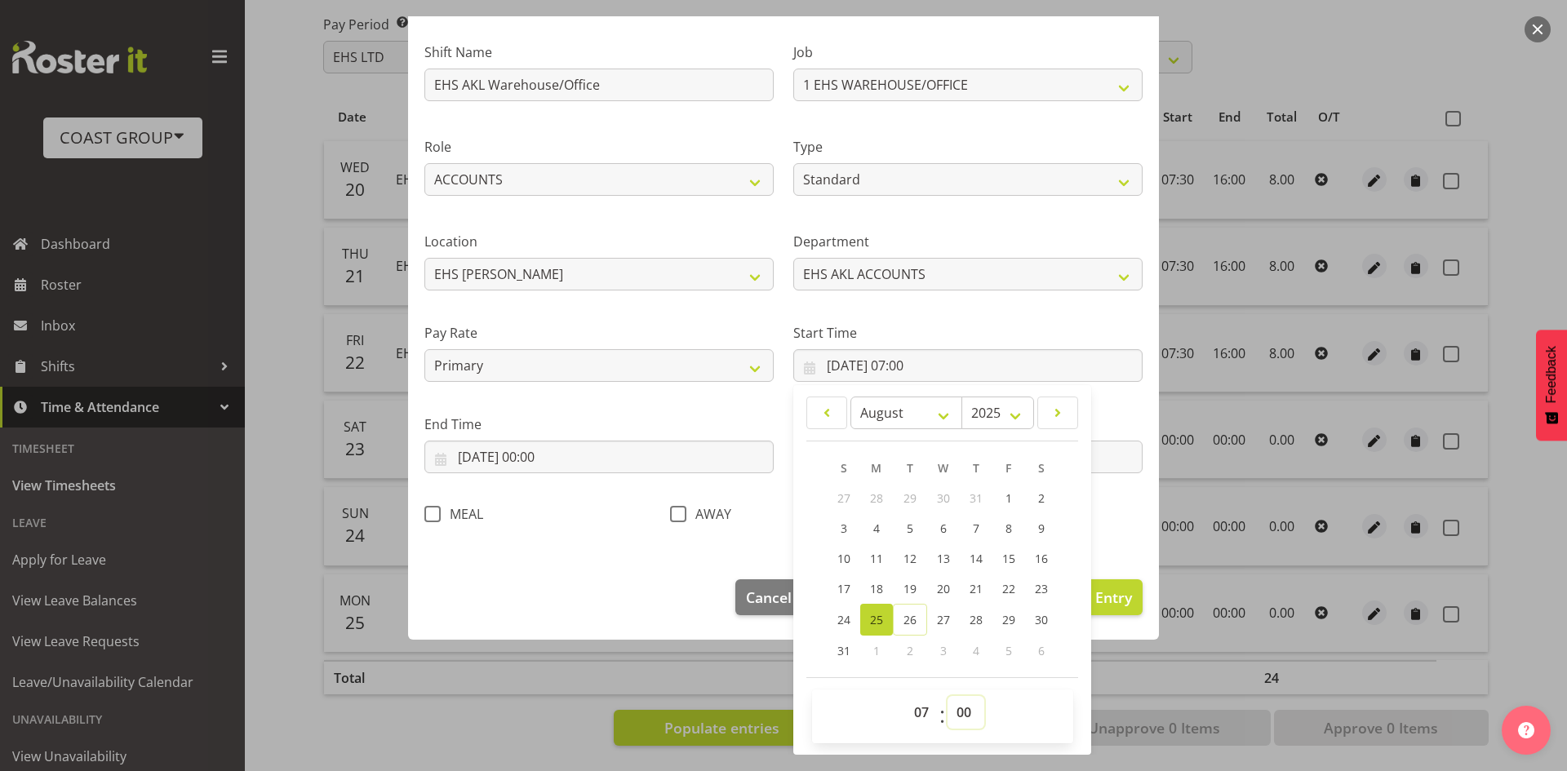
click at [969, 714] on select "00 01 02 03 04 05 06 07 08 09 10 11 12 13 14 15 16 17 18 19 20 21 22 23 24 25 2…" at bounding box center [966, 712] width 37 height 33
select select "30"
click at [948, 696] on select "00 01 02 03 04 05 06 07 08 09 10 11 12 13 14 15 16 17 18 19 20 21 22 23 24 25 2…" at bounding box center [966, 712] width 37 height 33
type input "25/08/2025, 07:30"
click at [593, 457] on input "25/08/2025, 00:00" at bounding box center [598, 457] width 349 height 33
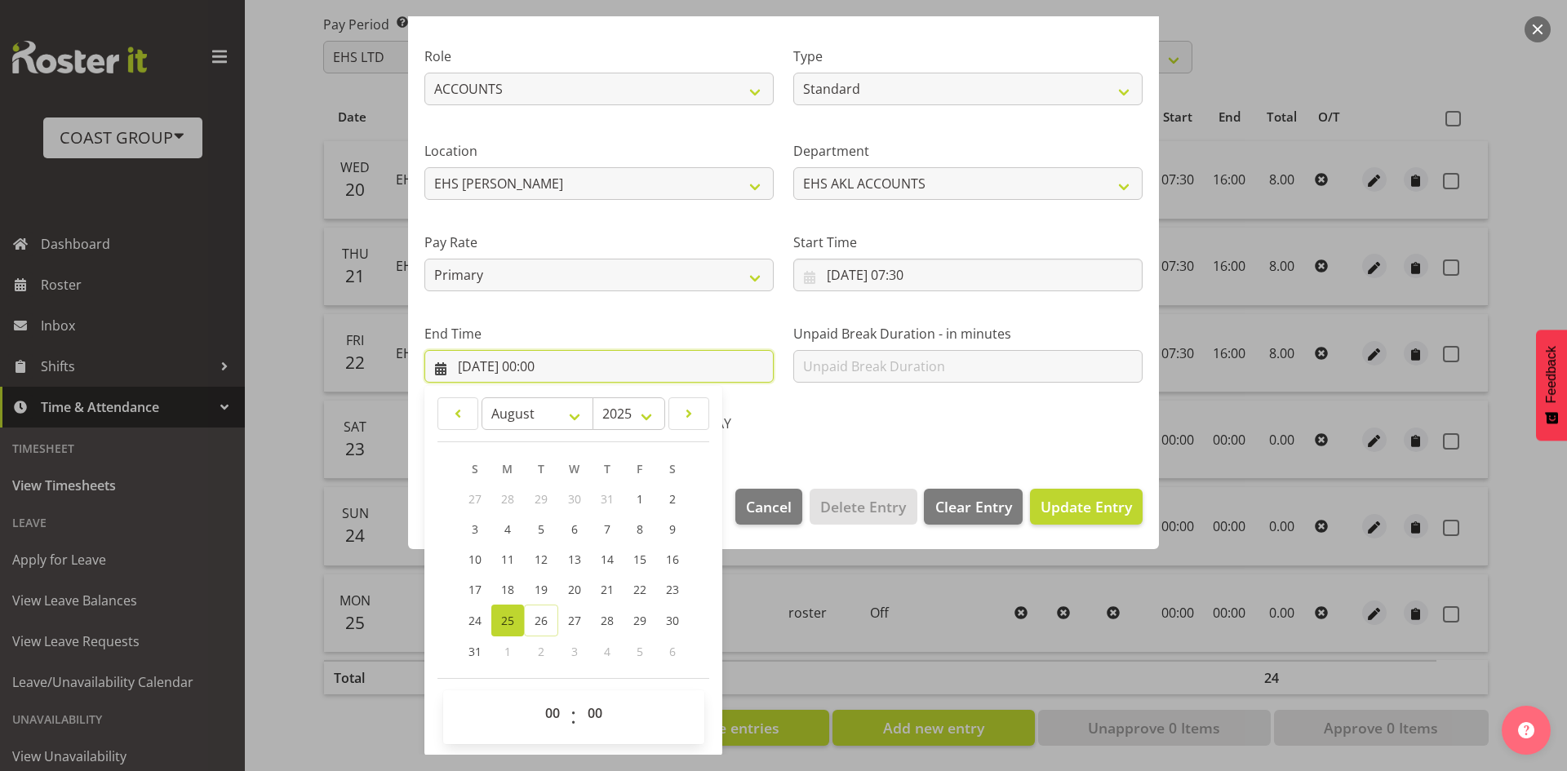
scroll to position [193, 0]
click at [556, 707] on select "00 01 02 03 04 05 06 07 08 09 10 11 12 13 14 15 16 17 18 19 20 21 22 23" at bounding box center [554, 712] width 37 height 33
select select "16"
click at [536, 696] on select "00 01 02 03 04 05 06 07 08 09 10 11 12 13 14 15 16 17 18 19 20 21 22 23" at bounding box center [554, 712] width 37 height 33
type input "25/08/2025, 16:00"
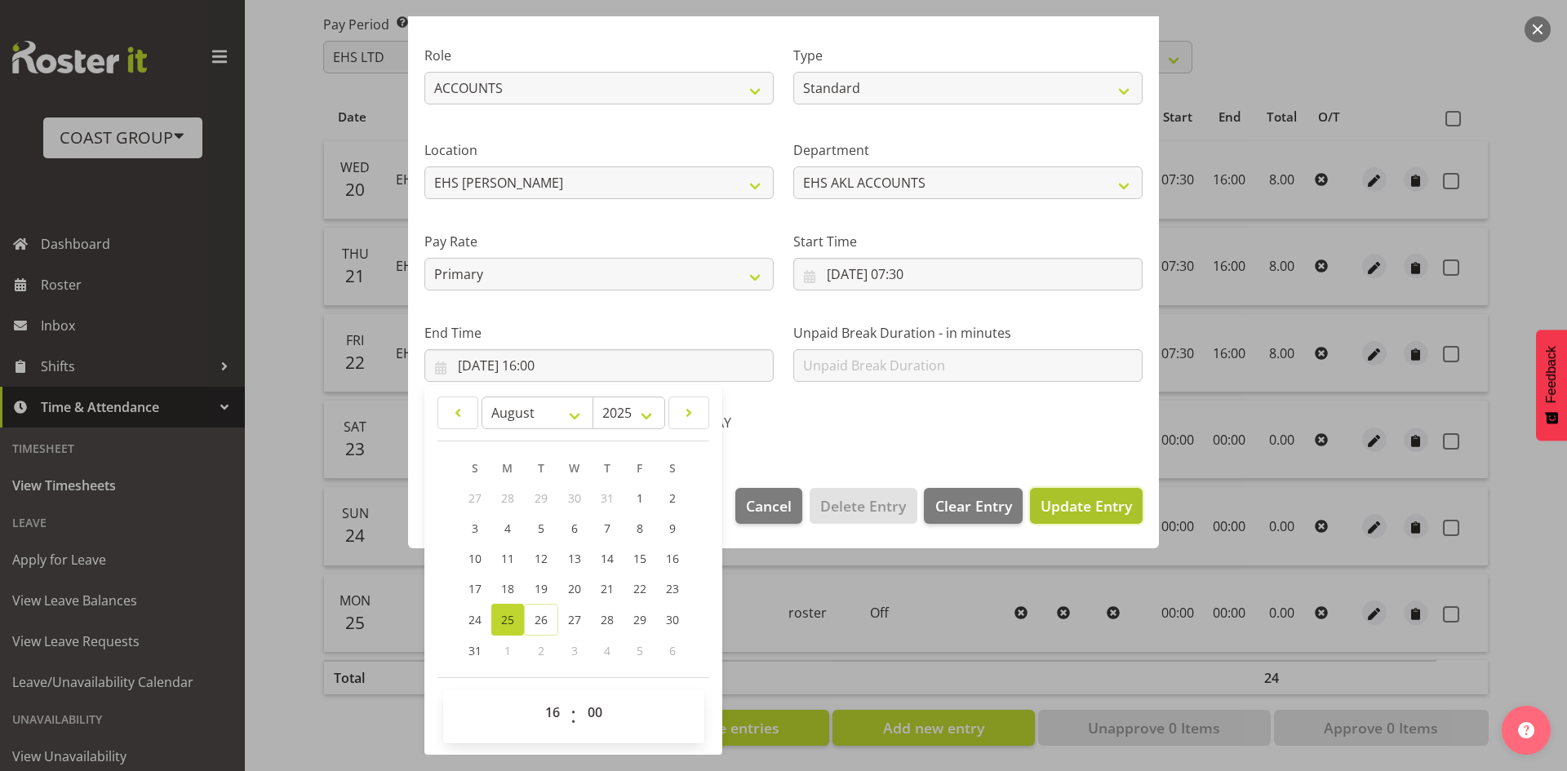
click at [1093, 506] on span "Update Entry" at bounding box center [1086, 506] width 91 height 20
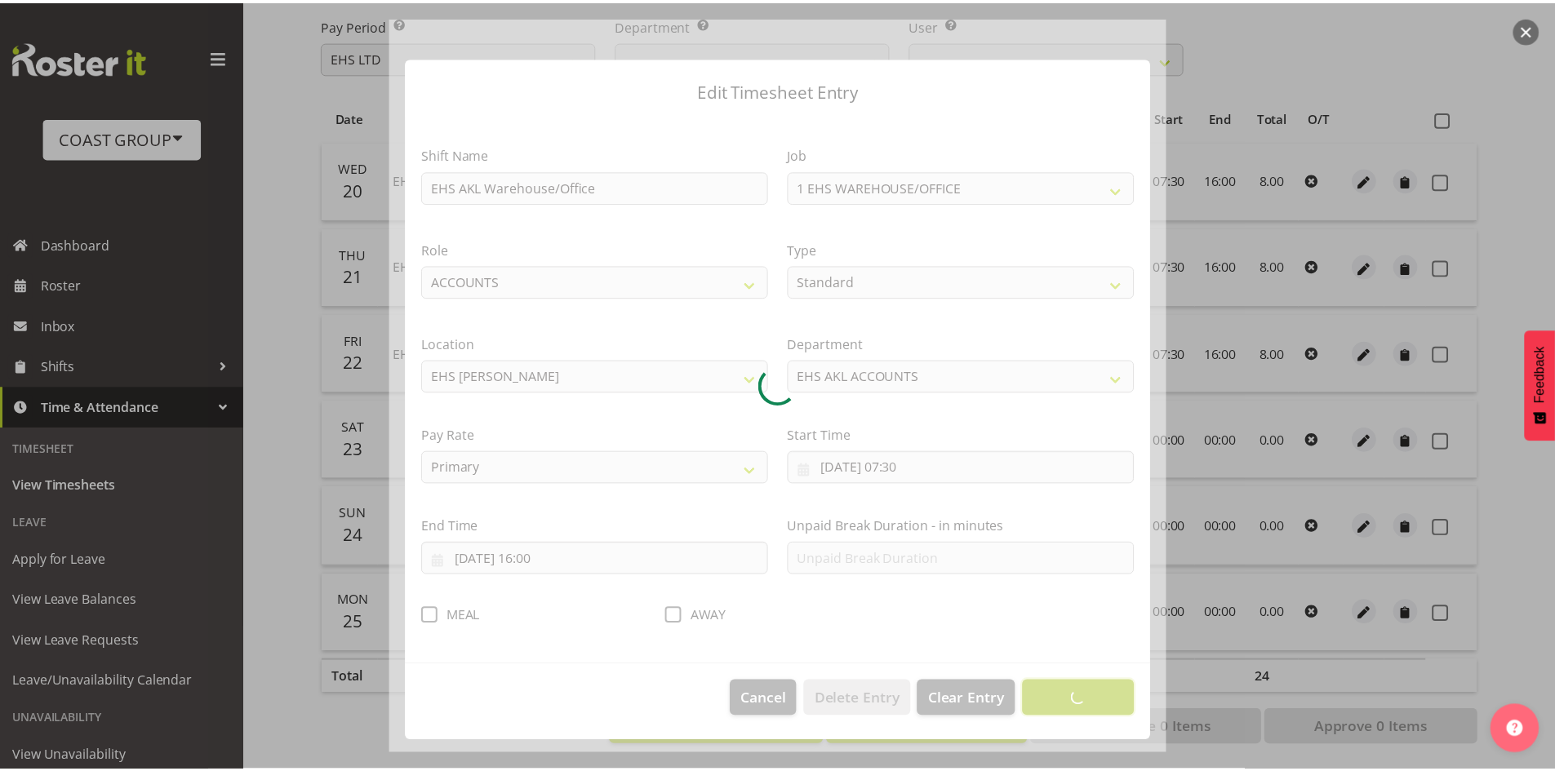
scroll to position [0, 0]
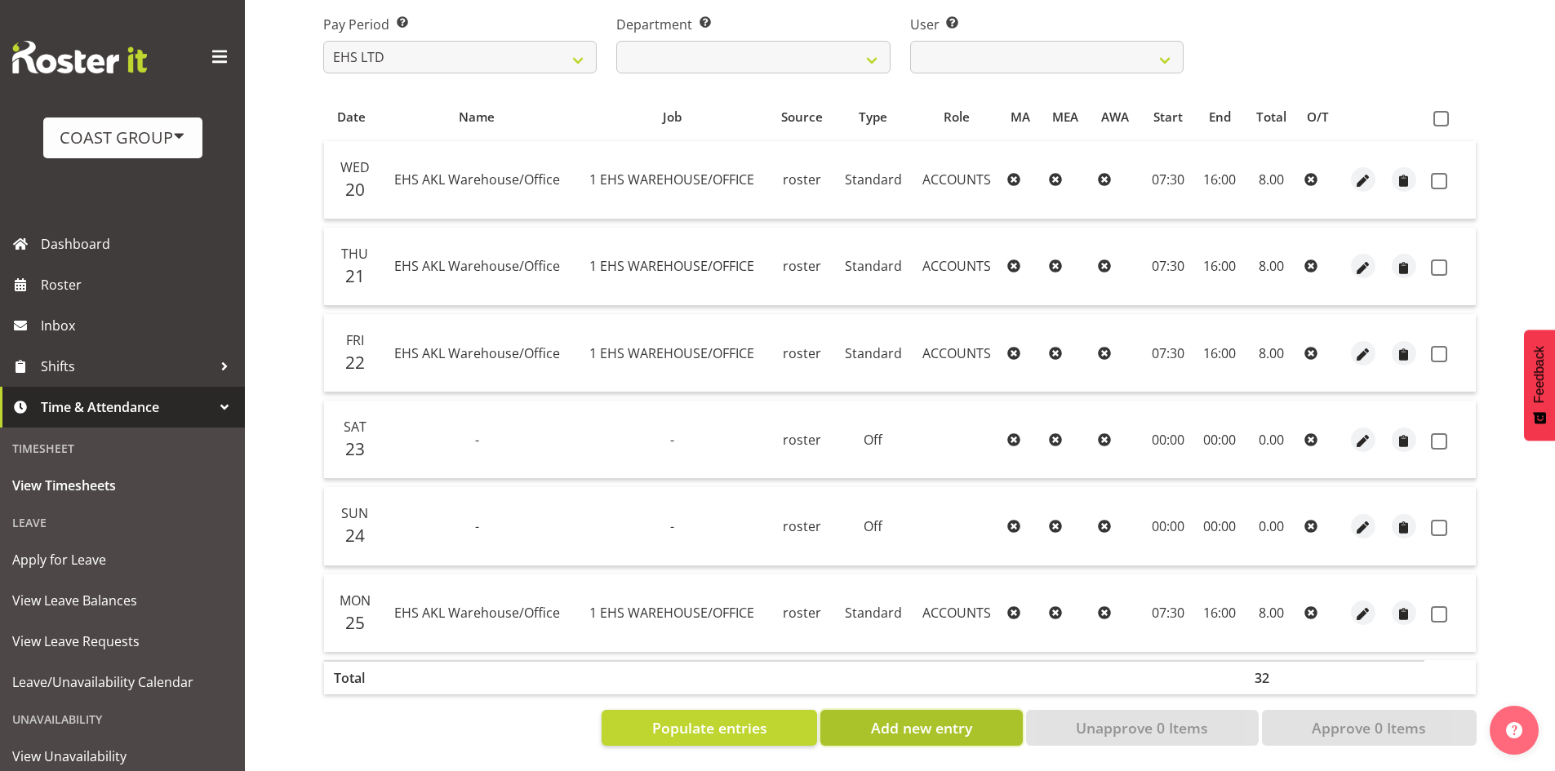
click at [911, 718] on span "Add new entry" at bounding box center [921, 728] width 101 height 21
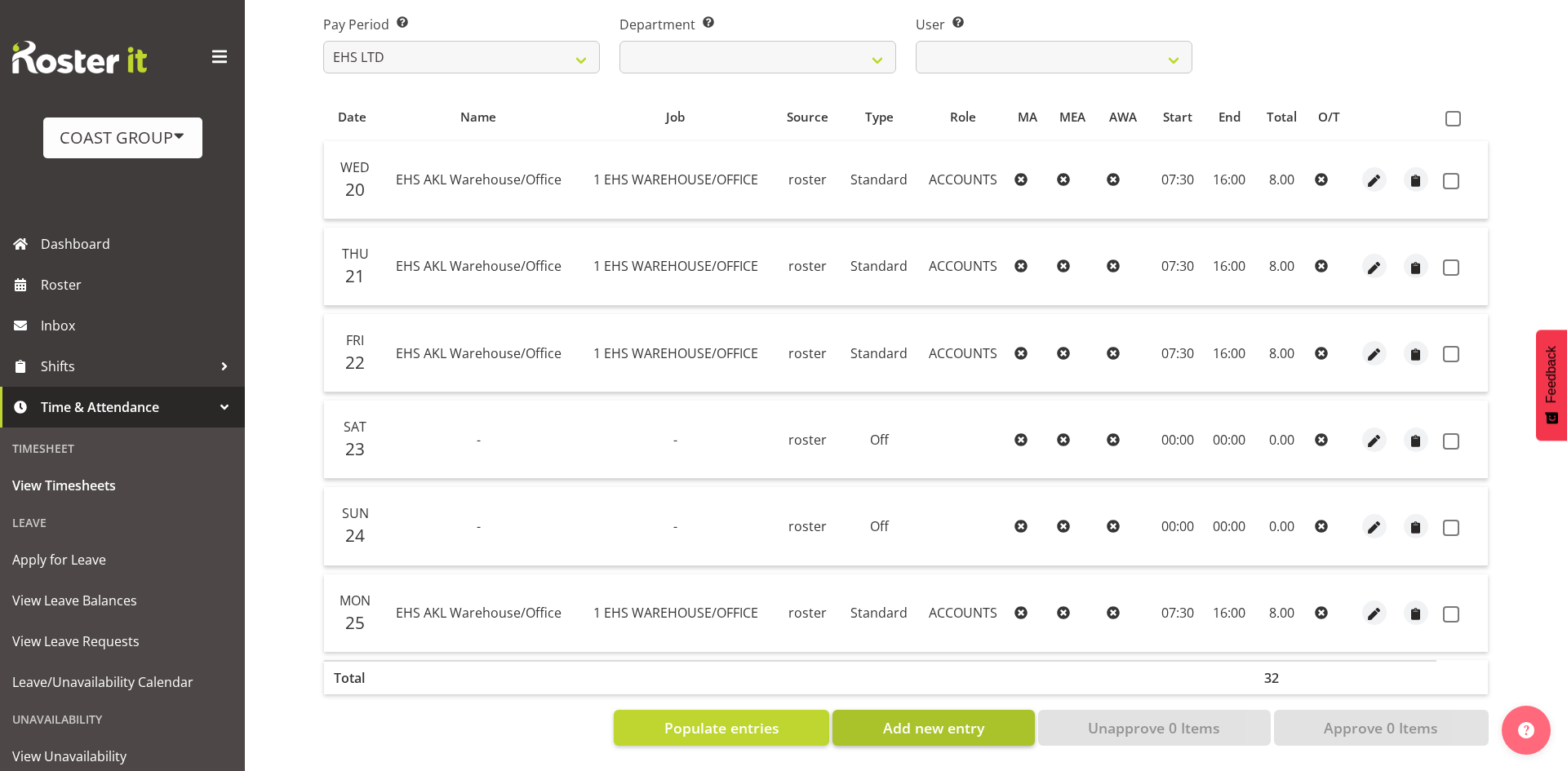
select select
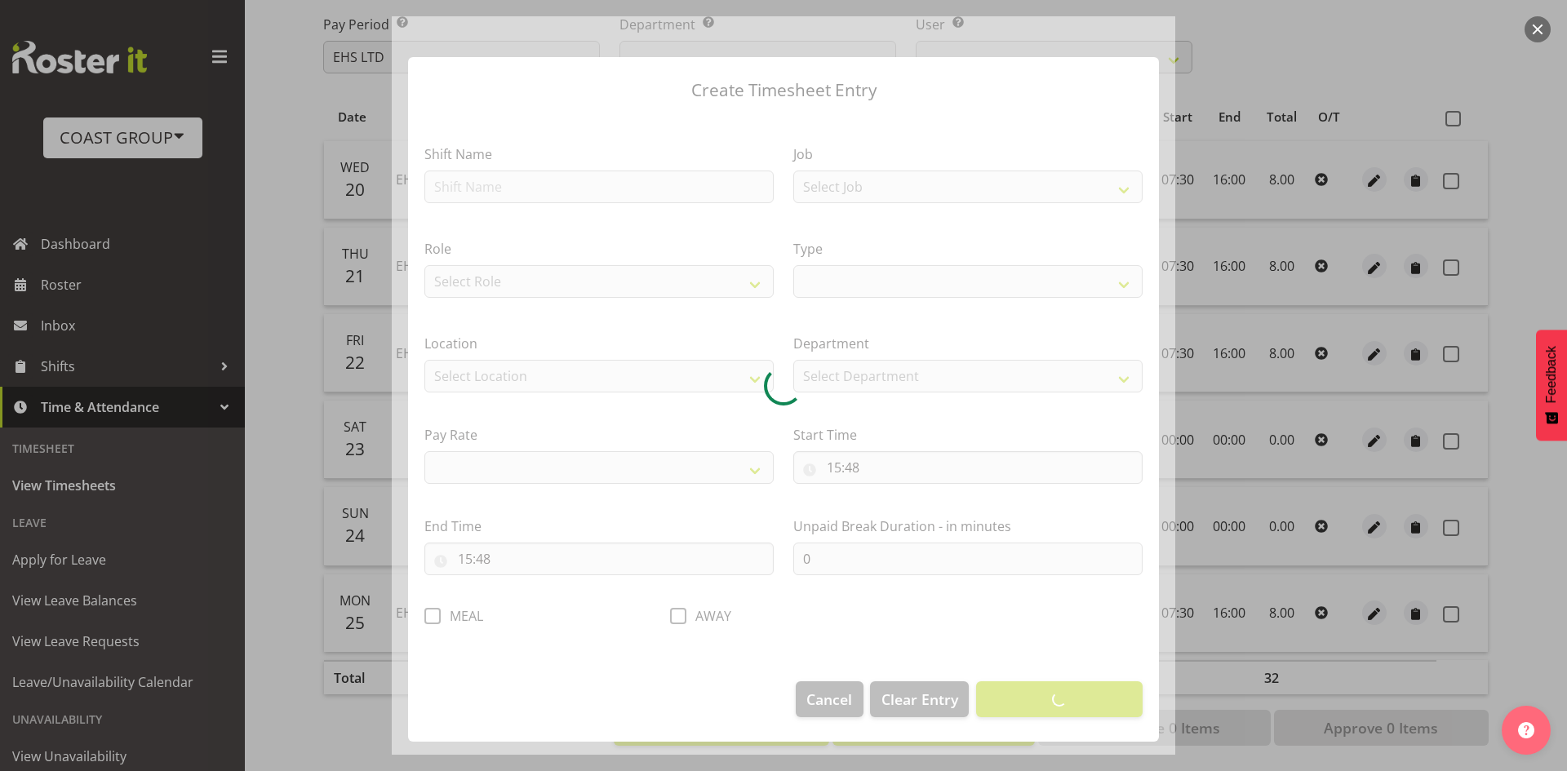
select select
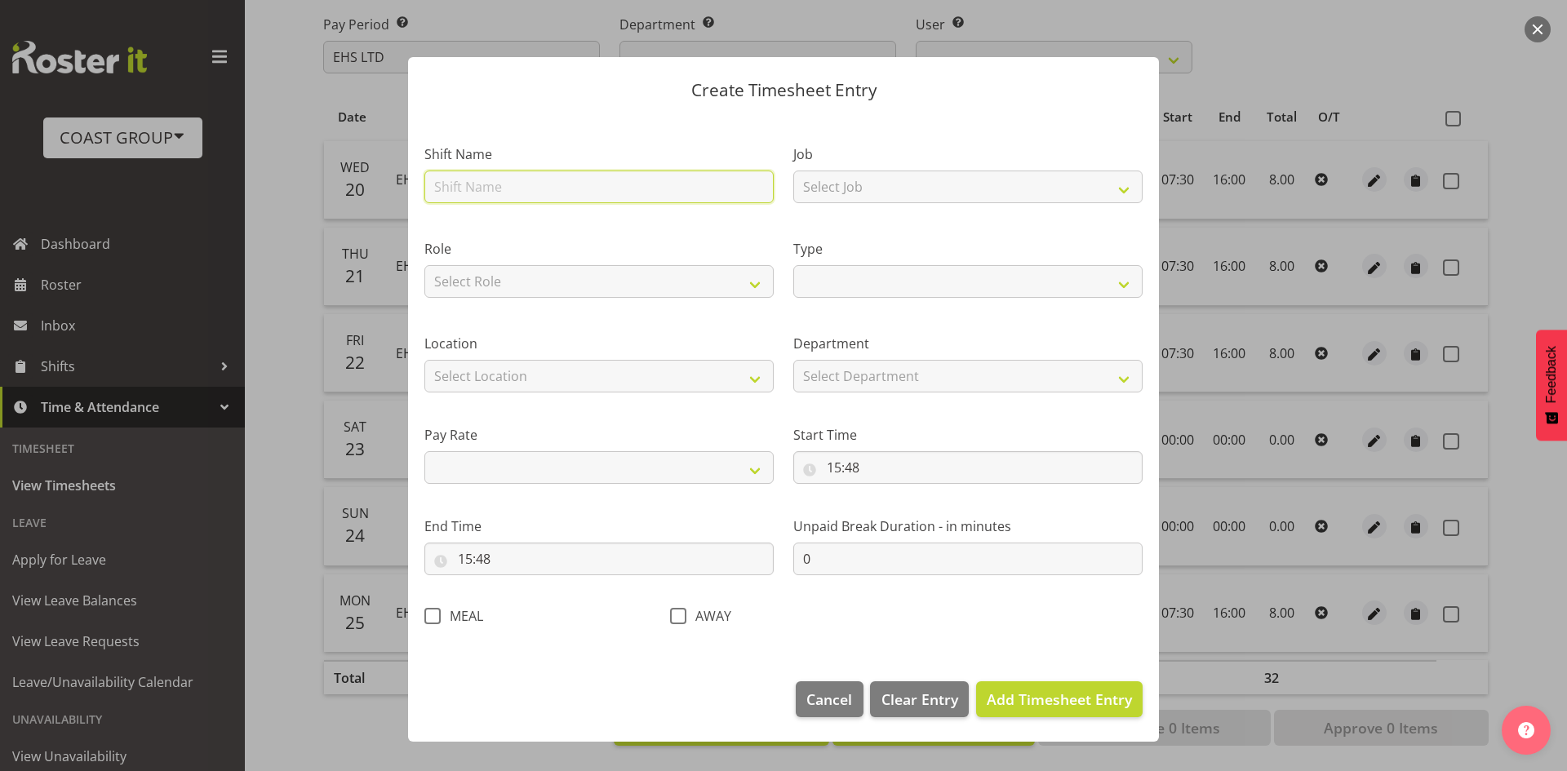
click at [589, 189] on input "text" at bounding box center [598, 187] width 349 height 33
type input "EHS AKL Warehouse/Office"
select select
click at [555, 270] on select "Select Role ACCOUNTS" at bounding box center [598, 281] width 349 height 33
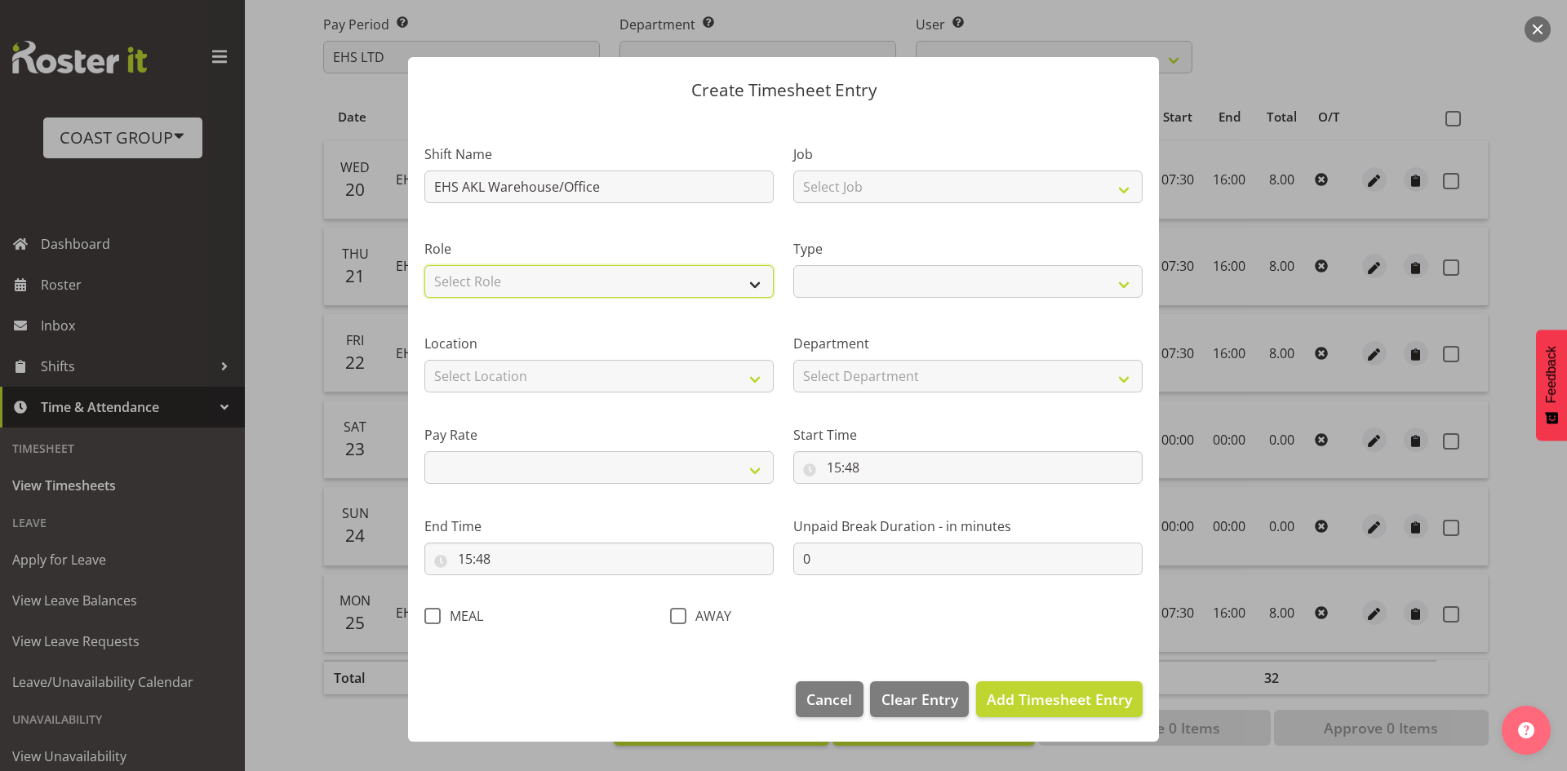
select select "204"
click at [424, 265] on select "Select Role ACCOUNTS" at bounding box center [598, 281] width 349 height 33
select select
click at [531, 371] on select "Select Location CARLTON EVENTS Carlton Hamilton Carlton Wellington DW CHC DW DI…" at bounding box center [598, 376] width 349 height 33
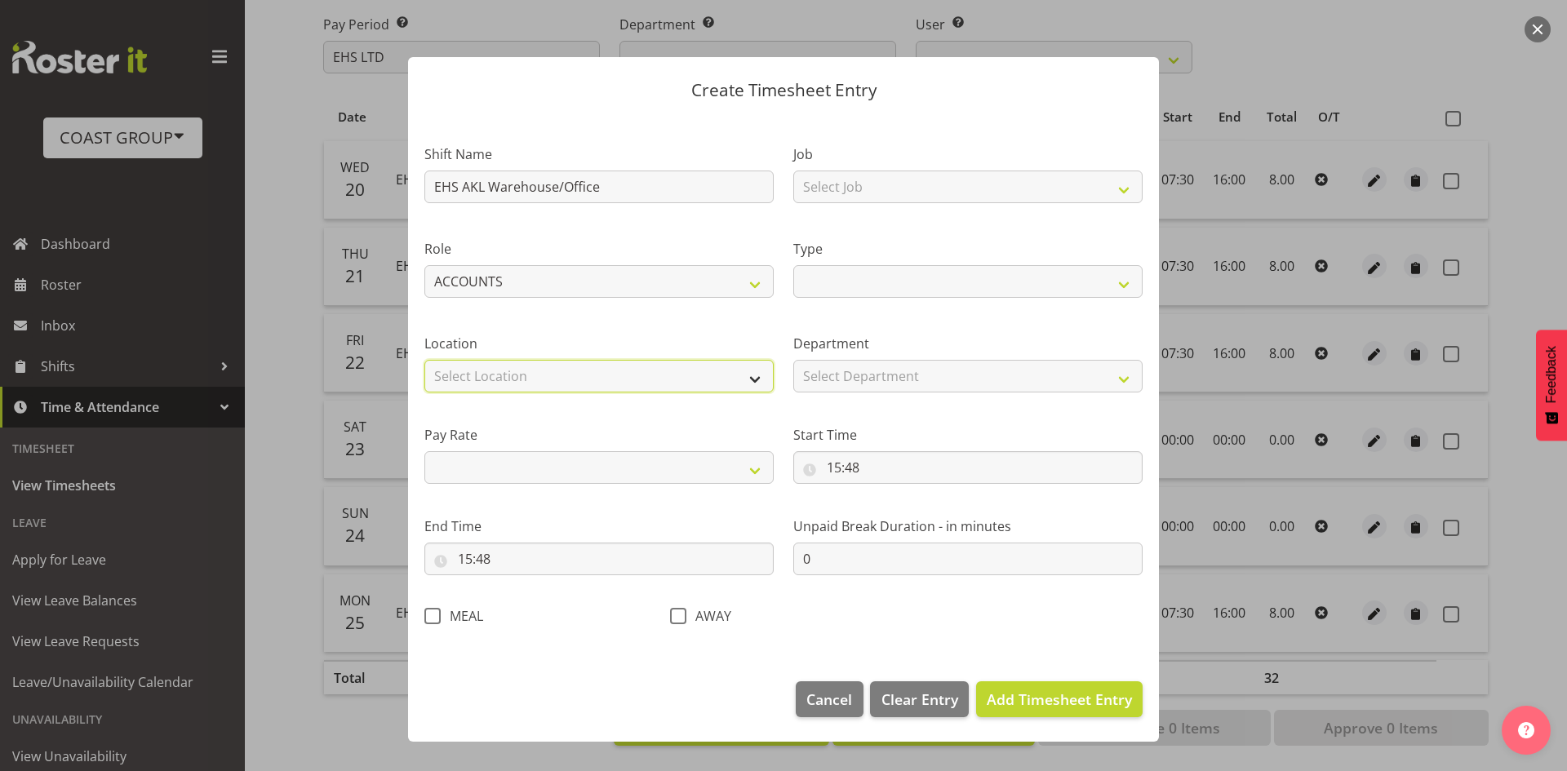
select select "35"
click at [424, 360] on select "Select Location CARLTON EVENTS Carlton Hamilton Carlton Wellington DW CHC DW DI…" at bounding box center [598, 376] width 349 height 33
select select
click at [560, 464] on select "Primary Secondary Tertiary Fourth Fifth" at bounding box center [598, 467] width 349 height 33
click at [560, 460] on select "Primary Secondary Tertiary Fourth Fifth" at bounding box center [598, 467] width 349 height 33
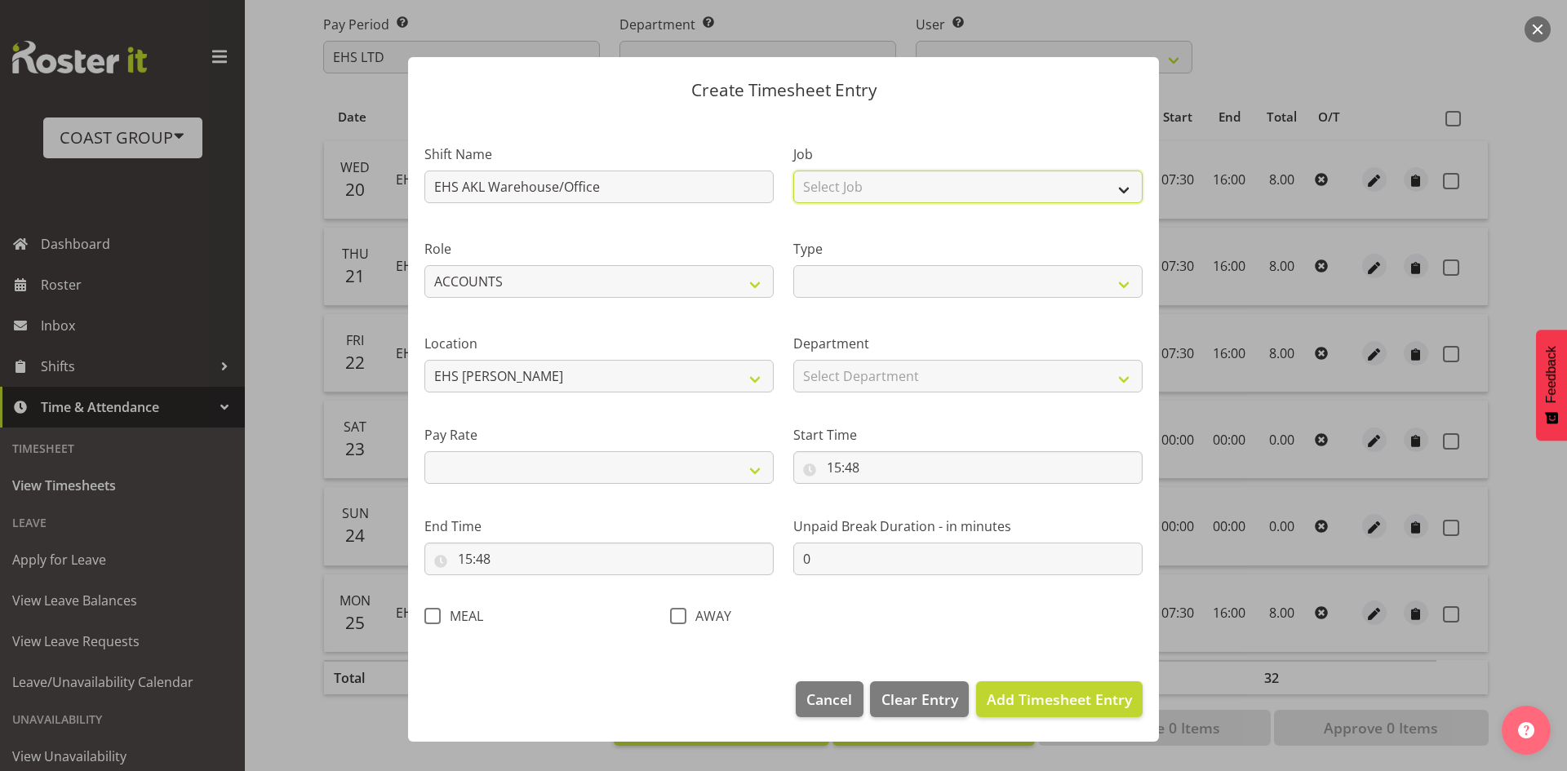
select select
click at [863, 189] on select "Select Job 1 Carlton Events 1 Carlton Hamilton 1 Carlton Wellington 1 EHS WAREH…" at bounding box center [967, 187] width 349 height 33
select select "69"
click at [793, 171] on select "Select Job 1 Carlton Events 1 Carlton Hamilton 1 Carlton Wellington 1 EHS WAREH…" at bounding box center [967, 187] width 349 height 33
select select
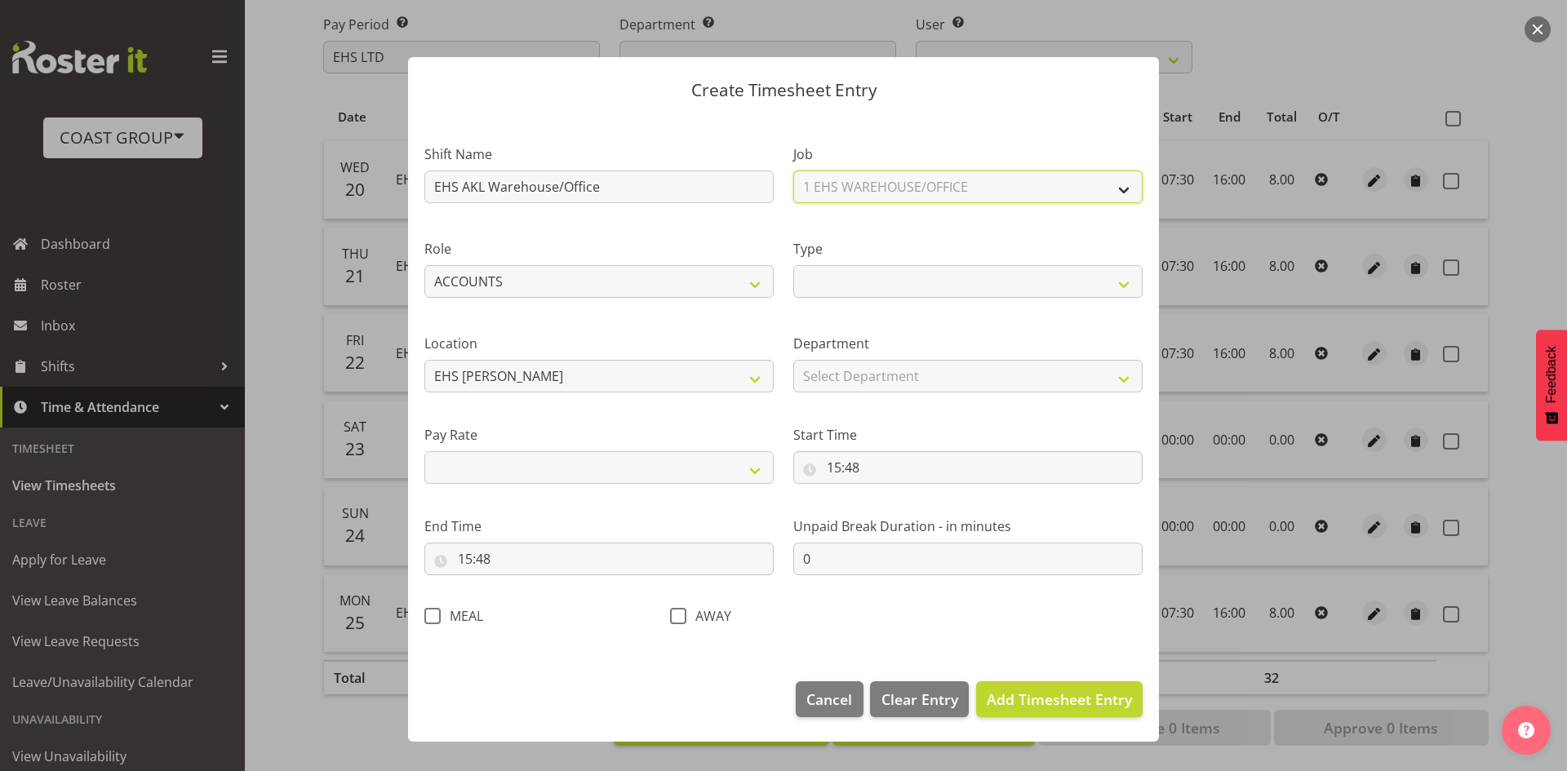
select select
click at [889, 278] on select "Off Standard Public Holiday Public Holiday (Worked) Day In Lieu Annual Leave Si…" at bounding box center [967, 281] width 349 height 33
select select "Standard"
click at [793, 265] on select "Off Standard Public Holiday Public Holiday (Worked) Day In Lieu Annual Leave Si…" at bounding box center [967, 281] width 349 height 33
select select
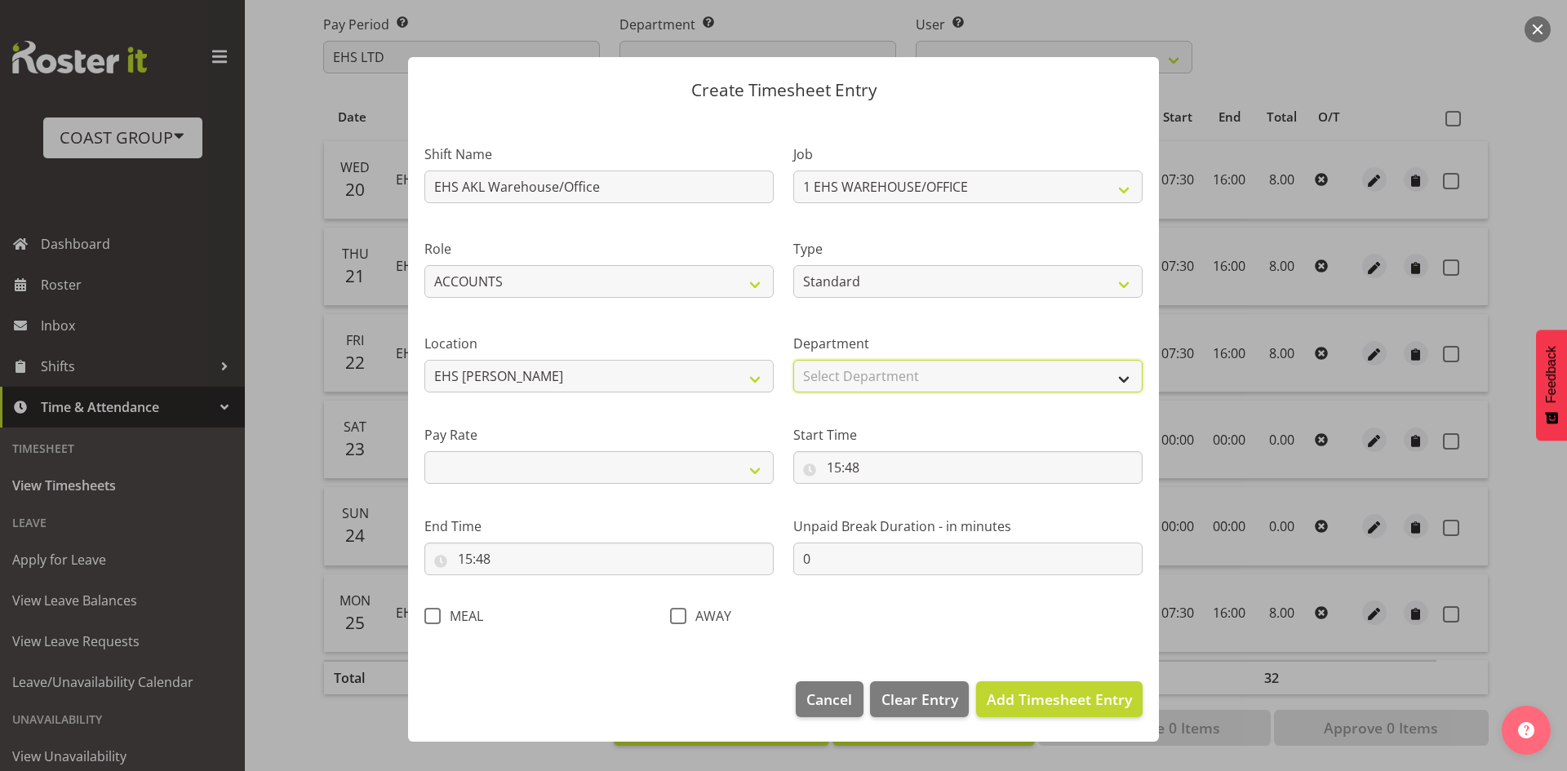
click at [891, 375] on select "Select Department EHS AKL ACCOUNTS CARLTON EVENTS Carlton Hamilton Carlton Well…" at bounding box center [967, 376] width 349 height 33
select select "34"
click at [793, 360] on select "Select Department EHS AKL ACCOUNTS CARLTON EVENTS Carlton Hamilton Carlton Well…" at bounding box center [967, 376] width 349 height 33
select select
click at [931, 473] on input "15:48" at bounding box center [967, 467] width 349 height 33
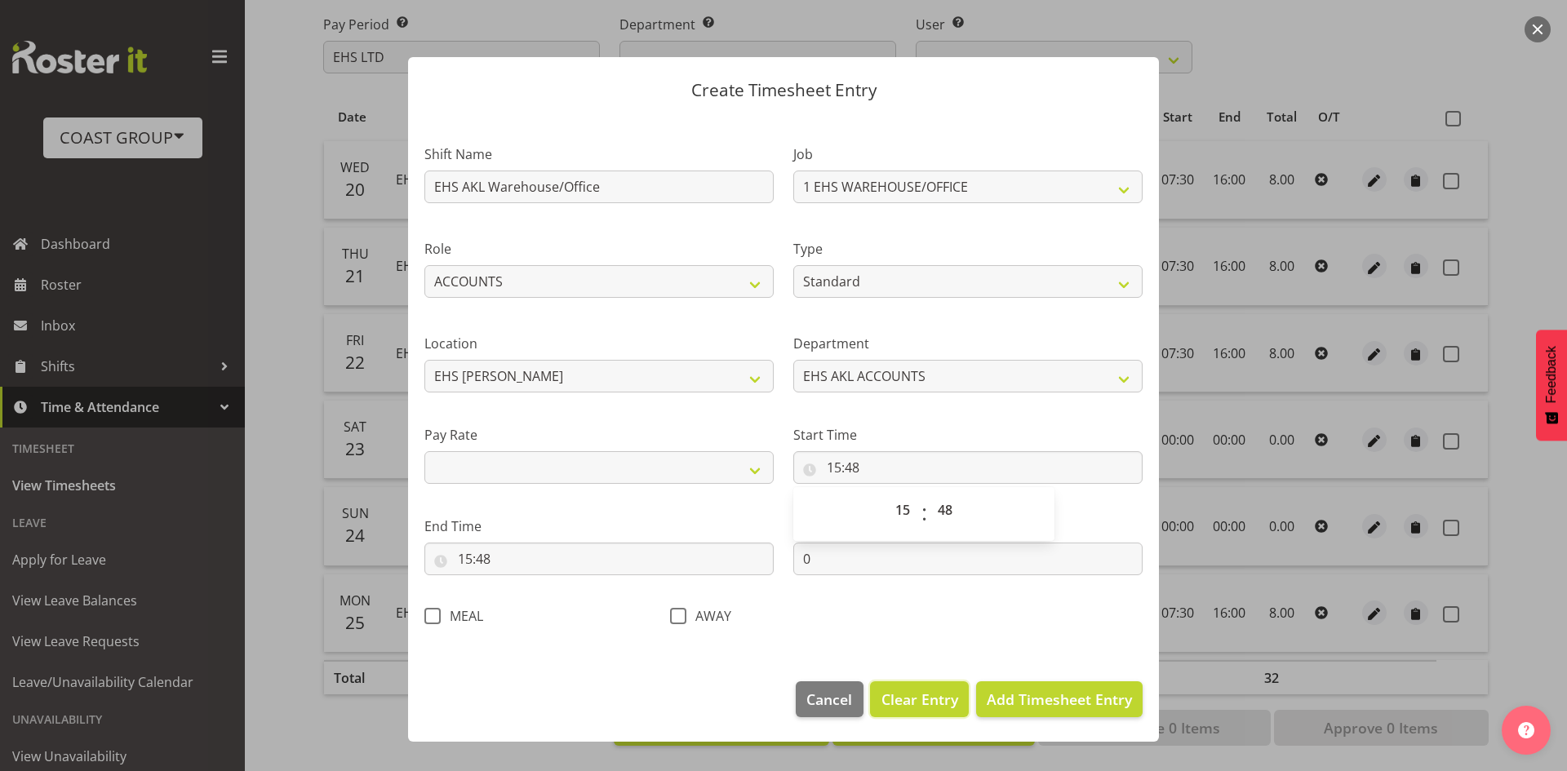
click at [899, 700] on span "Clear Entry" at bounding box center [920, 699] width 77 height 21
select select "Off"
select select "primary"
select select
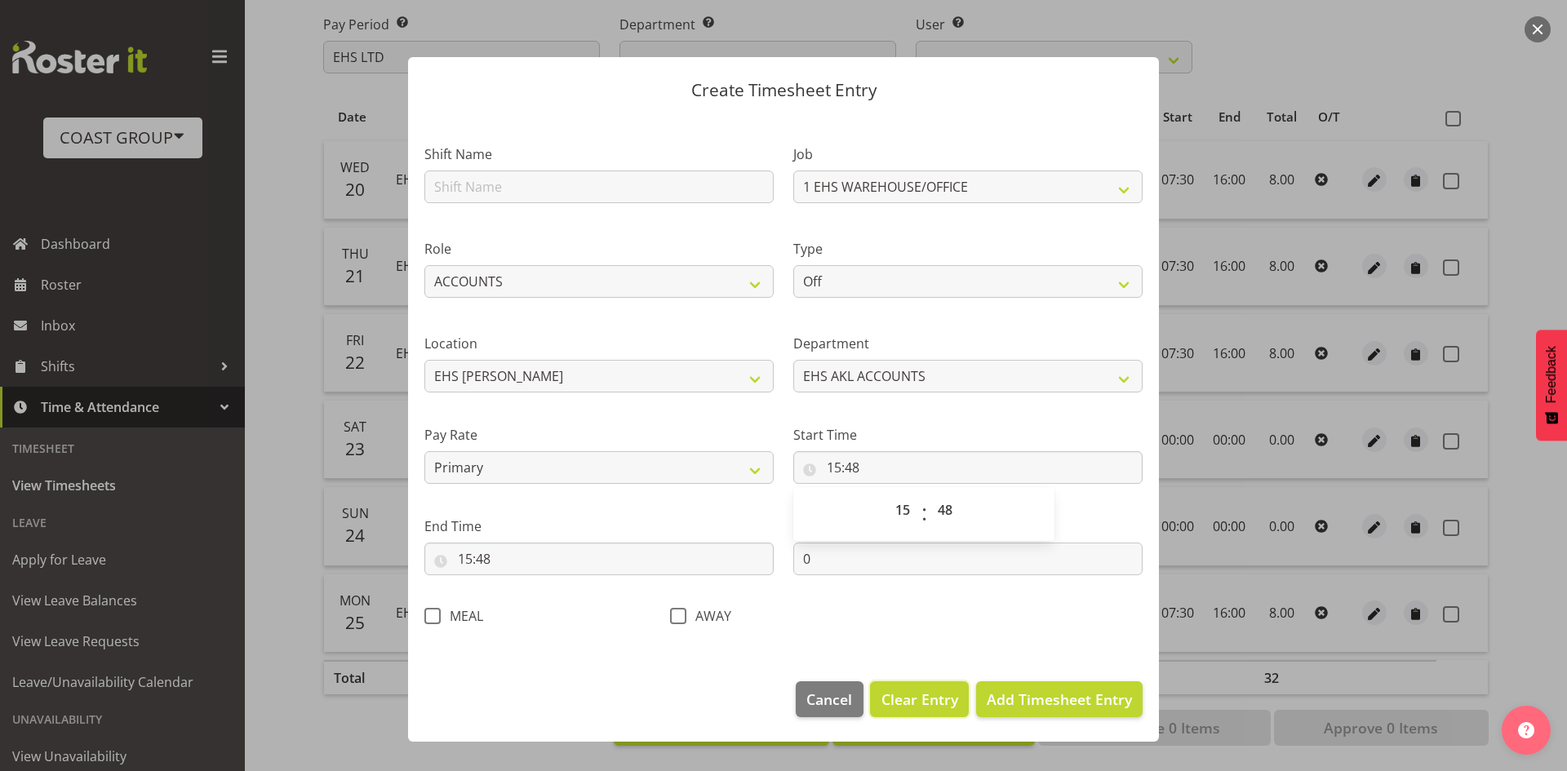
select select
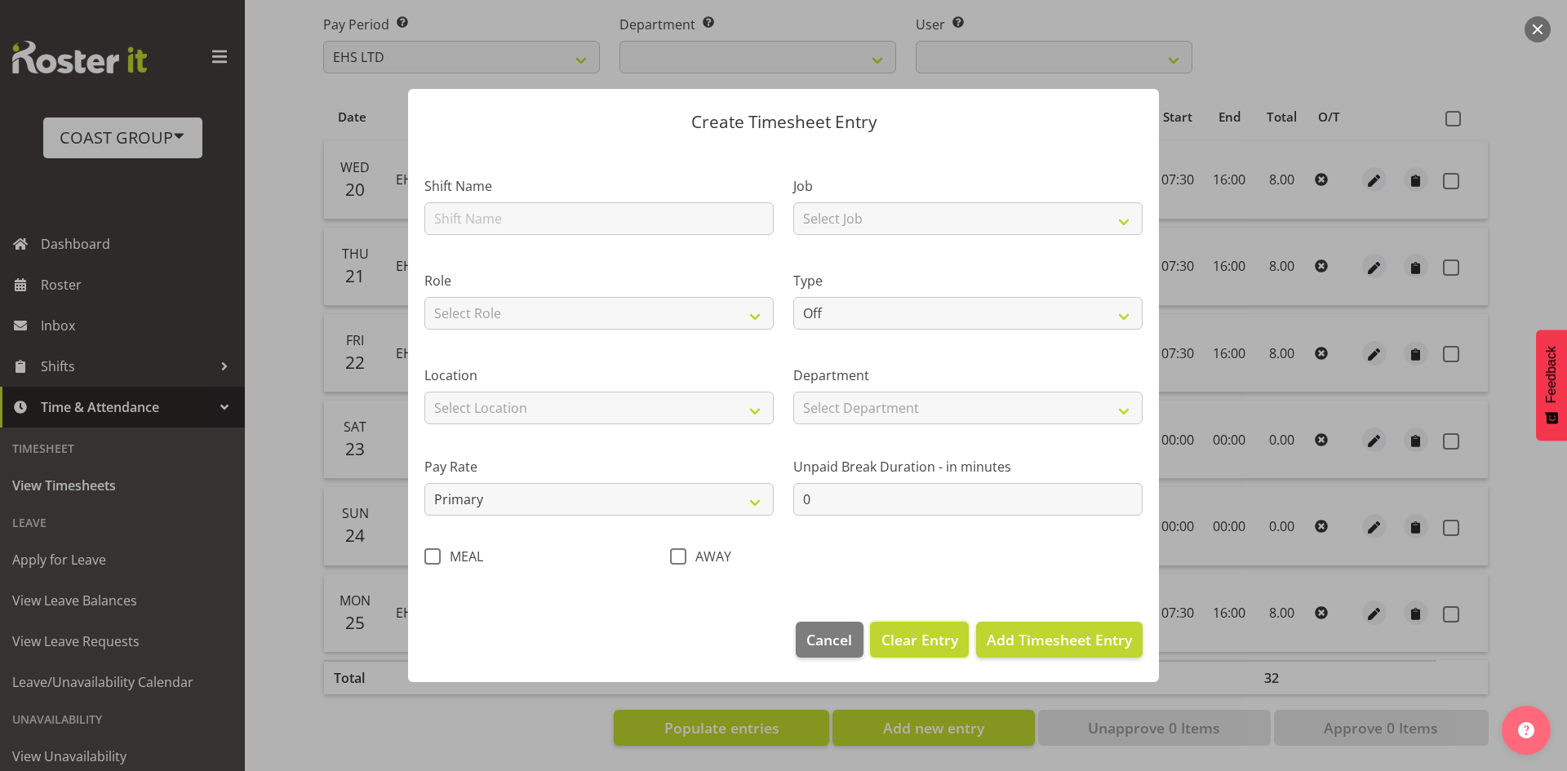
click at [896, 639] on span "Clear Entry" at bounding box center [920, 639] width 77 height 21
click at [930, 642] on span "Clear Entry" at bounding box center [920, 639] width 77 height 21
click at [840, 641] on span "Cancel" at bounding box center [829, 639] width 46 height 21
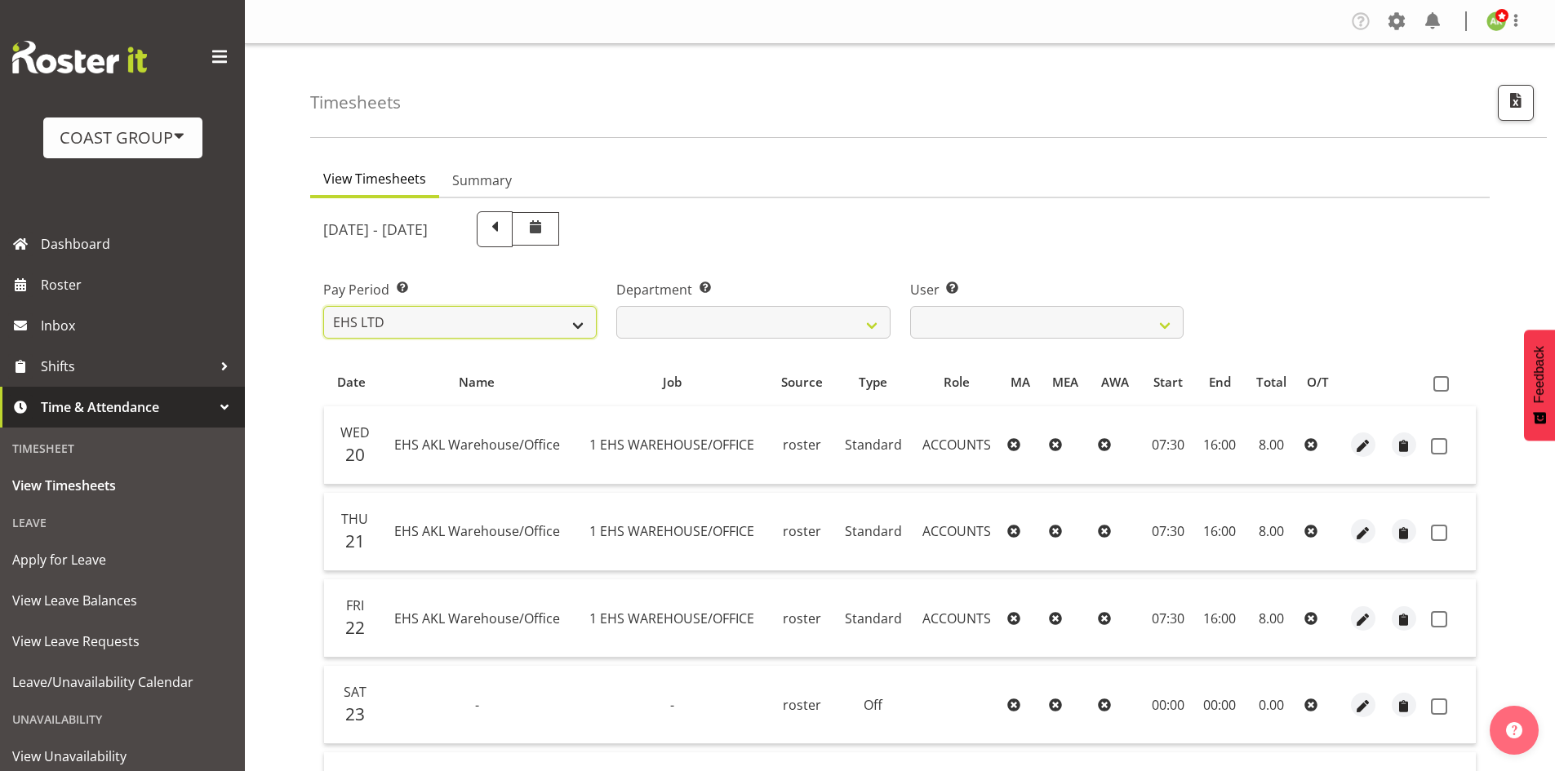
click at [539, 312] on select "SLP LTD EHS LTD DW LTD VEHICLES Carlton Events Hamilton 120 Limited Wellington …" at bounding box center [459, 322] width 273 height 33
select select "8"
click at [323, 306] on select "SLP LTD EHS LTD DW LTD VEHICLES Carlton Events Hamilton 120 Limited Wellington …" at bounding box center [459, 322] width 273 height 33
select select
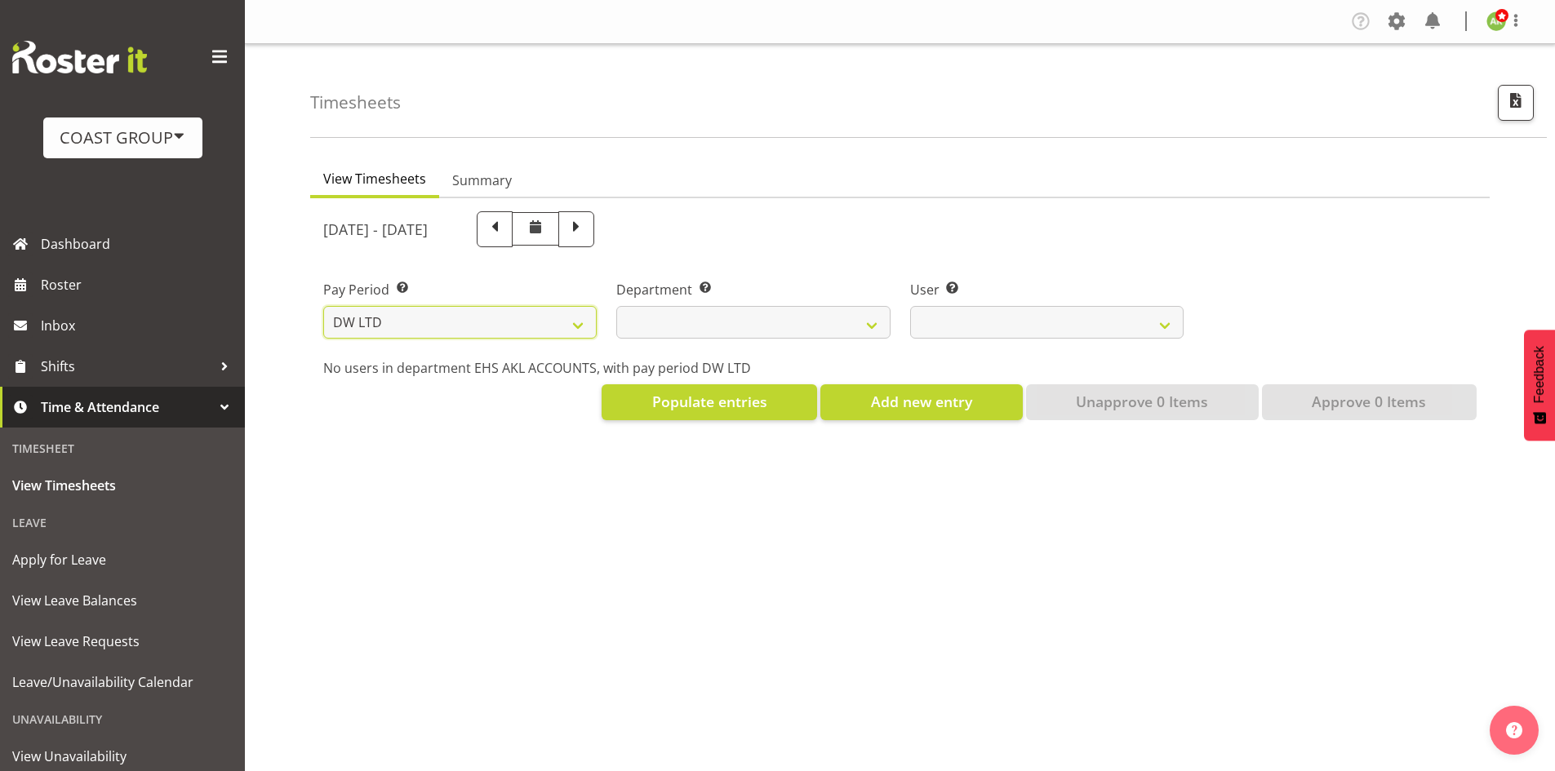
select select
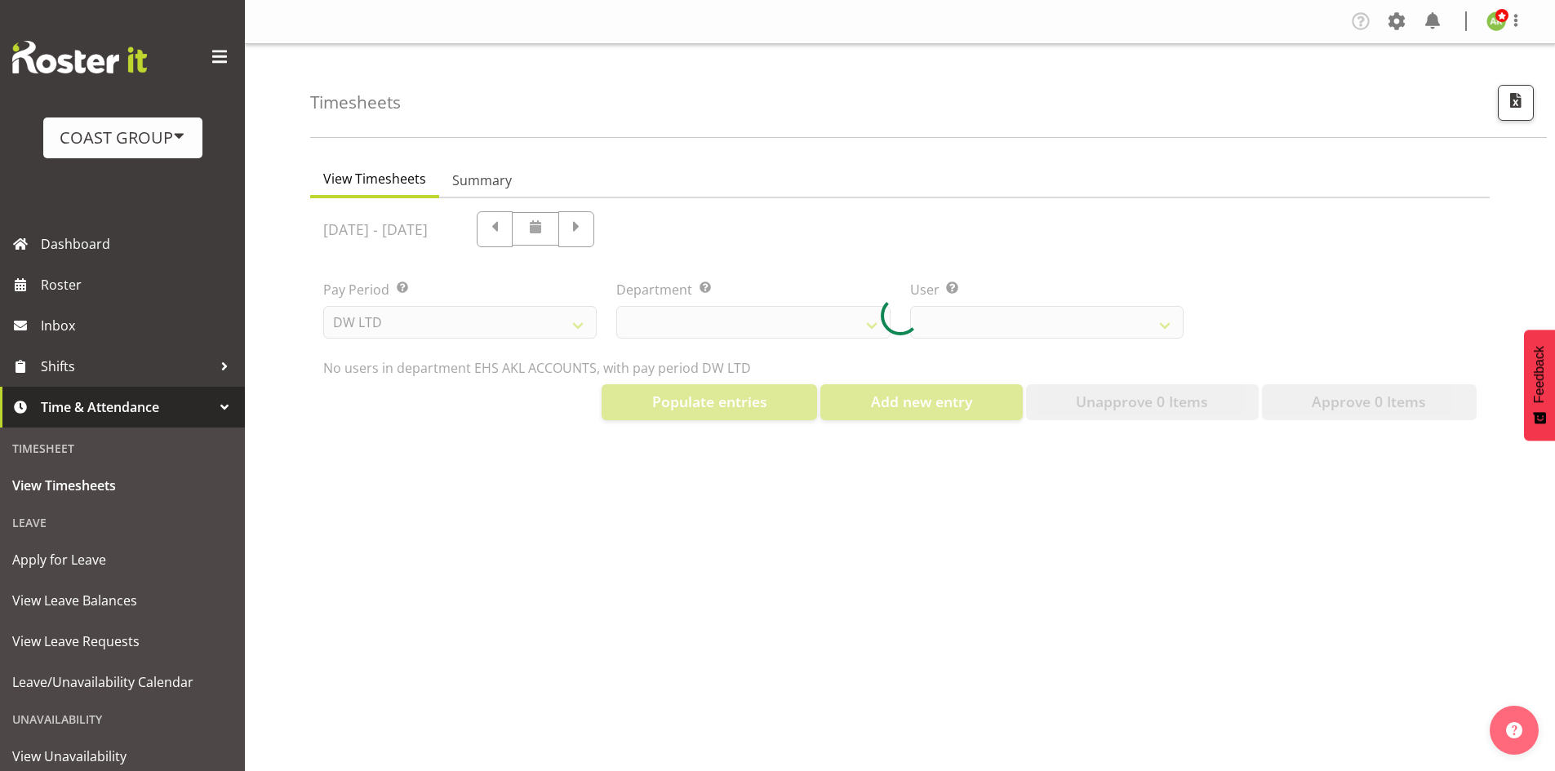
select select
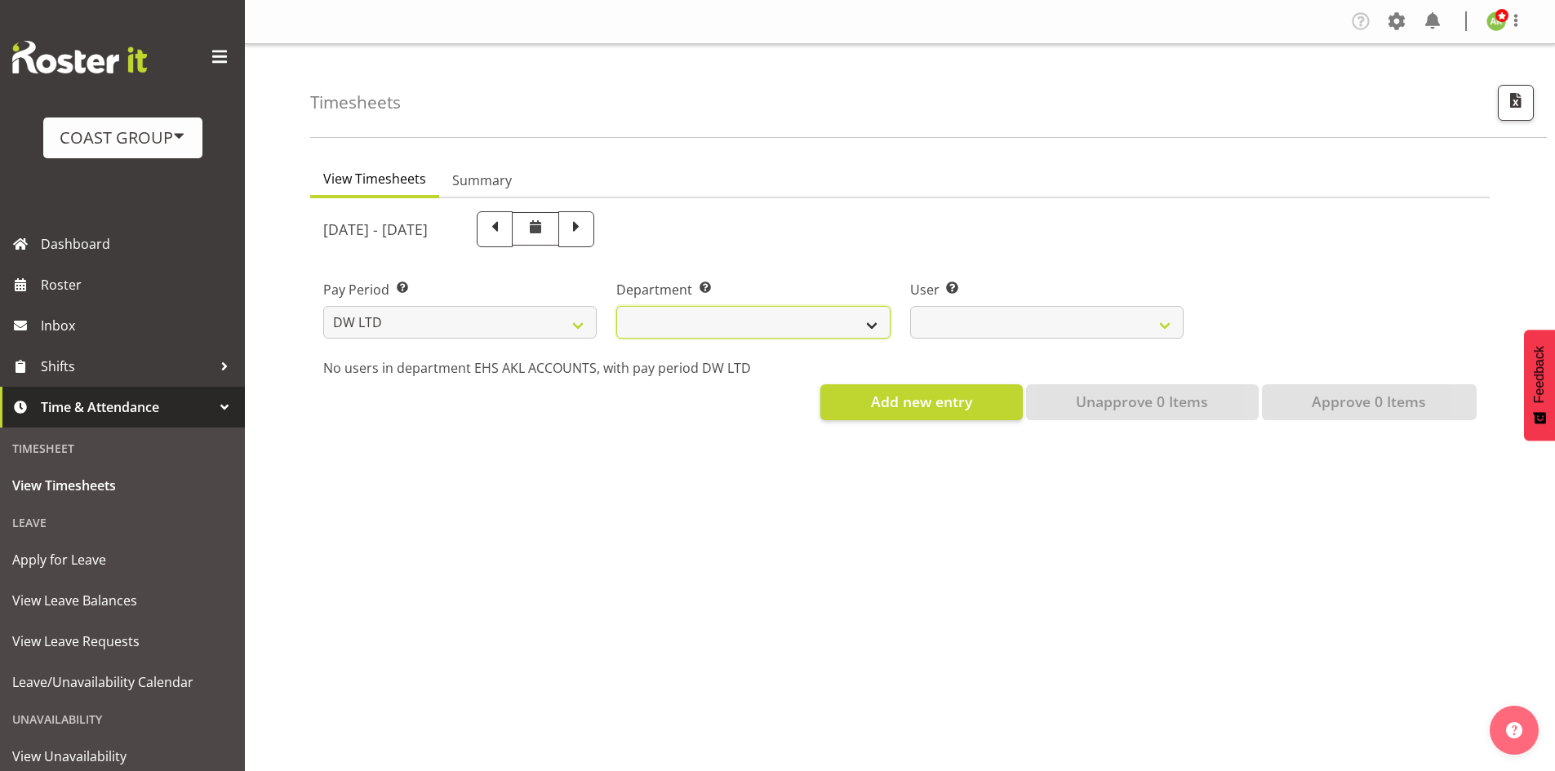
click at [806, 310] on select "DW AKL DW AKL ACCOUNTS/OFFICE DW AKL DESIGN DW AKL PRODUCTION DW CHC DW CHC DES…" at bounding box center [752, 322] width 273 height 33
click at [616, 306] on select "DW AKL DW AKL ACCOUNTS/OFFICE DW AKL DESIGN DW AKL PRODUCTION DW CHC DW CHC DES…" at bounding box center [752, 322] width 273 height 33
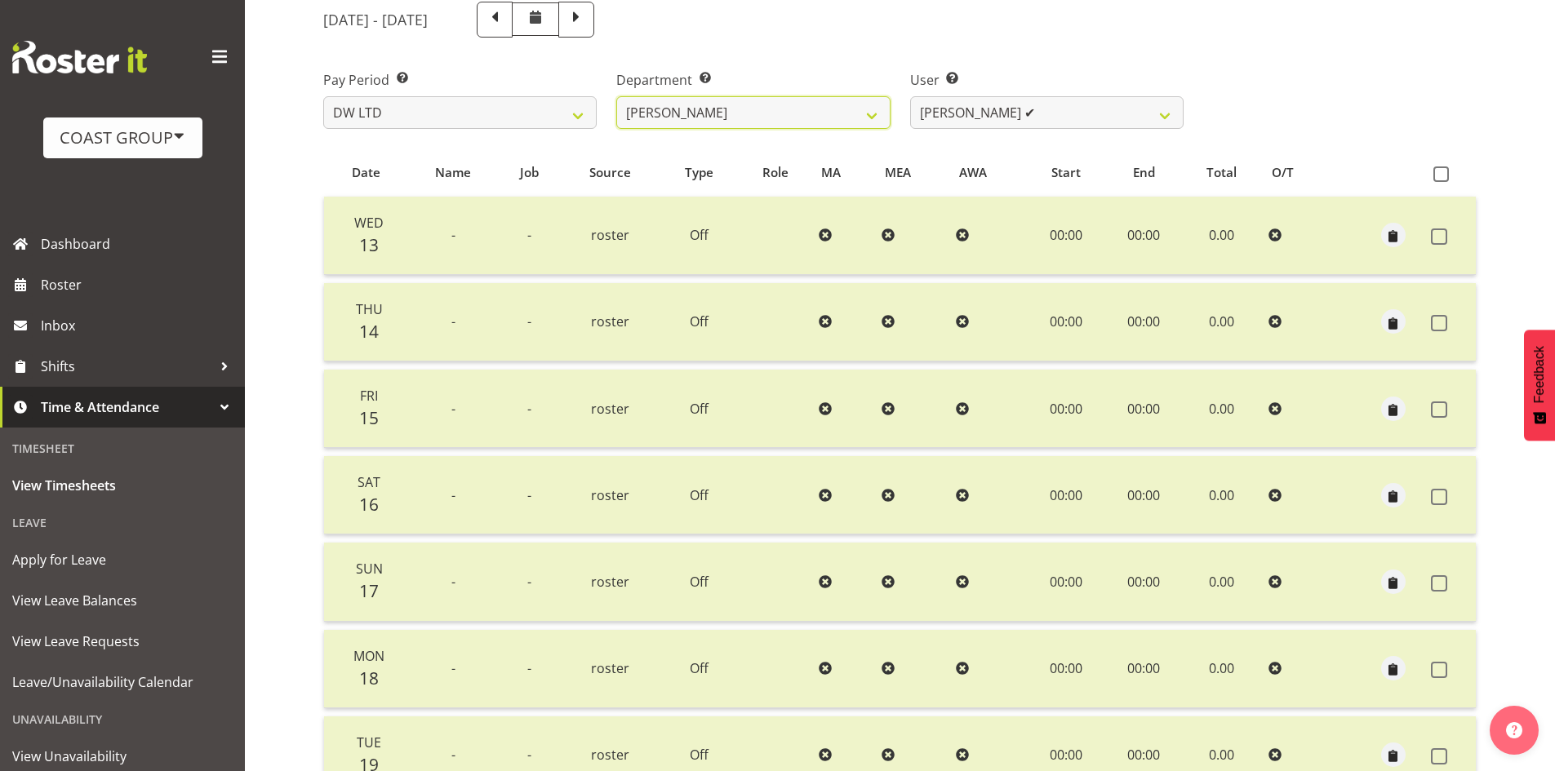
scroll to position [201, 0]
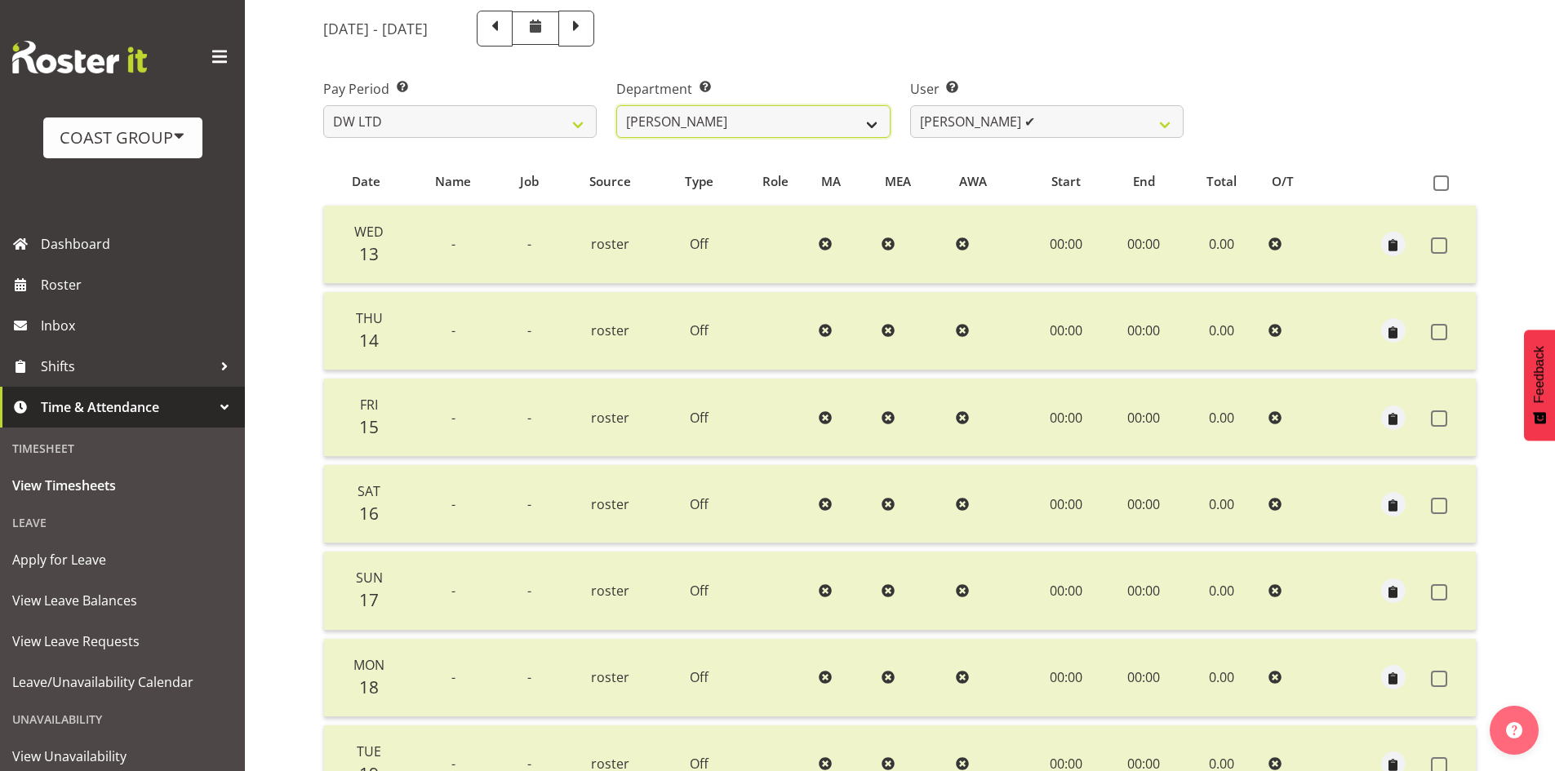
click at [720, 127] on select "DW AKL DW AKL ACCOUNTS/OFFICE DW AKL DESIGN DW AKL PRODUCTION DW CHC DW CHC DES…" at bounding box center [752, 121] width 273 height 33
click at [616, 105] on select "DW AKL DW AKL ACCOUNTS/OFFICE DW AKL DESIGN DW AKL PRODUCTION DW CHC DW CHC DES…" at bounding box center [752, 121] width 273 height 33
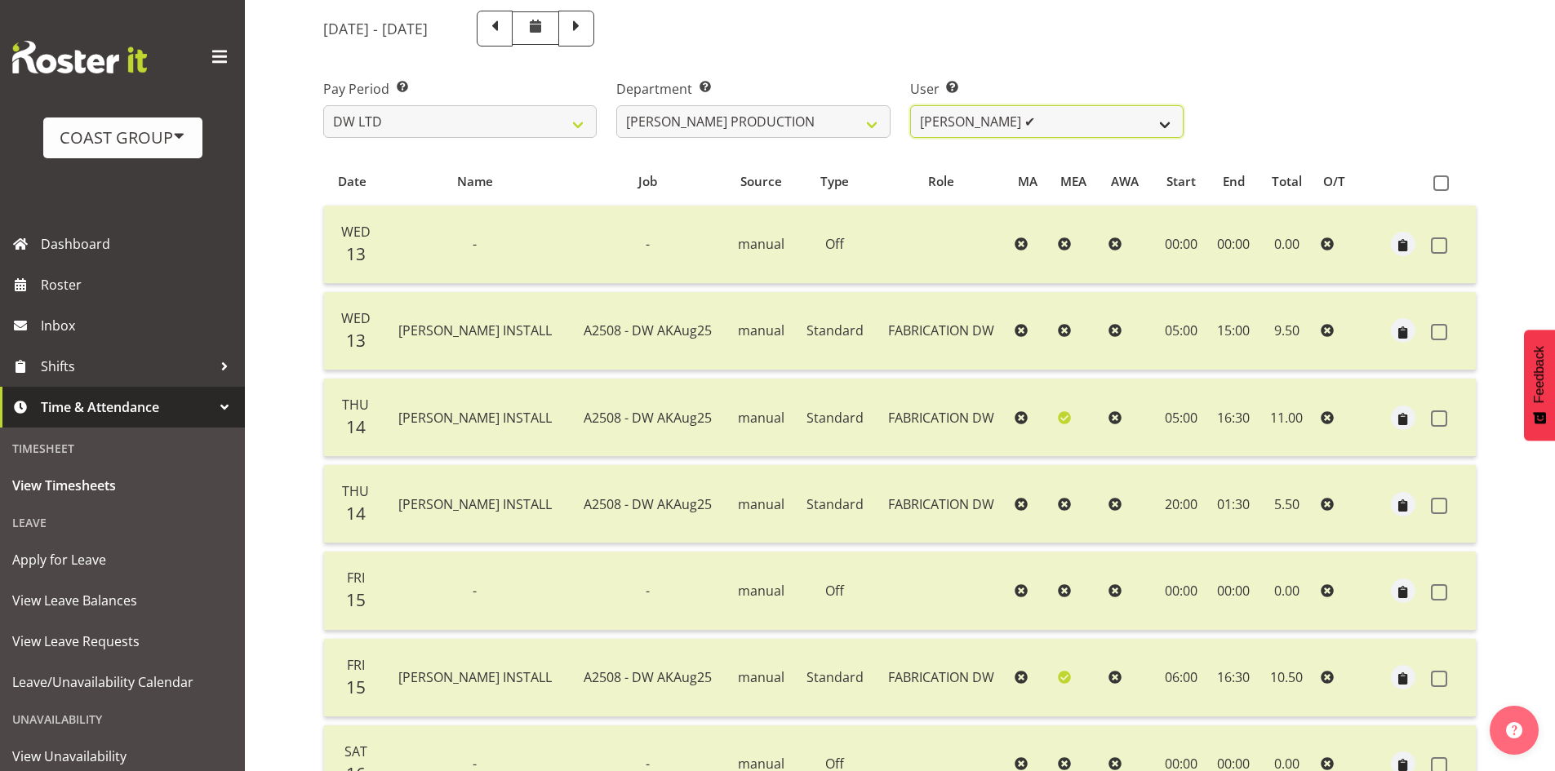
click at [1075, 125] on select "Peter Lee ✔" at bounding box center [1046, 121] width 273 height 33
click at [1078, 123] on select "Peter Lee ✔" at bounding box center [1046, 121] width 273 height 33
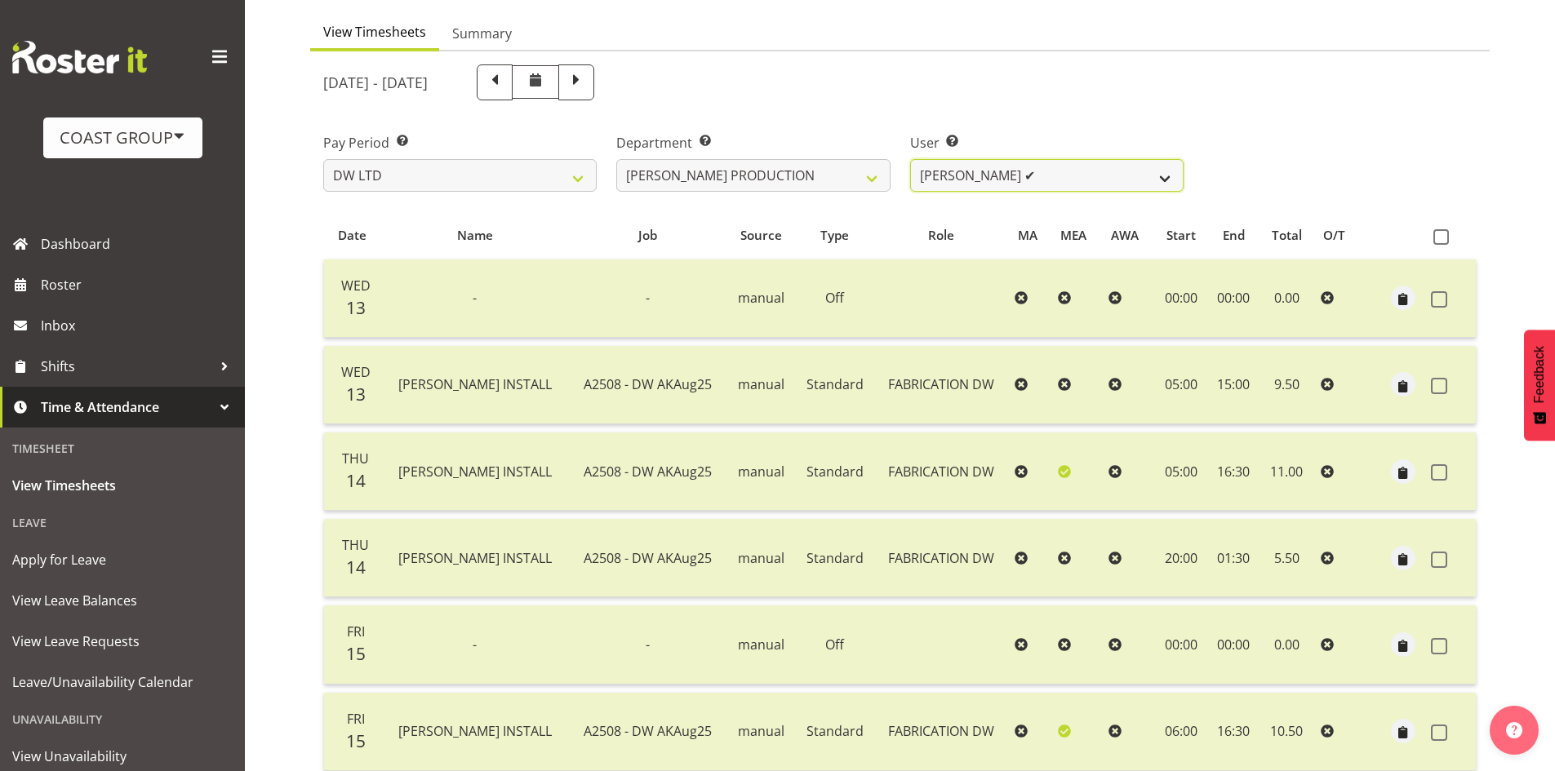
scroll to position [68, 0]
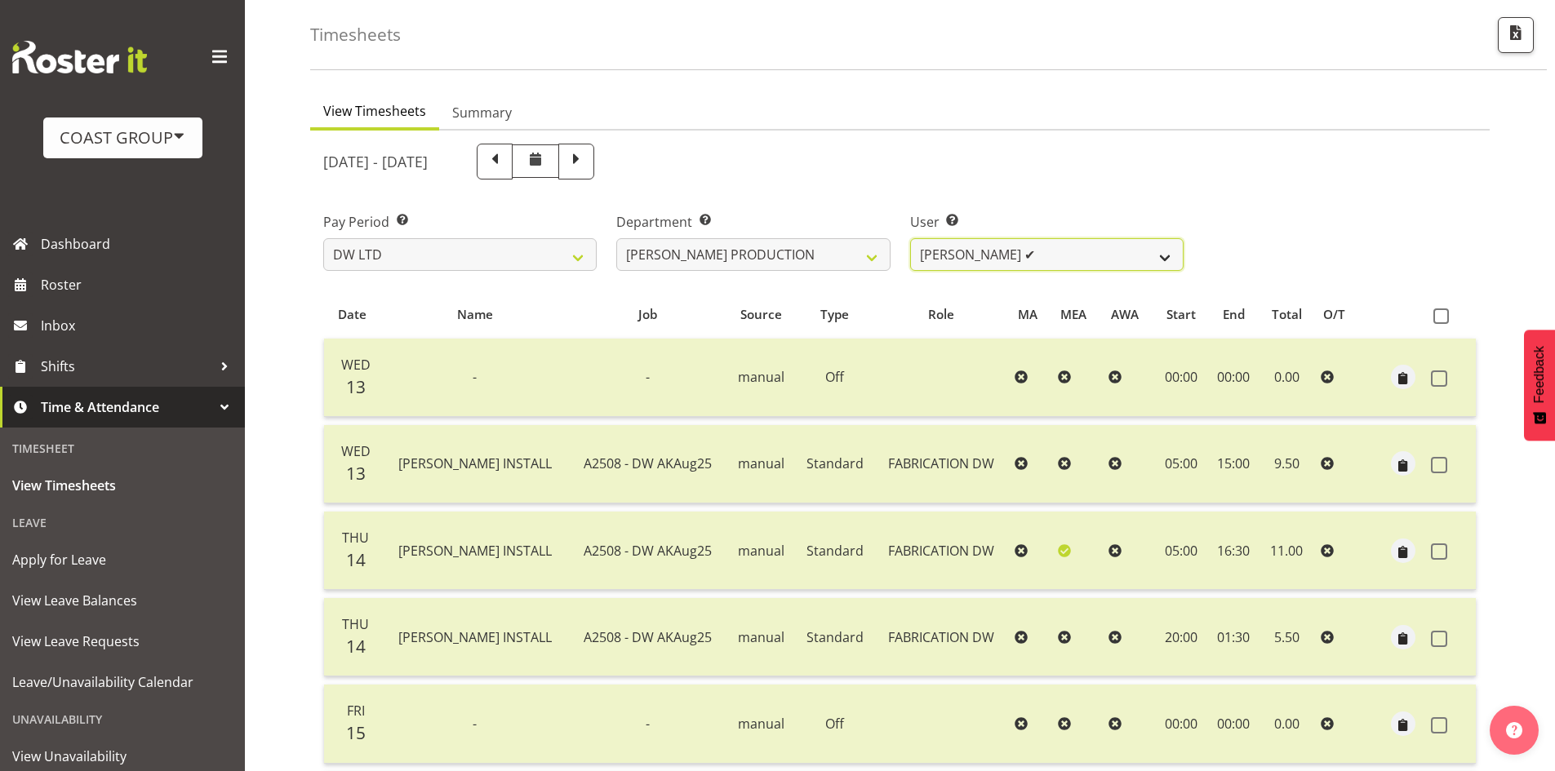
click at [1121, 257] on select "Peter Lee ✔" at bounding box center [1046, 254] width 273 height 33
click at [864, 272] on div "Department Select which department you would like to view. DW AKL DW AKL ACCOUN…" at bounding box center [753, 234] width 293 height 91
click at [852, 254] on select "DW AKL DW AKL ACCOUNTS/OFFICE DW AKL DESIGN DW AKL PRODUCTION DW CHC DW CHC DES…" at bounding box center [752, 254] width 273 height 33
select select "27"
click at [616, 238] on select "DW AKL DW AKL ACCOUNTS/OFFICE DW AKL DESIGN DW AKL PRODUCTION DW CHC DW CHC DES…" at bounding box center [752, 254] width 273 height 33
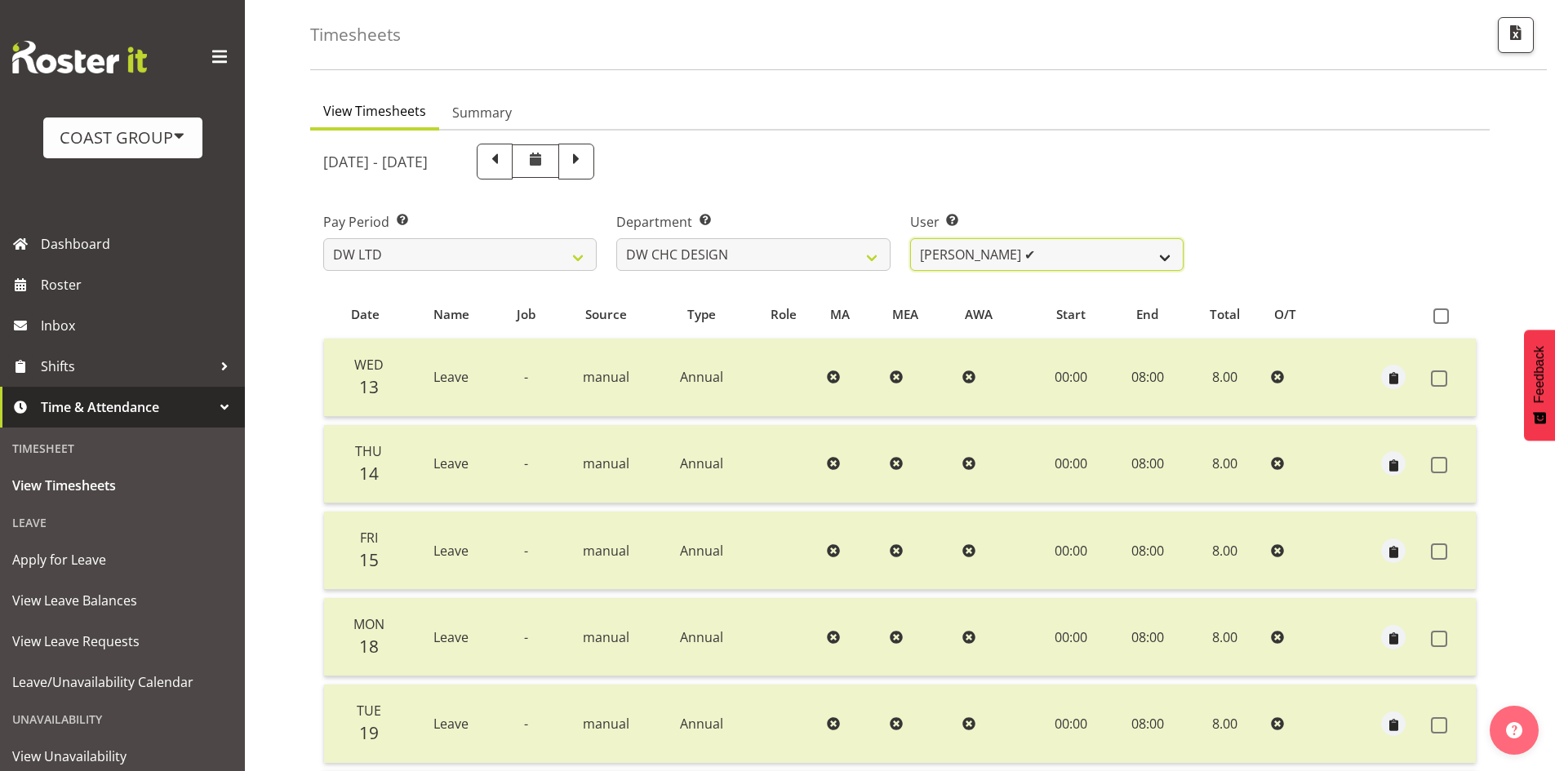
click at [1123, 262] on select "Amy Robinson ✔ Jeremy Hogan ✔ Jorgelina Villar ✔" at bounding box center [1046, 254] width 273 height 33
click at [1261, 281] on div "August 13th - August 19th 2025 Pay Period Select which pay period you would lik…" at bounding box center [899, 495] width 1153 height 723
click at [993, 252] on select "Amy Robinson ✔ Jeremy Hogan ✔ Jorgelina Villar ✔" at bounding box center [1046, 254] width 273 height 33
click at [910, 238] on select "Amy Robinson ✔ Jeremy Hogan ✔ Jorgelina Villar ✔" at bounding box center [1046, 254] width 273 height 33
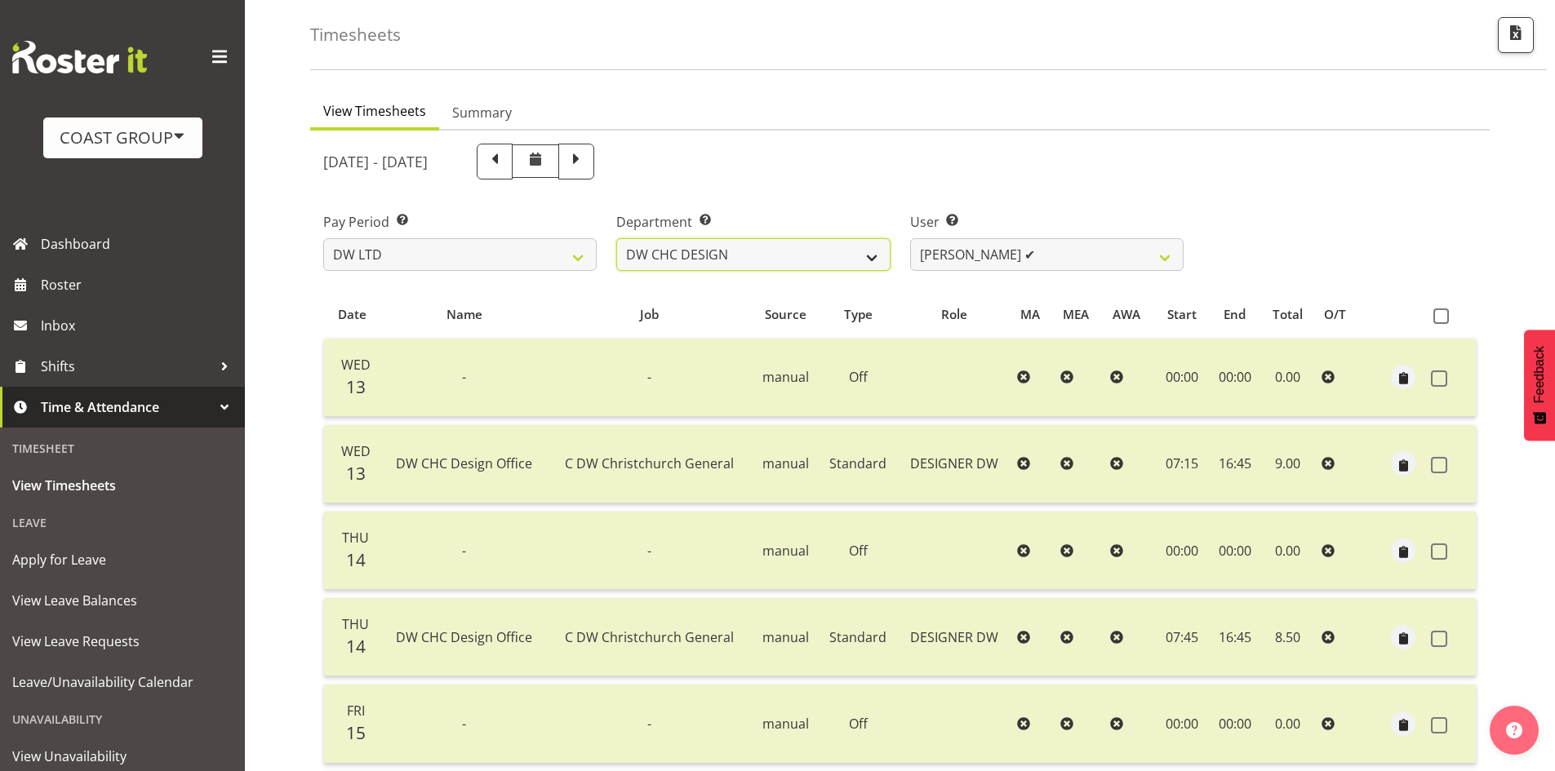
click at [815, 245] on select "DW AKL DW AKL ACCOUNTS/OFFICE DW AKL DESIGN DW AKL PRODUCTION DW CHC DW CHC DES…" at bounding box center [752, 254] width 273 height 33
click at [1082, 251] on select "Amy Robinson ✔ Jeremy Hogan ✔ Jorgelina Villar ✔" at bounding box center [1046, 254] width 273 height 33
select select "11067"
click at [910, 238] on select "Amy Robinson ✔ Jeremy Hogan ✔ Jorgelina Villar ✔" at bounding box center [1046, 254] width 273 height 33
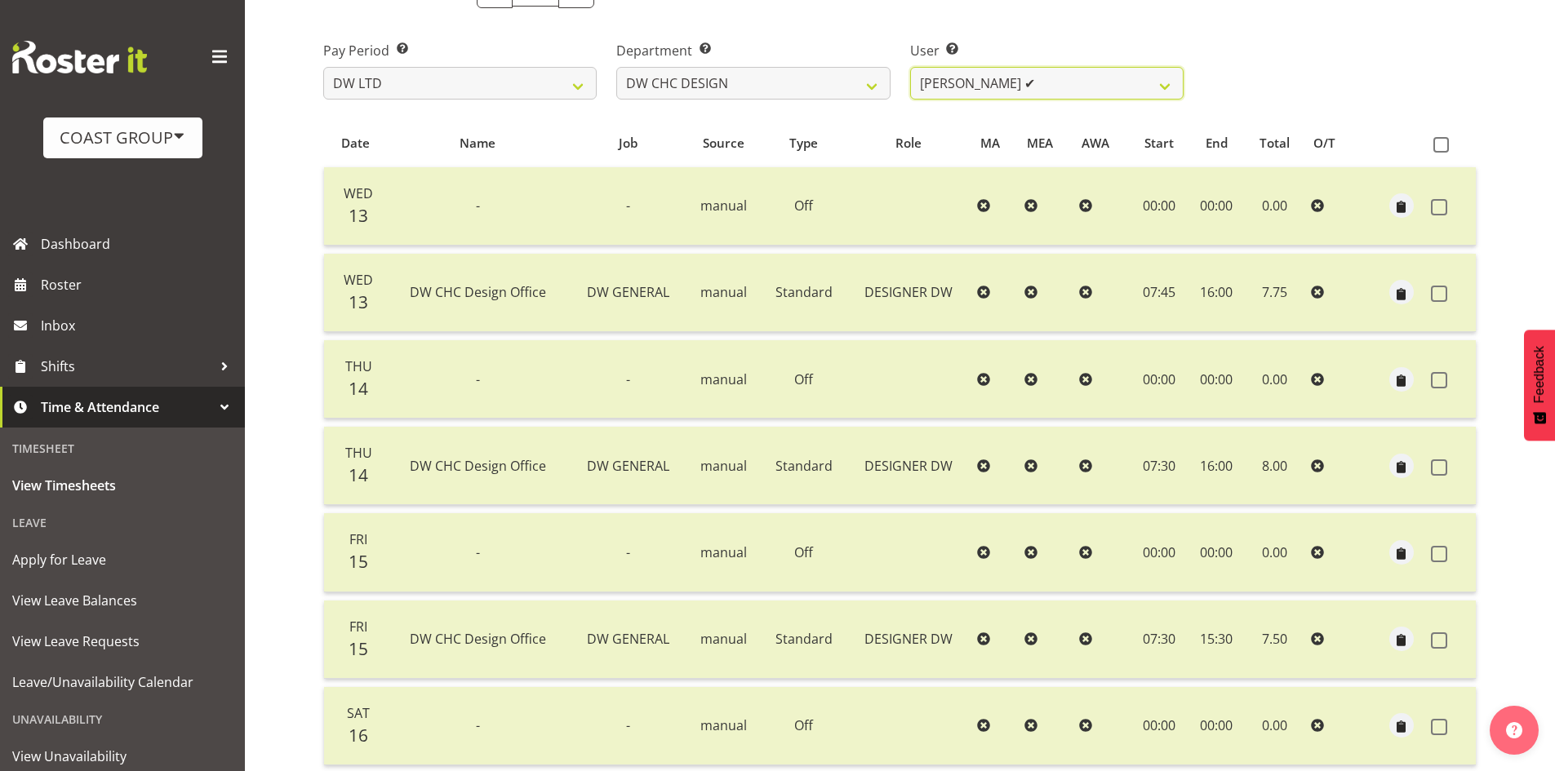
scroll to position [221, 0]
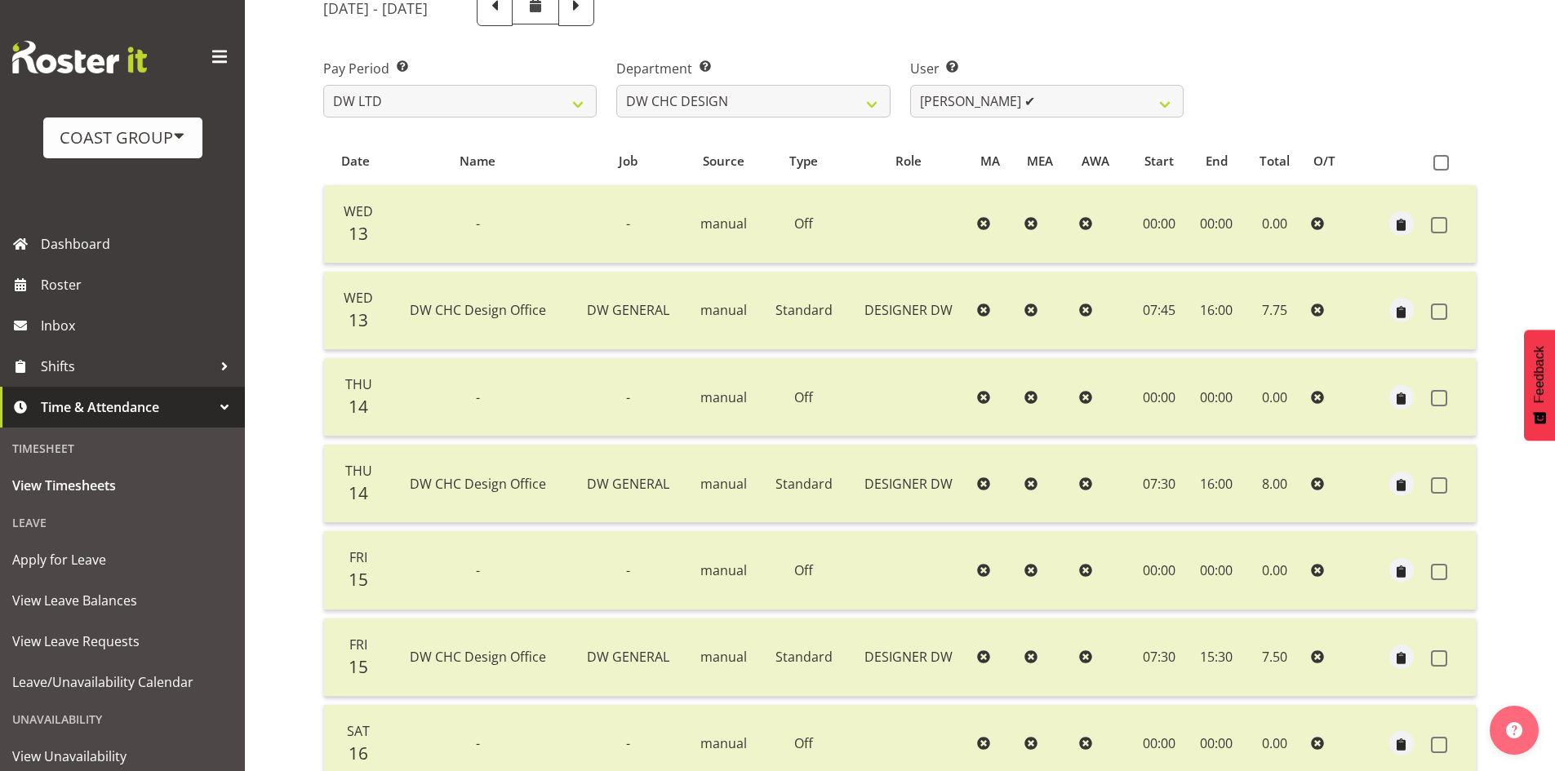
click at [806, 124] on div "Department Select which department you would like to view. DW AKL DW AKL ACCOUN…" at bounding box center [753, 81] width 293 height 91
click at [807, 109] on select "DW AKL DW AKL ACCOUNTS/OFFICE DW AKL DESIGN DW AKL PRODUCTION DW CHC DW CHC DES…" at bounding box center [752, 101] width 273 height 33
select select "112"
click at [616, 85] on select "DW AKL DW AKL ACCOUNTS/OFFICE DW AKL DESIGN DW AKL PRODUCTION DW CHC DW CHC DES…" at bounding box center [752, 101] width 273 height 33
select select "1175"
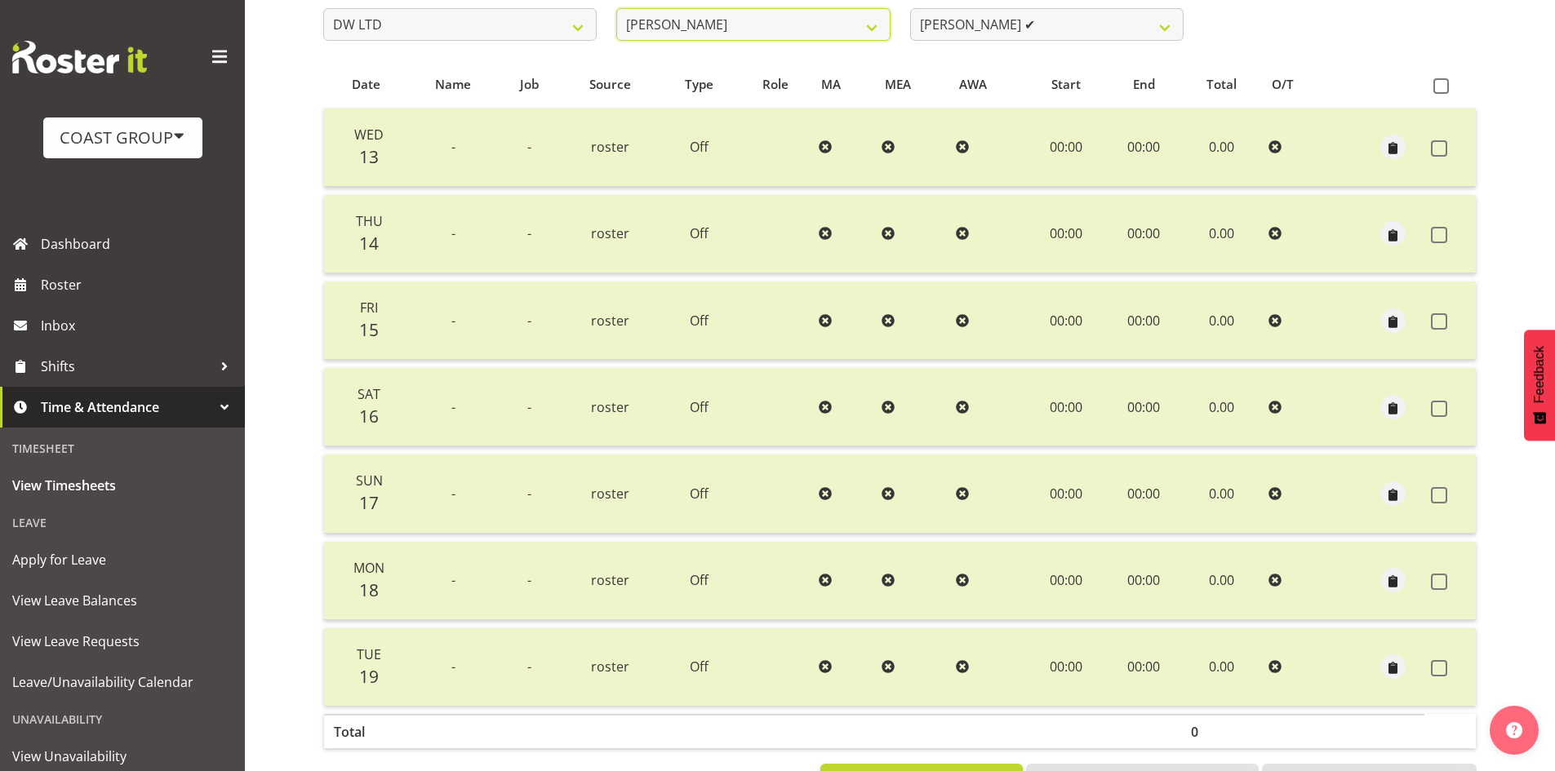
scroll to position [201, 0]
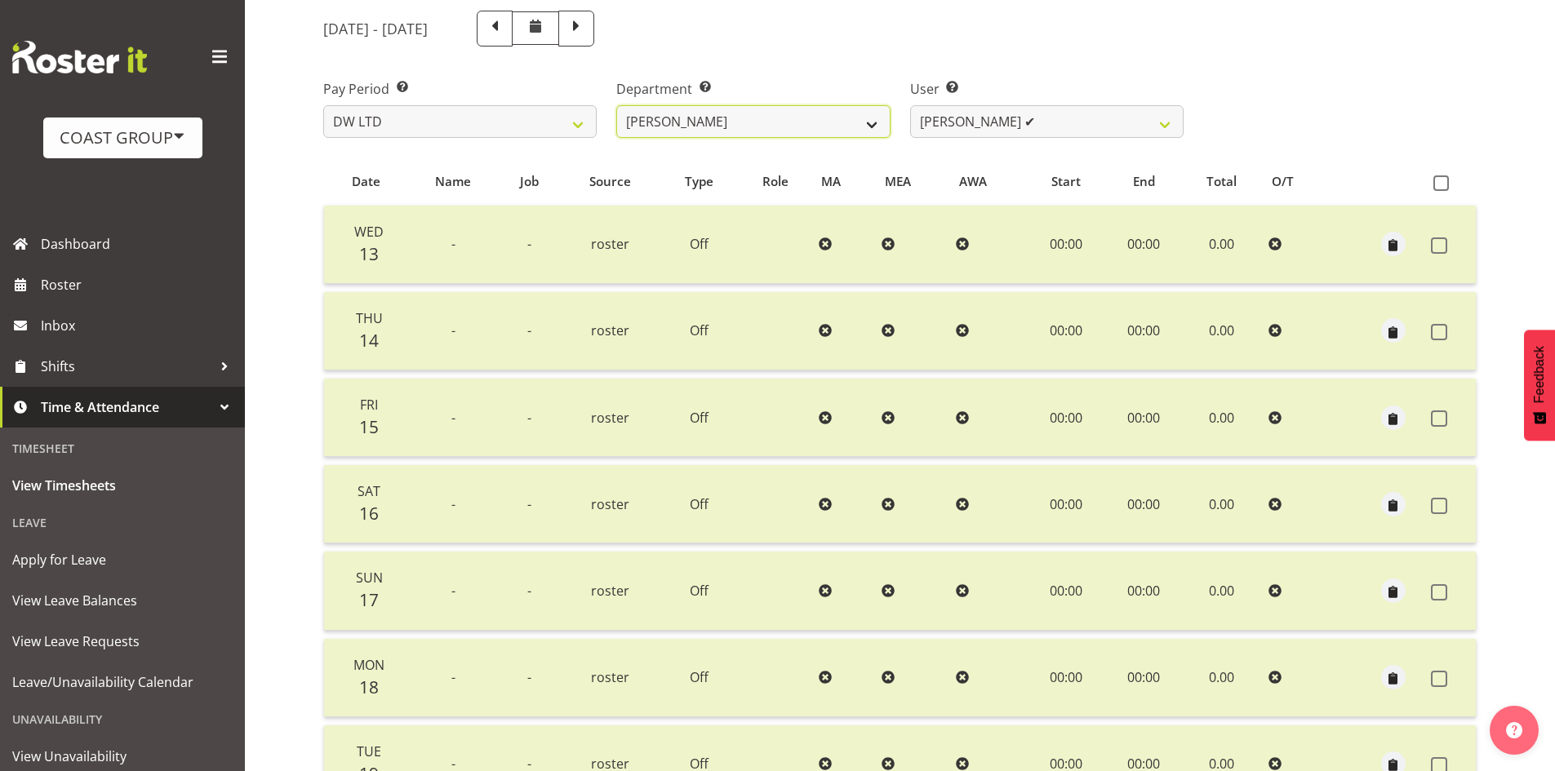
click at [773, 128] on select "DW AKL DW AKL ACCOUNTS/OFFICE DW AKL DESIGN DW AKL PRODUCTION DW CHC DW CHC DES…" at bounding box center [752, 121] width 273 height 33
select select "145"
click at [616, 105] on select "DW AKL DW AKL ACCOUNTS/OFFICE DW AKL DESIGN DW AKL PRODUCTION DW CHC DW CHC DES…" at bounding box center [752, 121] width 273 height 33
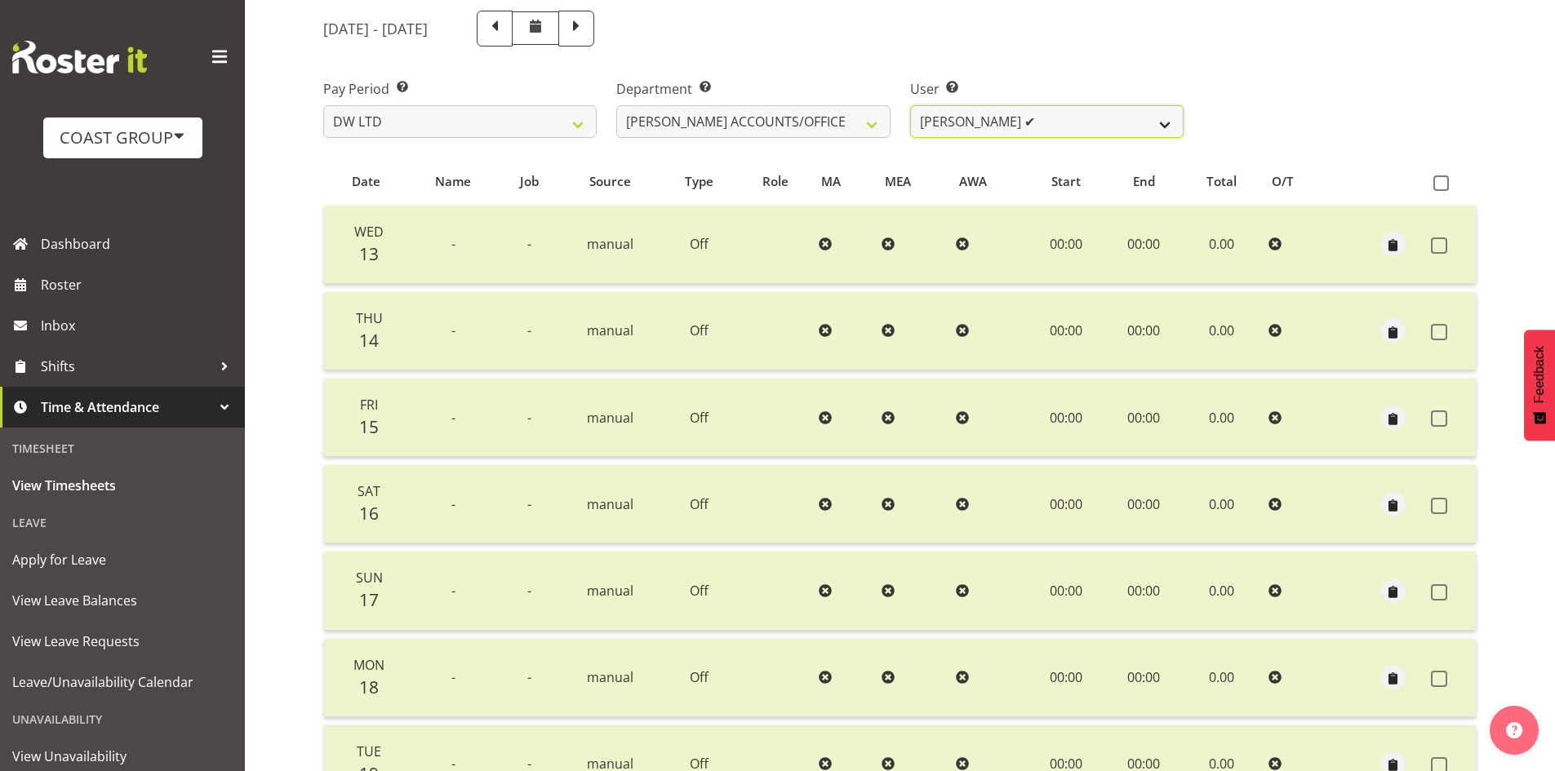
click at [1044, 132] on select "Vivian McFadzean ✔" at bounding box center [1046, 121] width 273 height 33
click at [1219, 140] on div "Pay Period Select which pay period you would like to view. SLP LTD EHS LTD DW L…" at bounding box center [899, 101] width 1173 height 91
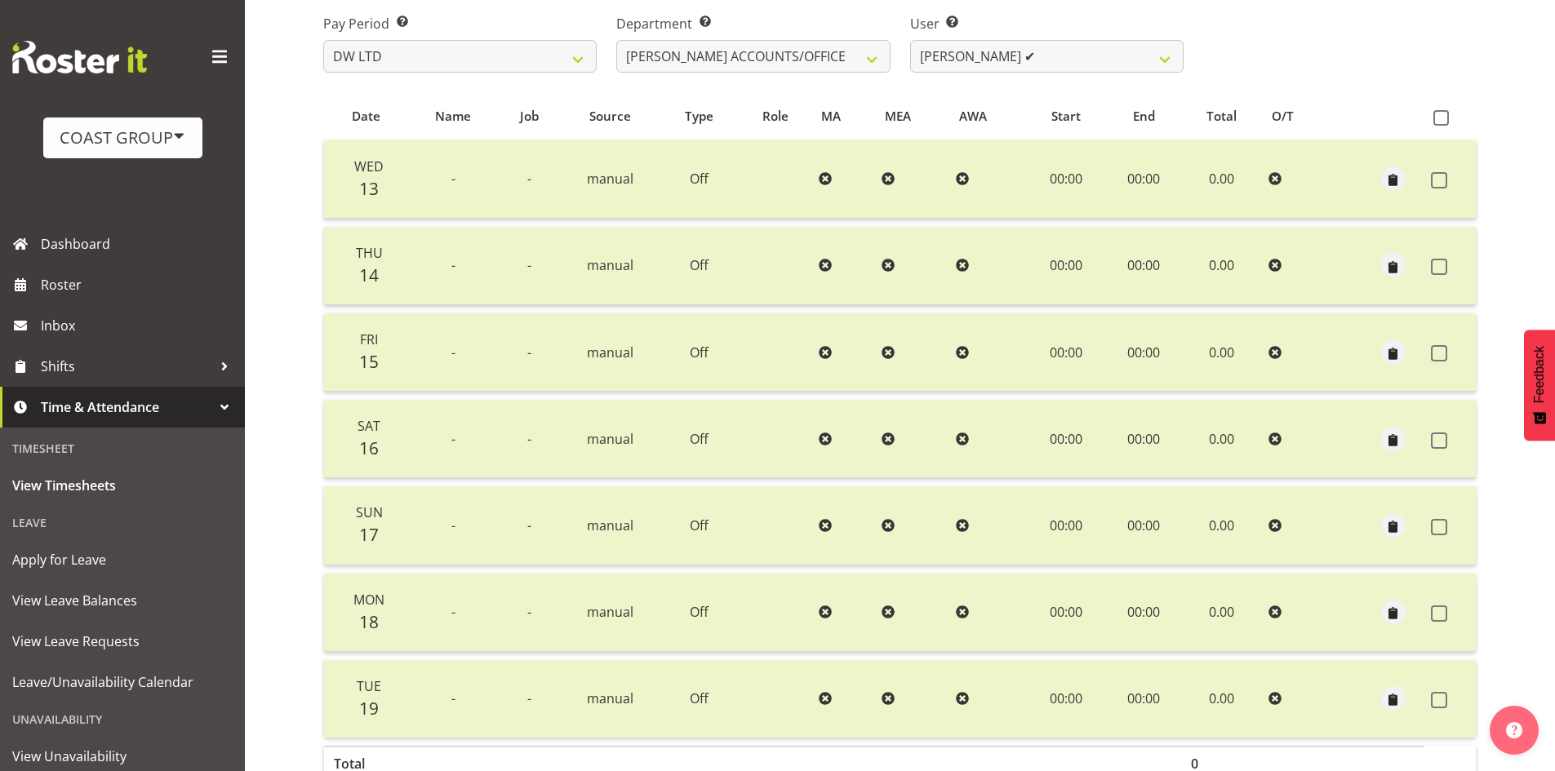
scroll to position [119, 0]
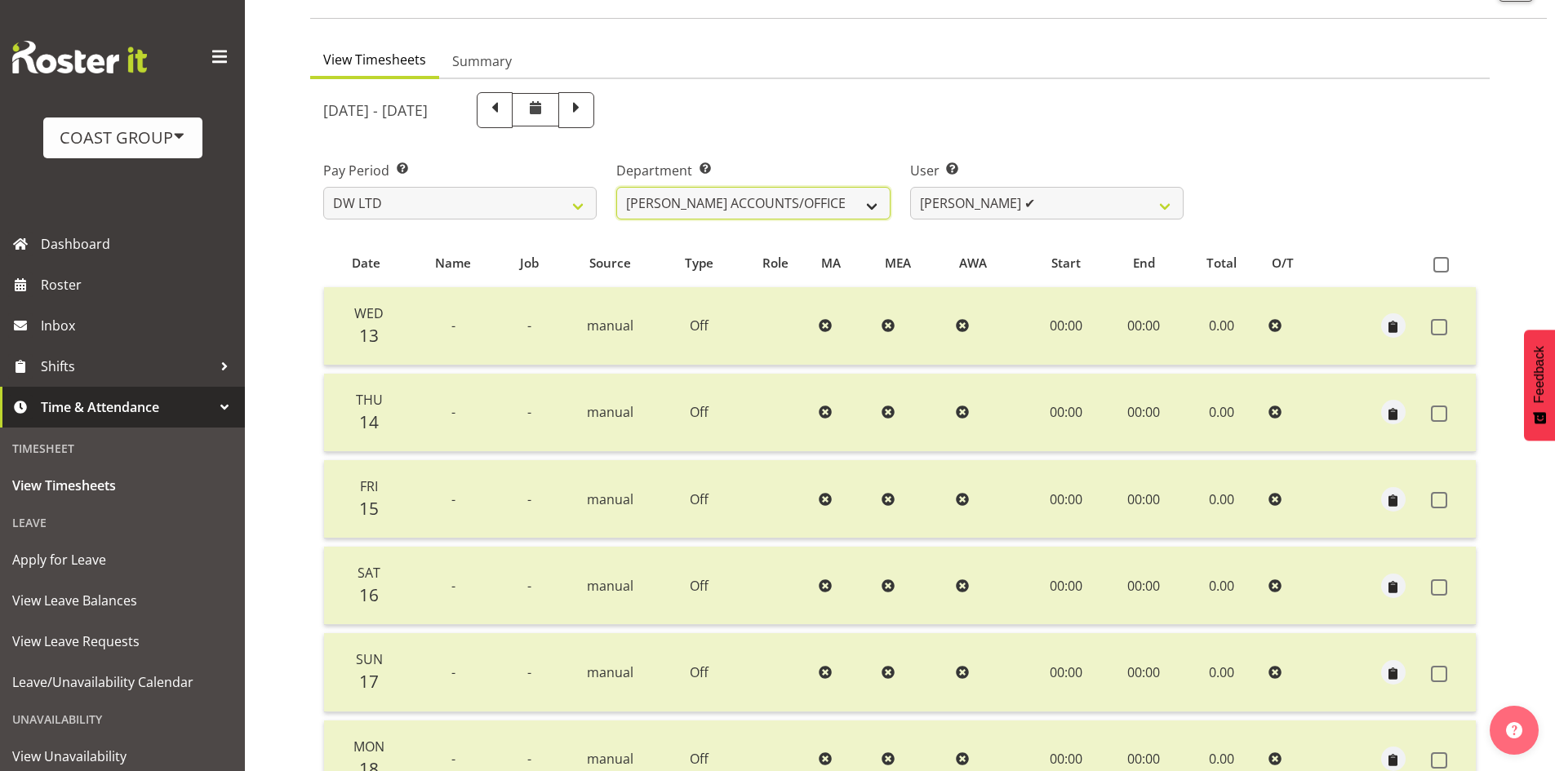
click at [851, 198] on select "DW AKL DW AKL ACCOUNTS/OFFICE DW AKL DESIGN DW AKL PRODUCTION DW CHC DW CHC DES…" at bounding box center [752, 203] width 273 height 33
click at [587, 116] on span at bounding box center [576, 108] width 21 height 21
select select
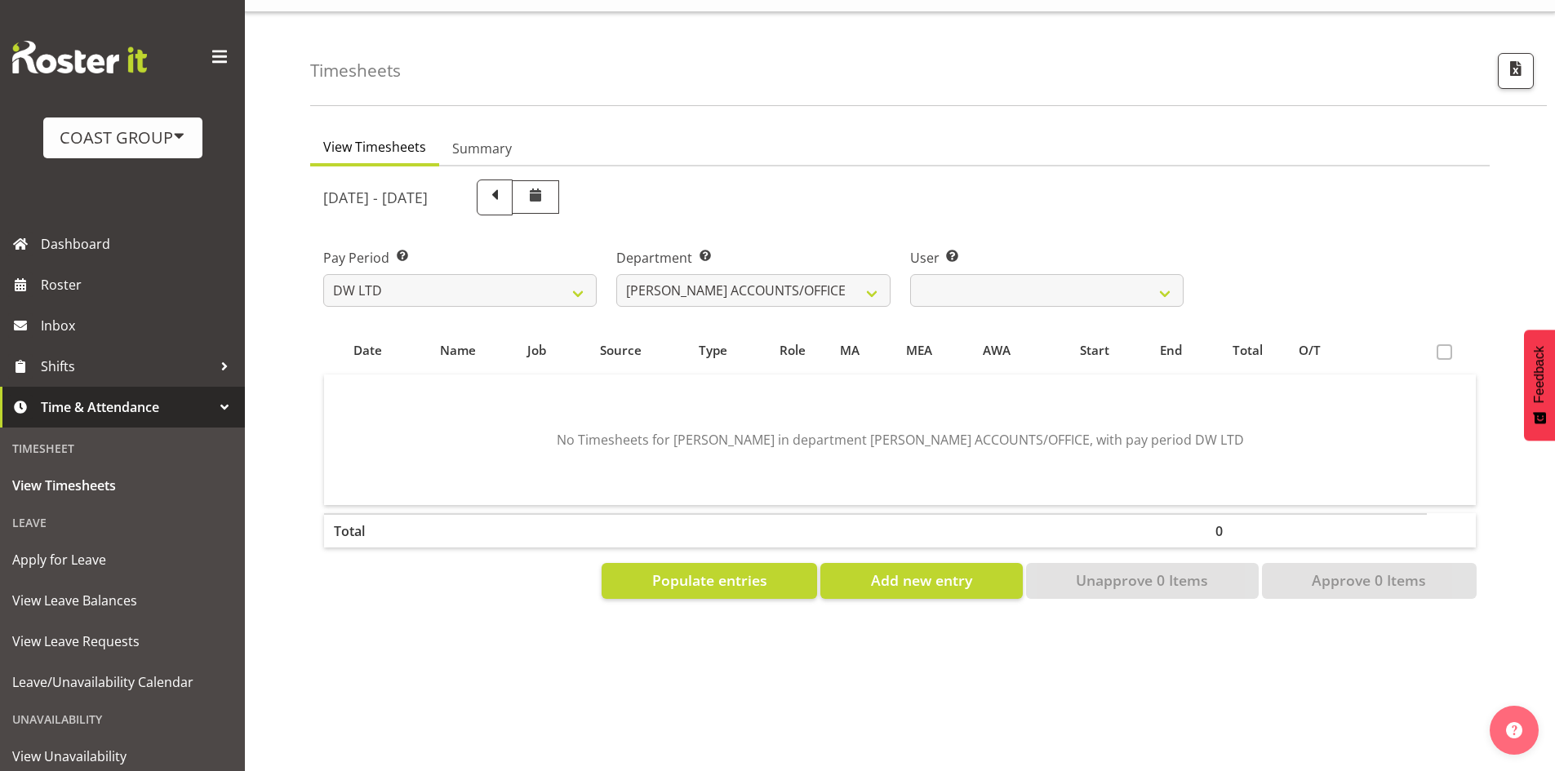
scroll to position [44, 0]
click at [570, 288] on select "SLP LTD EHS LTD DW LTD VEHICLES Carlton Events Hamilton 120 Limited Wellington …" at bounding box center [459, 290] width 273 height 33
click at [790, 288] on select "DW AKL DW AKL ACCOUNTS/OFFICE DW AKL DESIGN DW AKL PRODUCTION DW CHC DW CHC DES…" at bounding box center [752, 290] width 273 height 33
click at [616, 274] on select "DW AKL DW AKL ACCOUNTS/OFFICE DW AKL DESIGN DW AKL PRODUCTION DW CHC DW CHC DES…" at bounding box center [752, 290] width 273 height 33
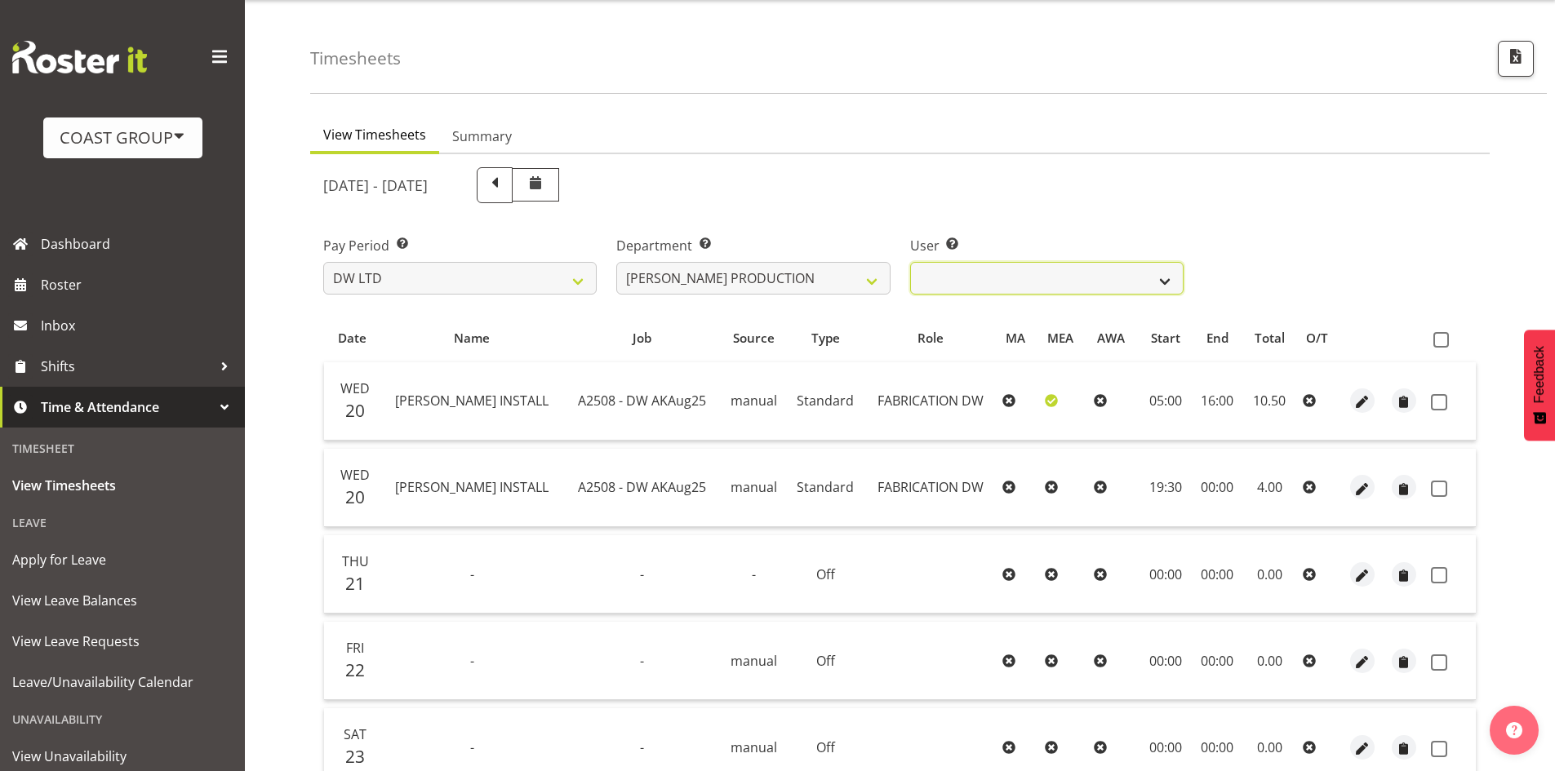
click at [1069, 290] on select "Peter Lee ❌" at bounding box center [1046, 278] width 273 height 33
click at [1343, 282] on div "Pay Period Select which pay period you would like to view. SLP LTD EHS LTD DW L…" at bounding box center [899, 258] width 1173 height 91
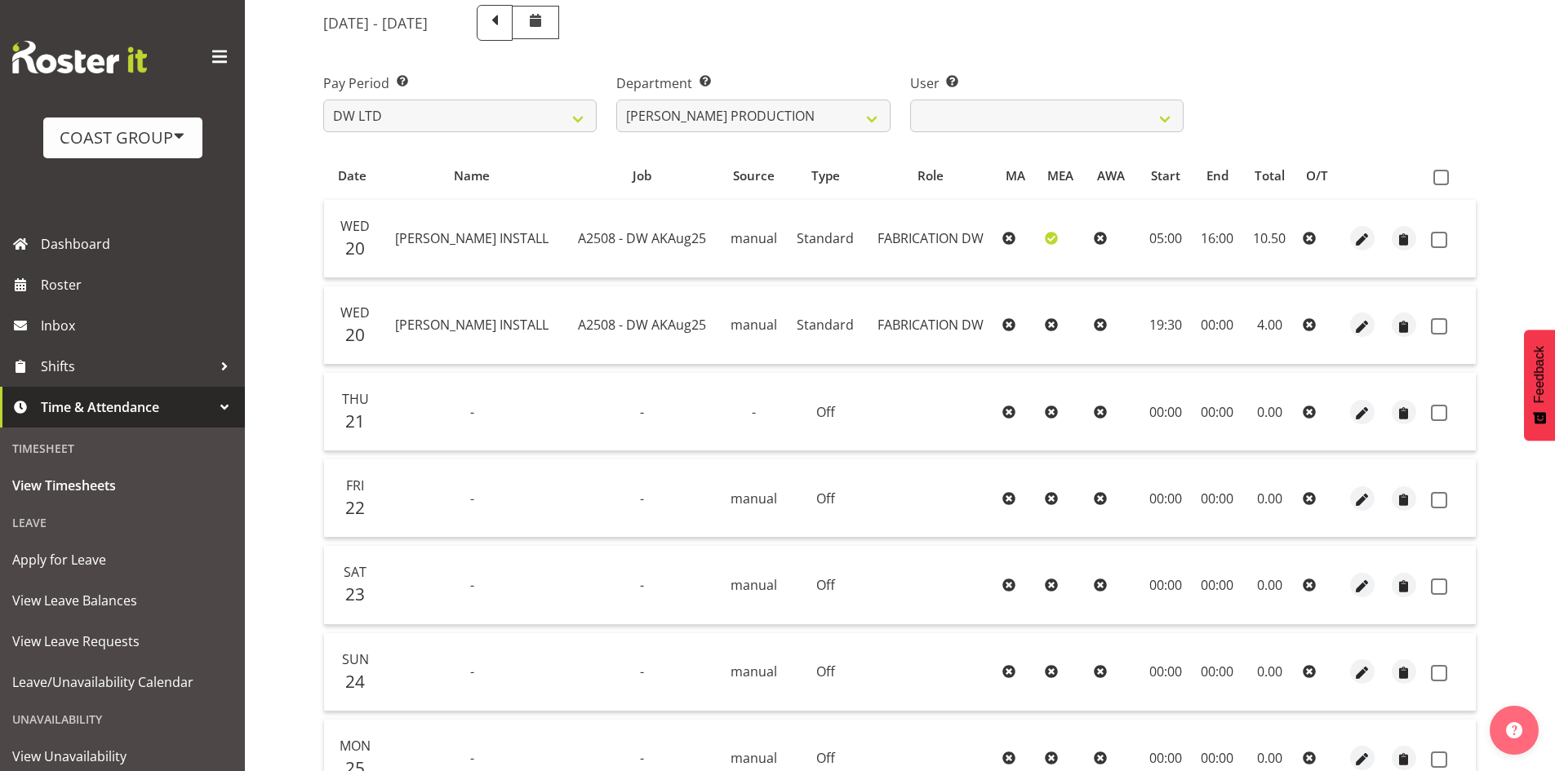
scroll to position [206, 0]
click at [873, 126] on select "DW AKL DW AKL ACCOUNTS/OFFICE DW AKL DESIGN DW AKL PRODUCTION DW CHC DW CHC DES…" at bounding box center [752, 116] width 273 height 33
click at [1095, 125] on select "Peter Lee ❌" at bounding box center [1046, 116] width 273 height 33
click at [830, 113] on select "DW AKL DW AKL ACCOUNTS/OFFICE DW AKL DESIGN DW AKL PRODUCTION DW CHC DW CHC DES…" at bounding box center [752, 116] width 273 height 33
select select "28"
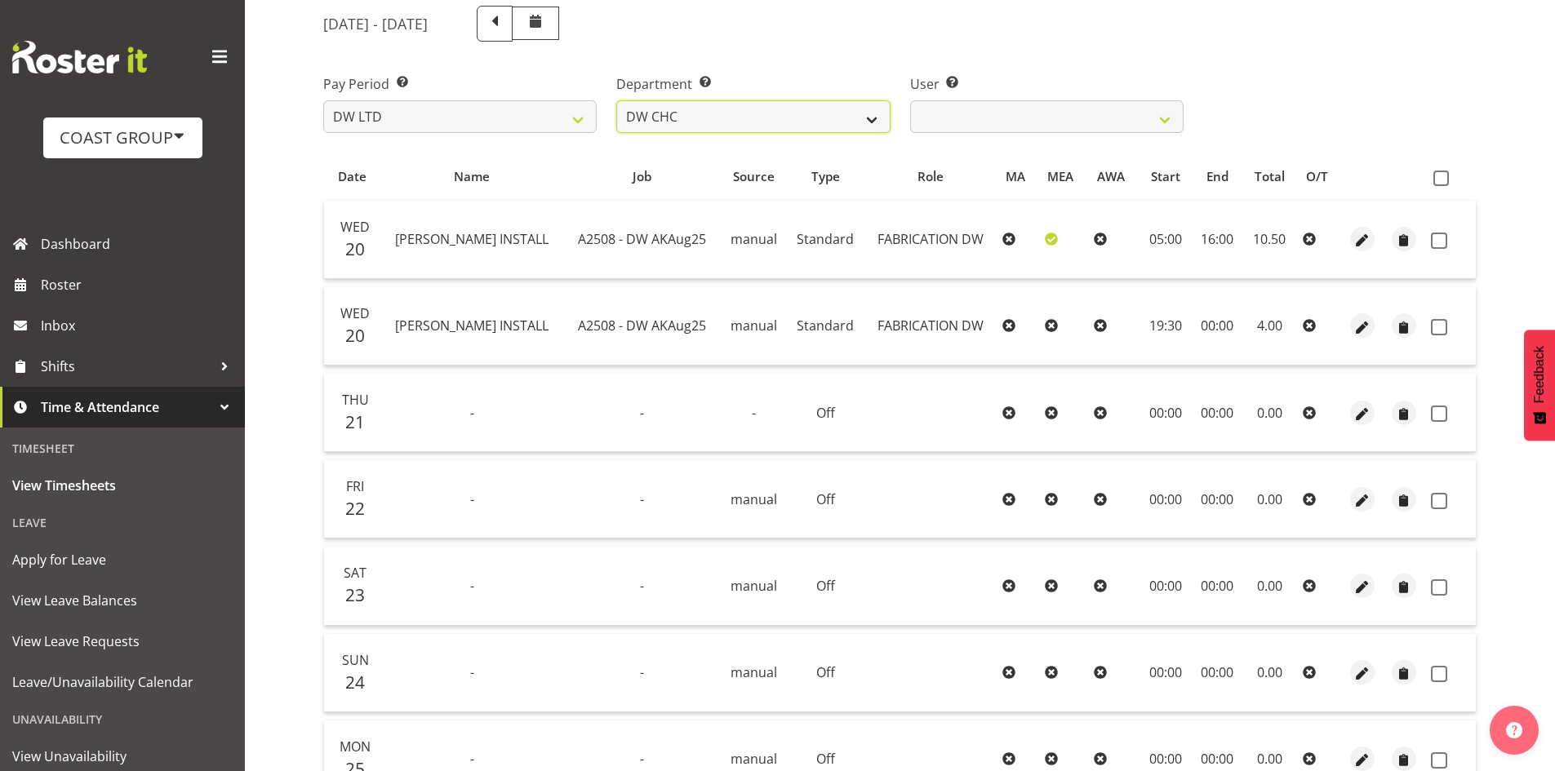
click at [616, 100] on select "DW AKL DW AKL ACCOUNTS/OFFICE DW AKL DESIGN DW AKL PRODUCTION DW CHC DW CHC DES…" at bounding box center [752, 116] width 273 height 33
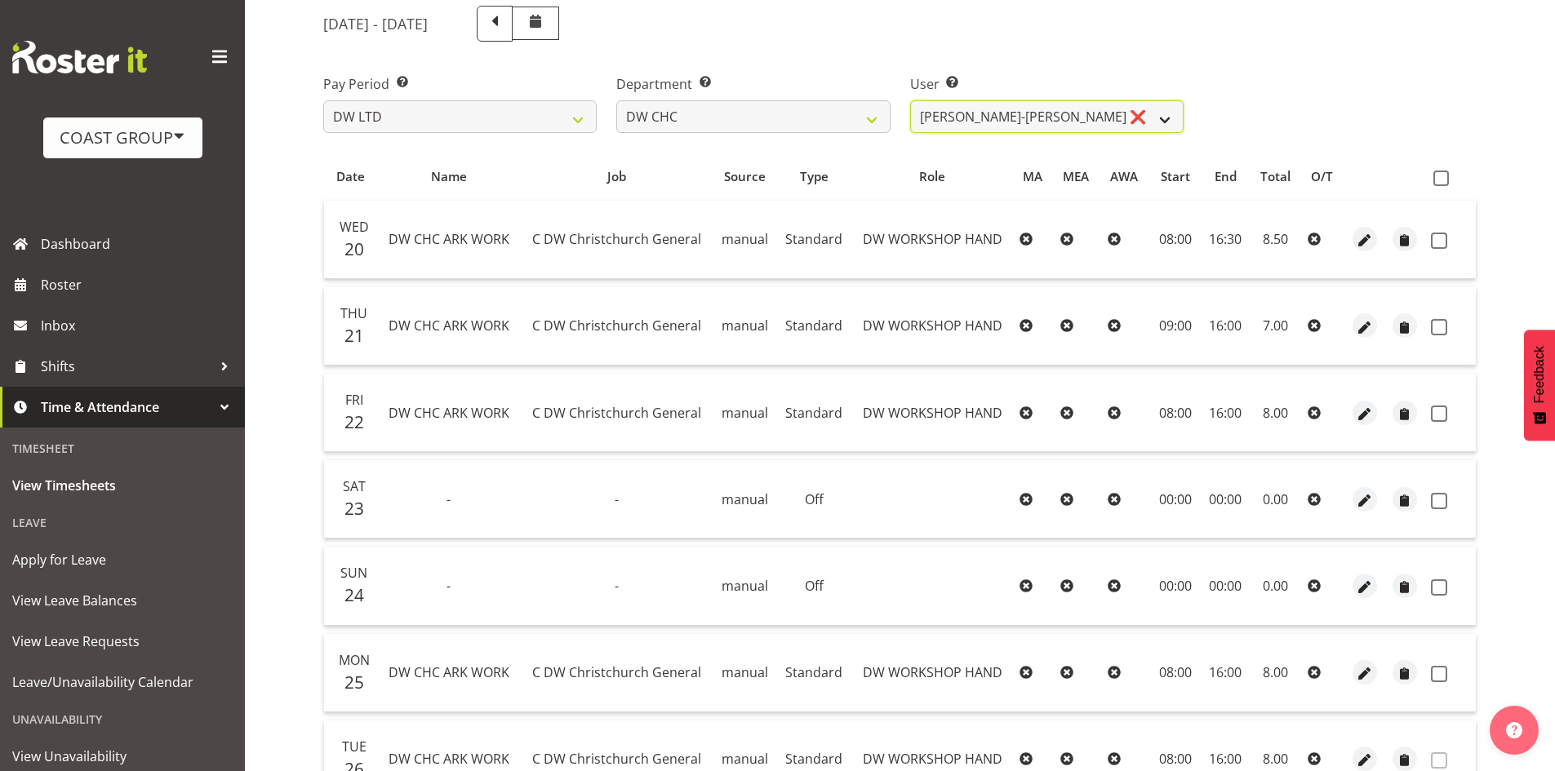
click at [1059, 125] on select "Ambrose Hills-Simonsen ❌ Brad Tweedy ❌ Bryan Humprhries ❌ Callum Jack O'Leary S…" at bounding box center [1046, 116] width 273 height 33
click at [1292, 123] on div "Pay Period Select which pay period you would like to view. SLP LTD EHS LTD DW L…" at bounding box center [899, 96] width 1173 height 91
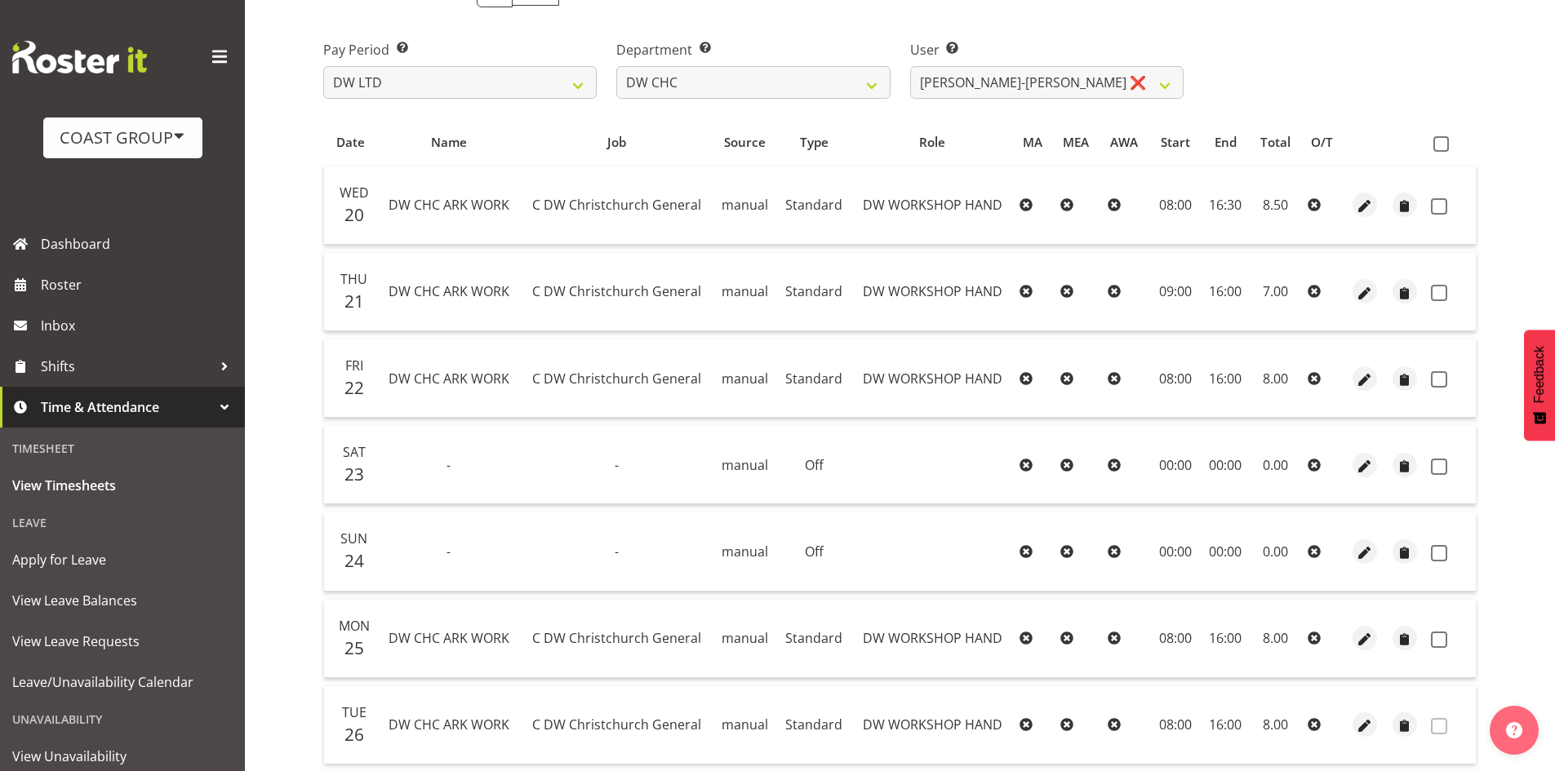
scroll to position [119, 0]
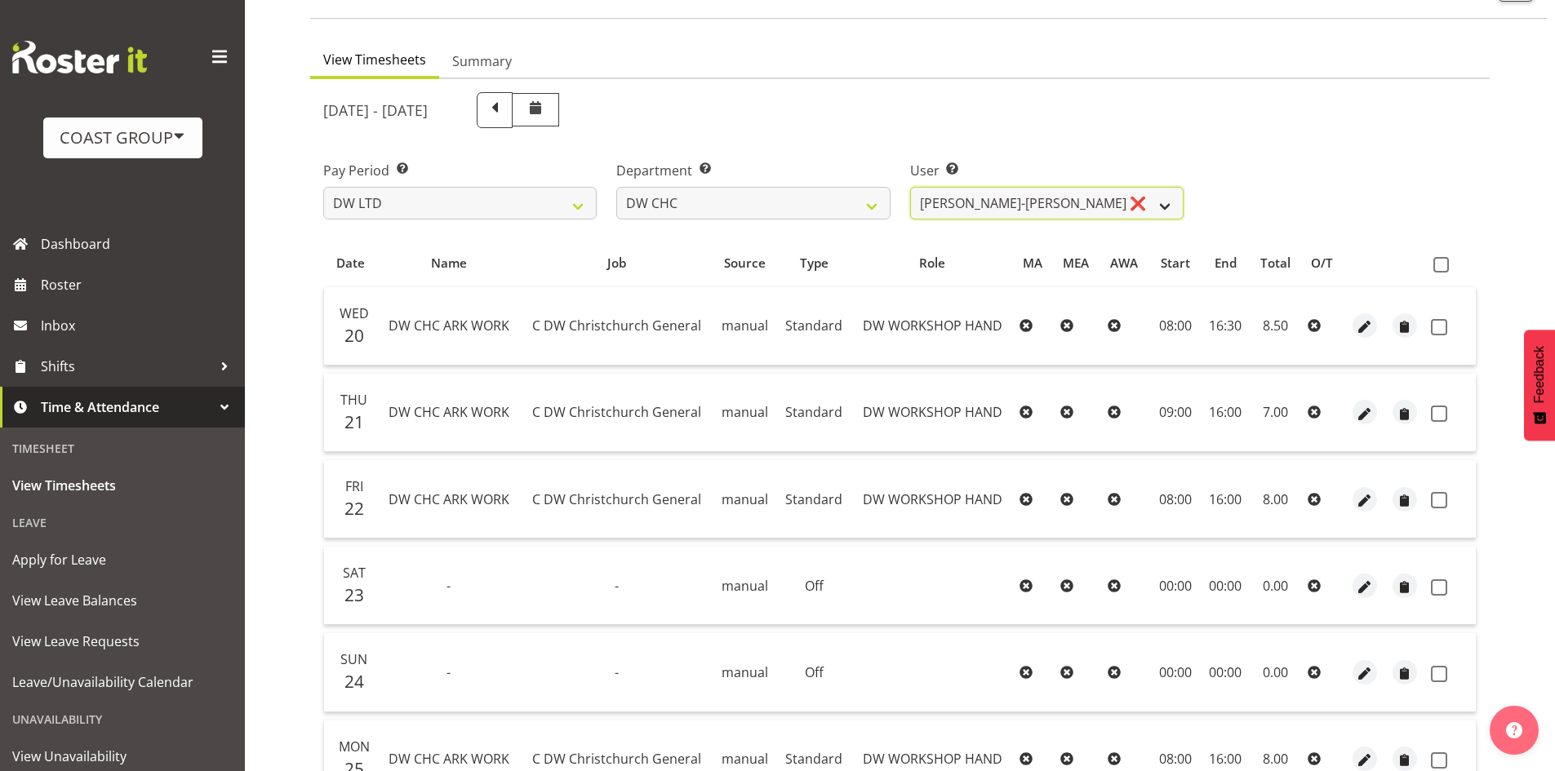
click at [1103, 190] on select "Ambrose Hills-Simonsen ❌ Brad Tweedy ❌ Bryan Humprhries ❌ Callum Jack O'Leary S…" at bounding box center [1046, 203] width 273 height 33
click at [910, 187] on select "Ambrose Hills-Simonsen ❌ Brad Tweedy ❌ Bryan Humprhries ❌ Callum Jack O'Leary S…" at bounding box center [1046, 203] width 273 height 33
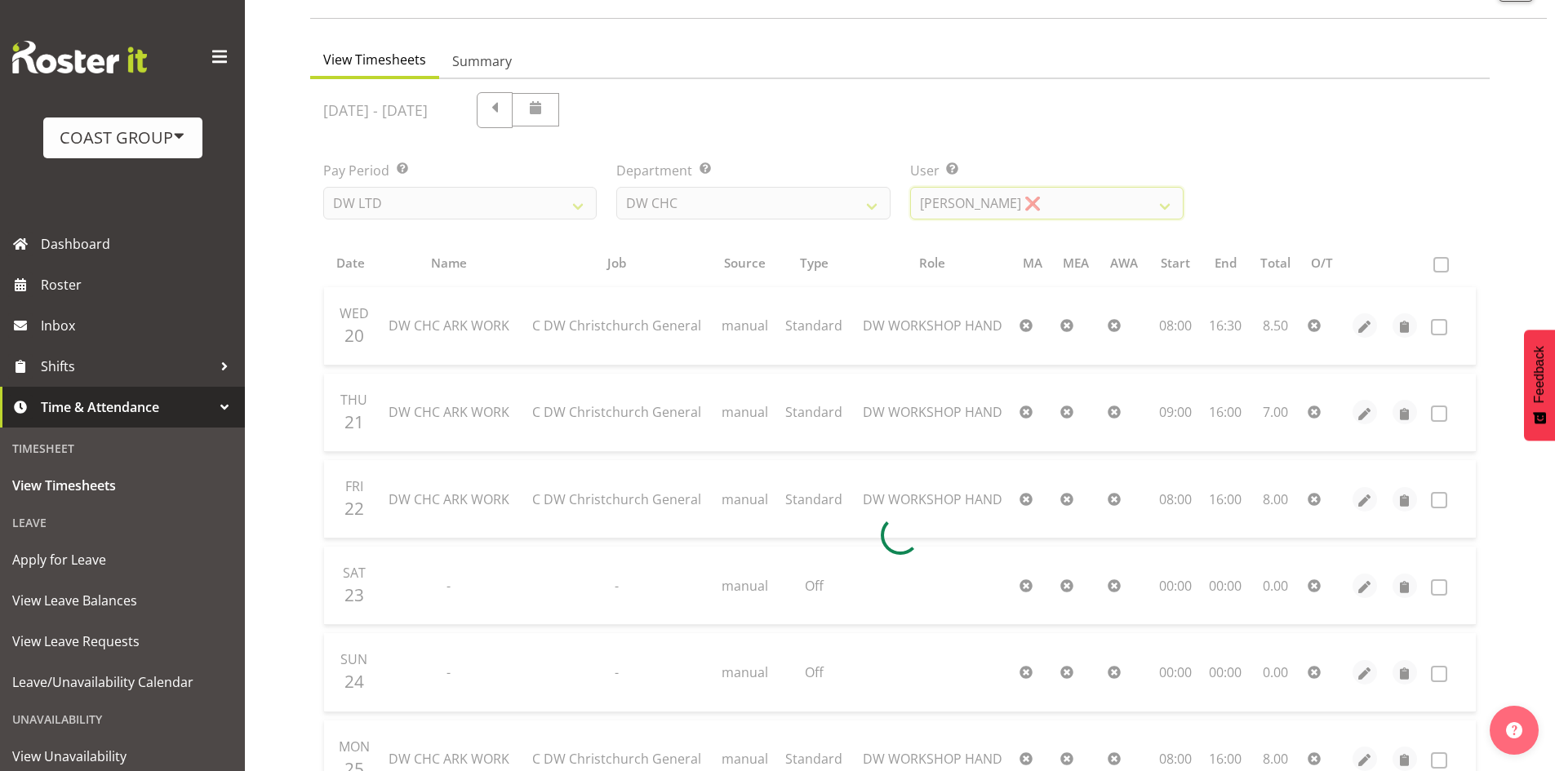
scroll to position [44, 0]
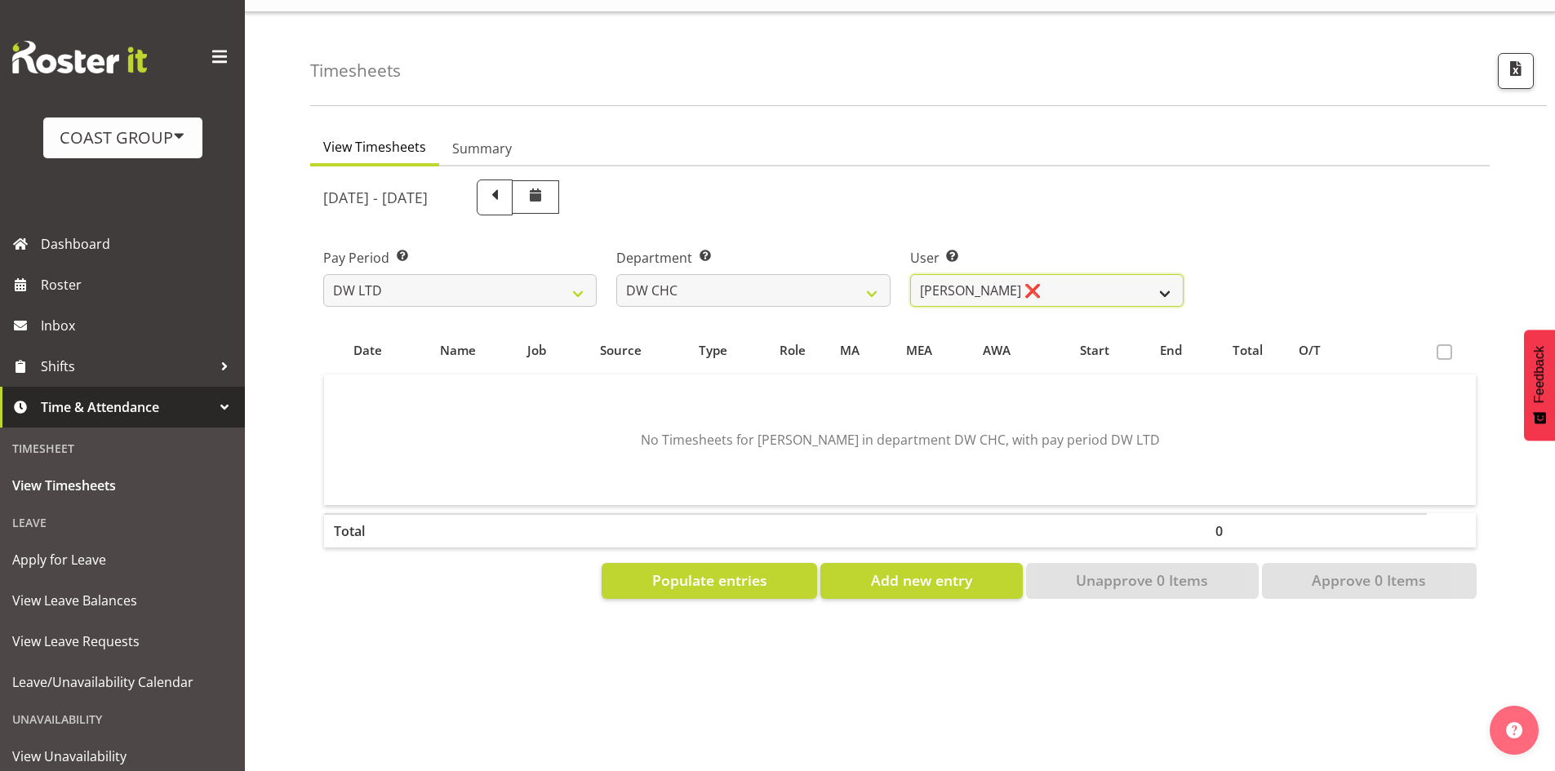
click at [1106, 279] on select "Ambrose Hills-Simonsen ❌ Brad Tweedy ❌ Bryan Humprhries ❌ Callum Jack O'Leary S…" at bounding box center [1046, 290] width 273 height 33
click at [910, 274] on select "Ambrose Hills-Simonsen ❌ Brad Tweedy ❌ Bryan Humprhries ❌ Callum Jack O'Leary S…" at bounding box center [1046, 290] width 273 height 33
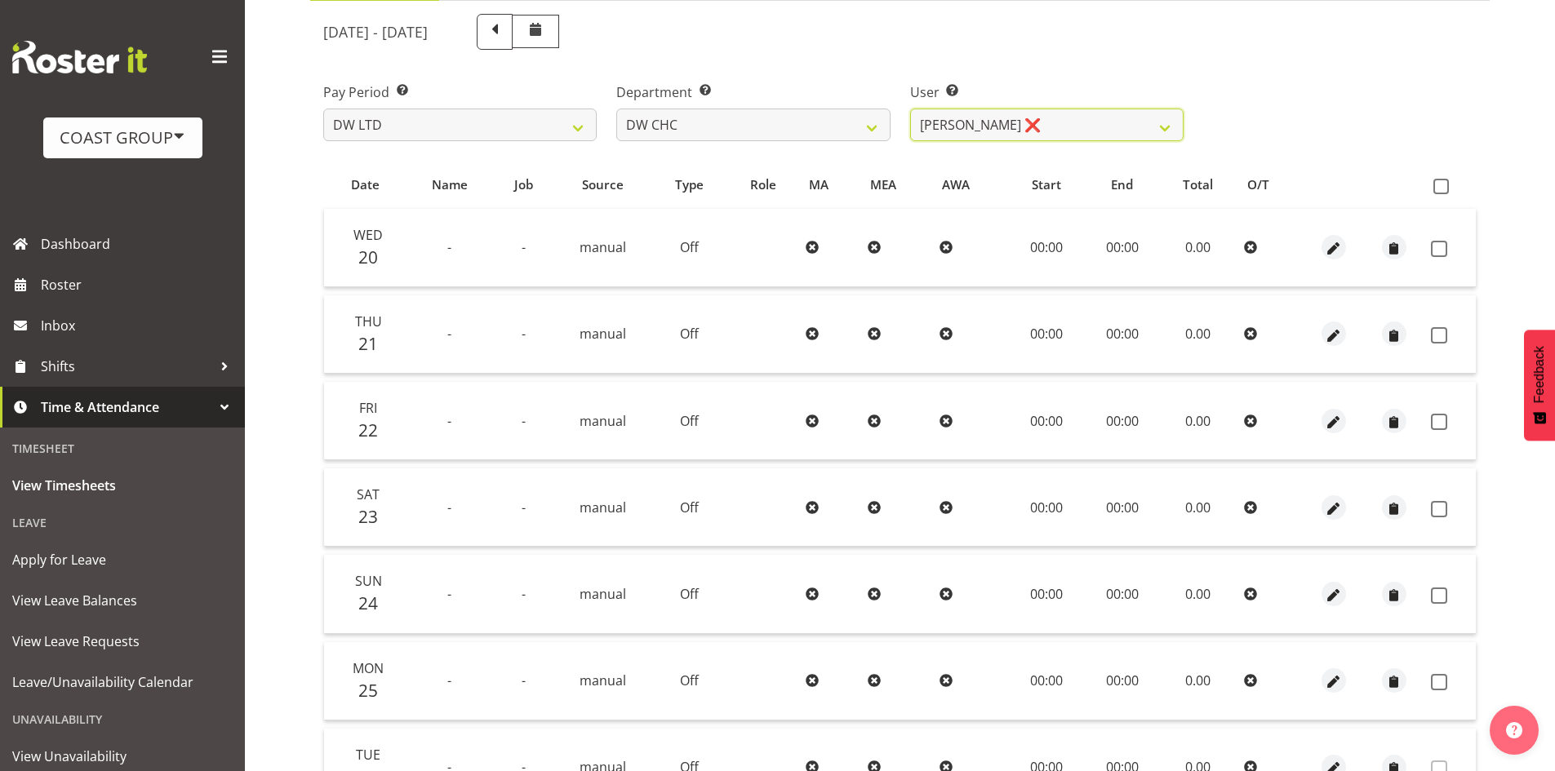
scroll to position [119, 0]
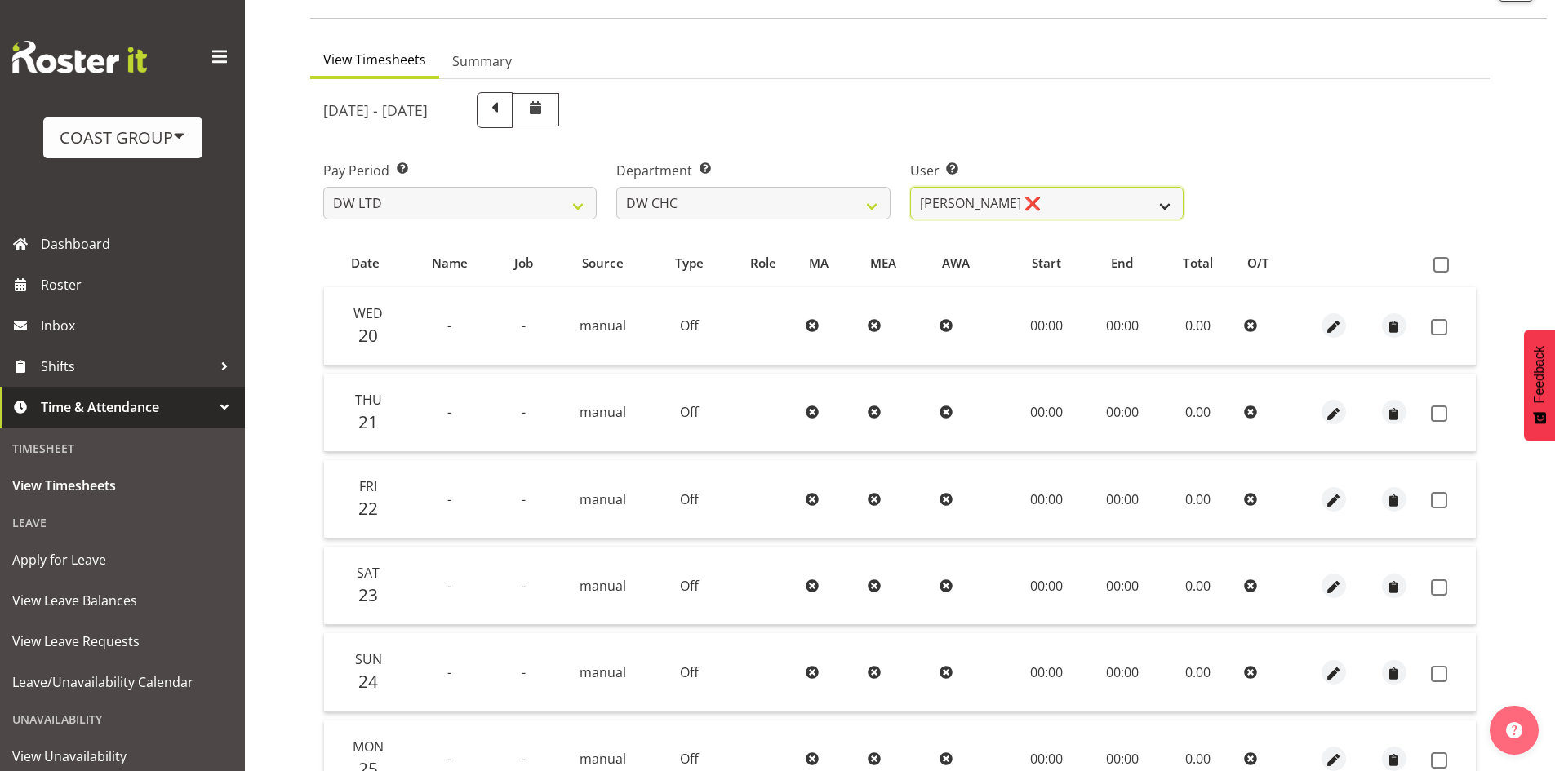
click at [1113, 189] on select "Ambrose Hills-Simonsen ❌ Brad Tweedy ❌ Bryan Humprhries ❌ Callum Jack O'Leary S…" at bounding box center [1046, 203] width 273 height 33
click at [910, 187] on select "Ambrose Hills-Simonsen ❌ Brad Tweedy ❌ Bryan Humprhries ❌ Callum Jack O'Leary S…" at bounding box center [1046, 203] width 273 height 33
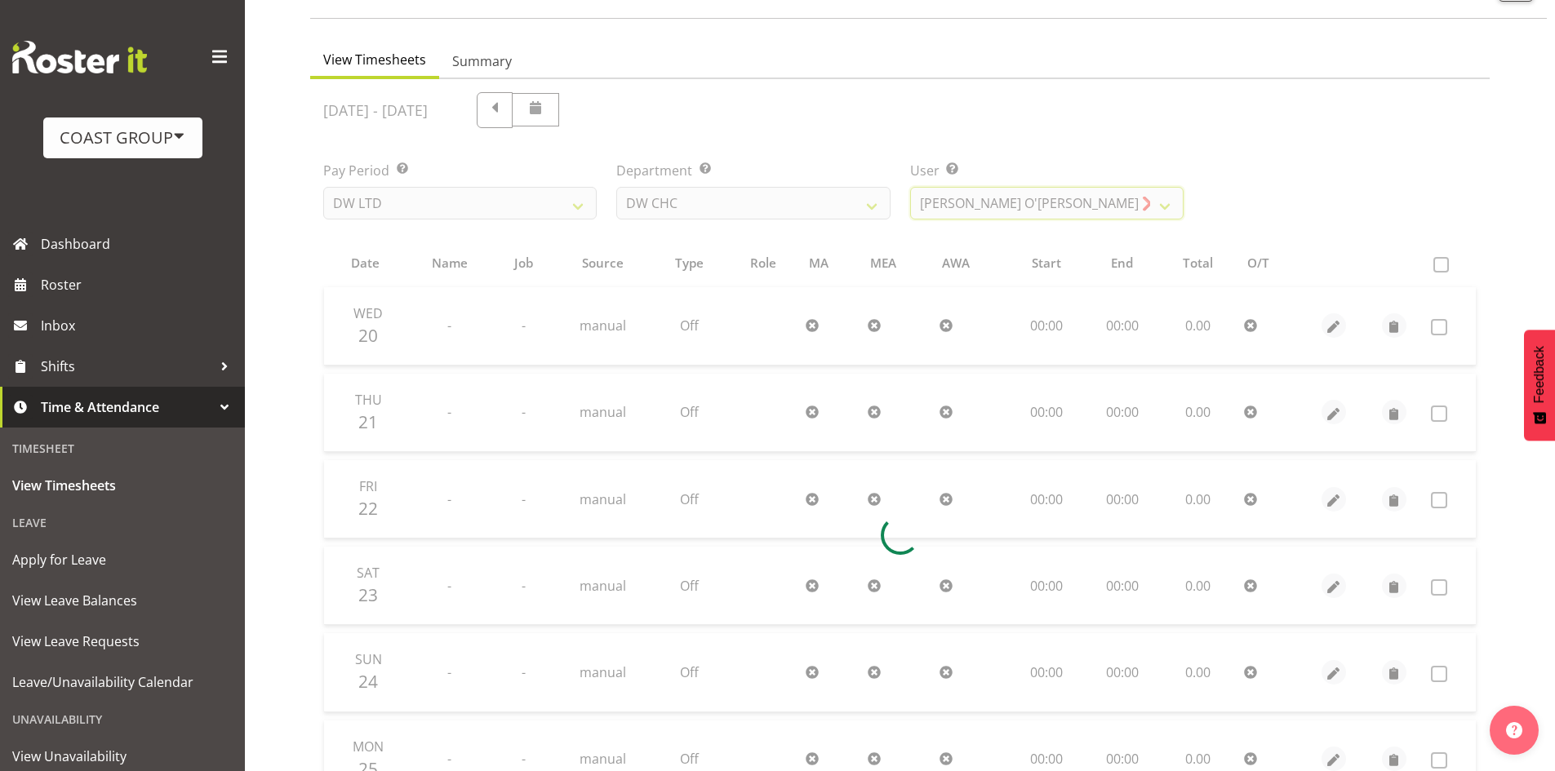
scroll to position [44, 0]
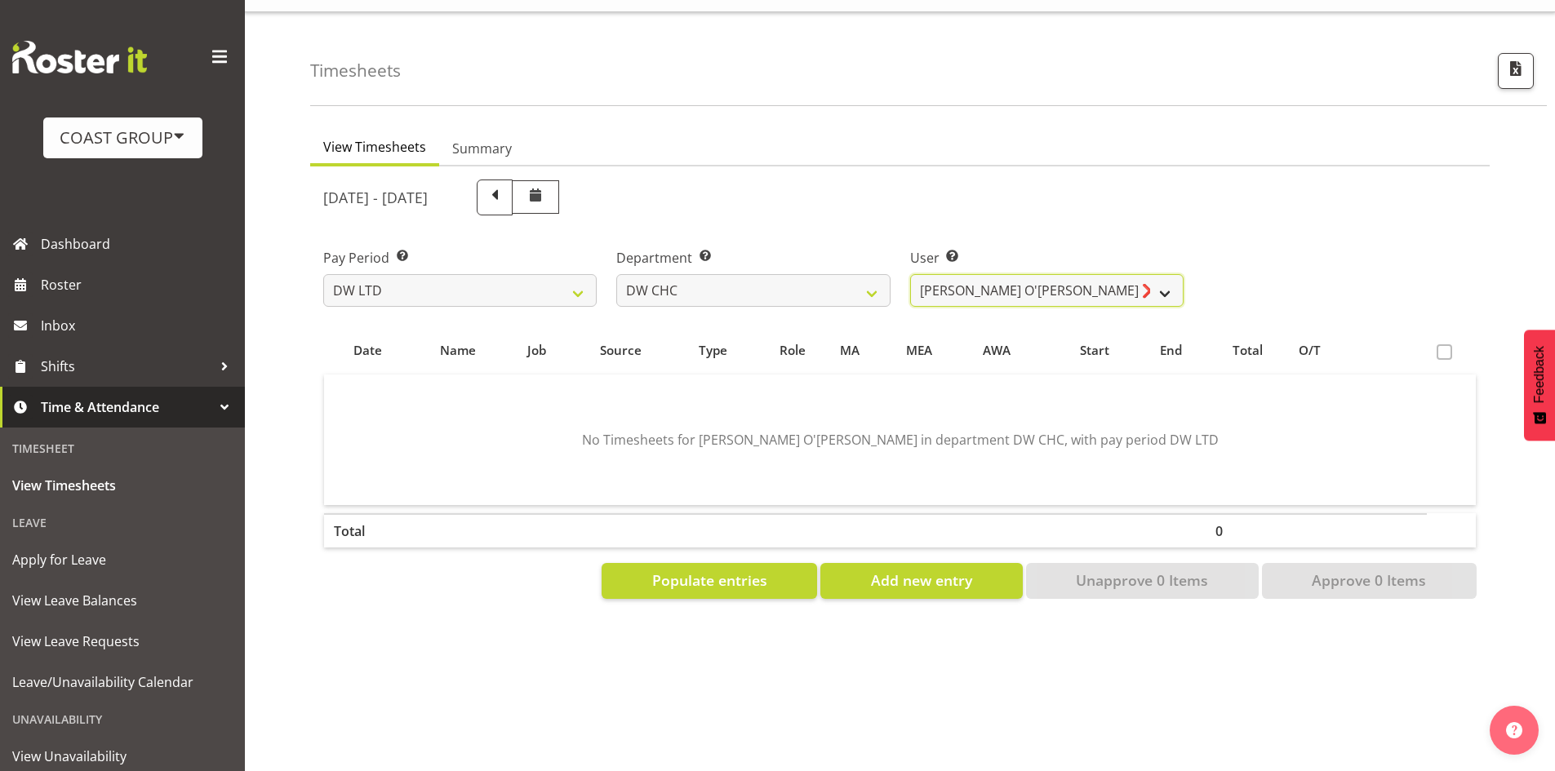
click at [1084, 277] on select "Ambrose Hills-Simonsen ❌ Brad Tweedy ❌ Bryan Humprhries ❌ Callum Jack O'Leary S…" at bounding box center [1046, 290] width 273 height 33
click at [910, 274] on select "Ambrose Hills-Simonsen ❌ Brad Tweedy ❌ Bryan Humprhries ❌ Callum Jack O'Leary S…" at bounding box center [1046, 290] width 273 height 33
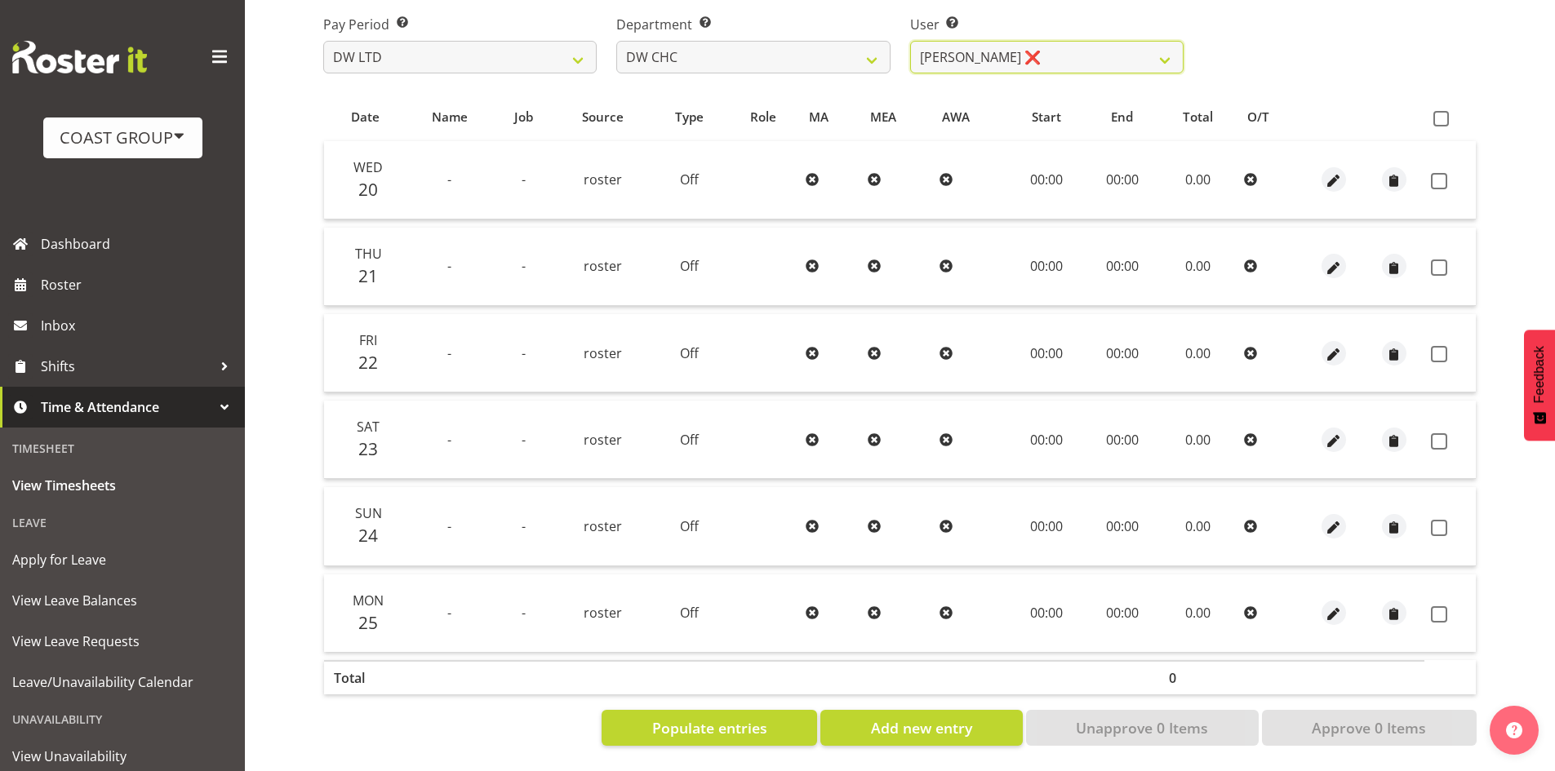
scroll to position [278, 0]
click at [1135, 54] on select "Ambrose Hills-Simonsen ❌ Brad Tweedy ❌ Bryan Humprhries ❌ Callum Jack O'Leary S…" at bounding box center [1046, 57] width 273 height 33
click at [910, 41] on select "Ambrose Hills-Simonsen ❌ Brad Tweedy ❌ Bryan Humprhries ❌ Callum Jack O'Leary S…" at bounding box center [1046, 57] width 273 height 33
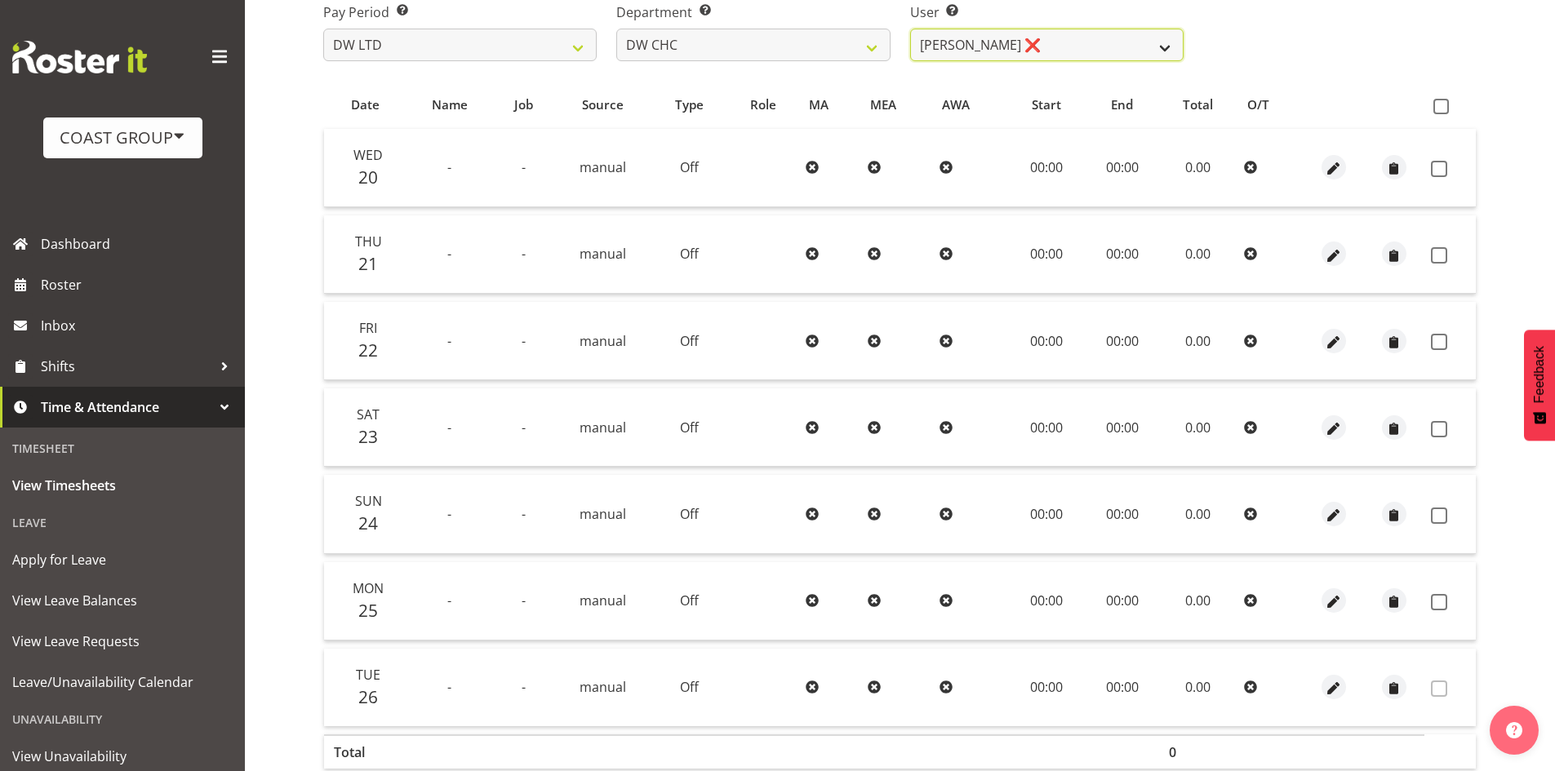
click at [1093, 51] on select "Ambrose Hills-Simonsen ❌ Brad Tweedy ❌ Bryan Humprhries ❌ Callum Jack O'Leary S…" at bounding box center [1046, 45] width 273 height 33
click at [910, 29] on select "Ambrose Hills-Simonsen ❌ Brad Tweedy ❌ Bryan Humprhries ❌ Callum Jack O'Leary S…" at bounding box center [1046, 45] width 273 height 33
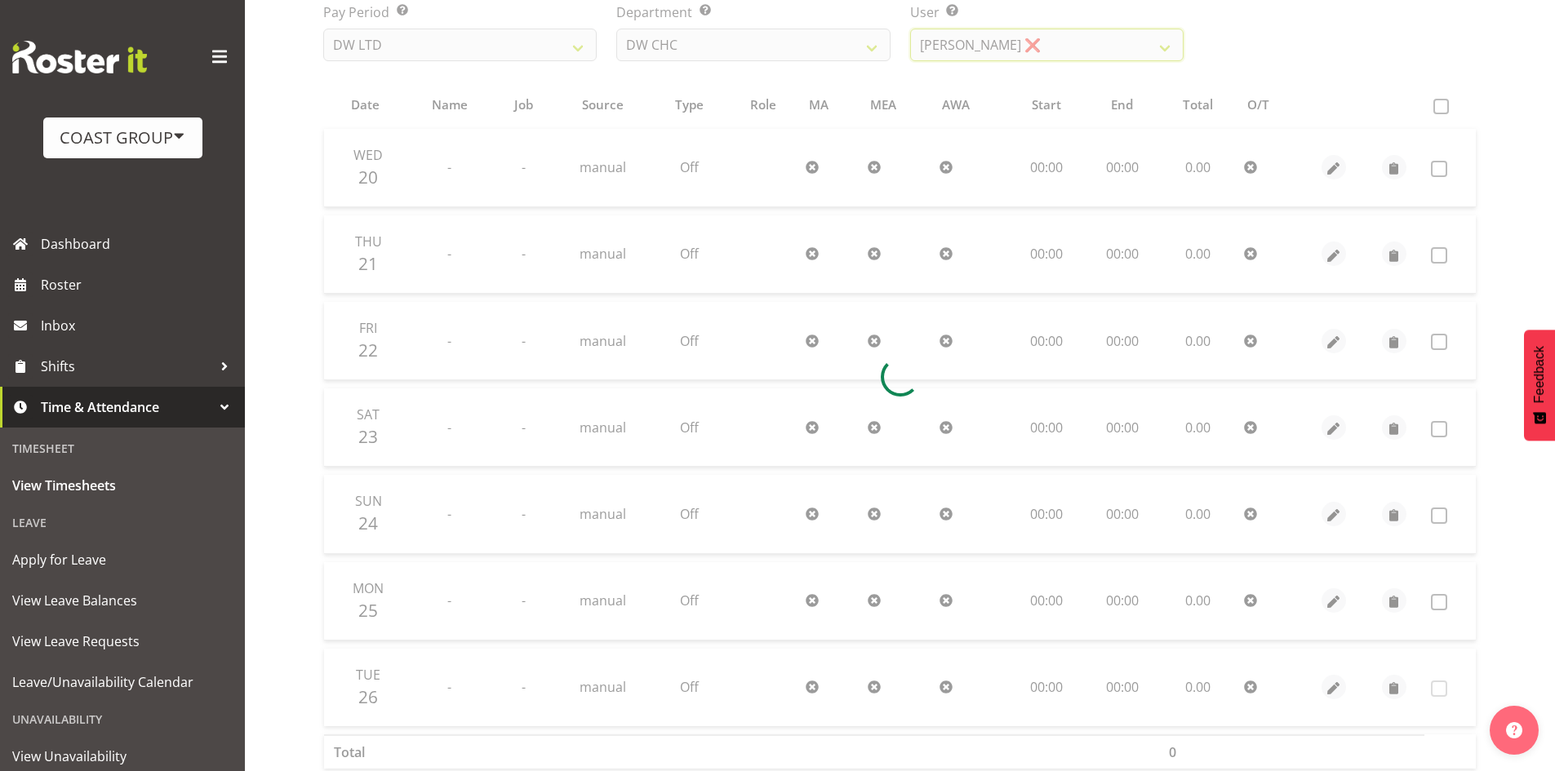
scroll to position [44, 0]
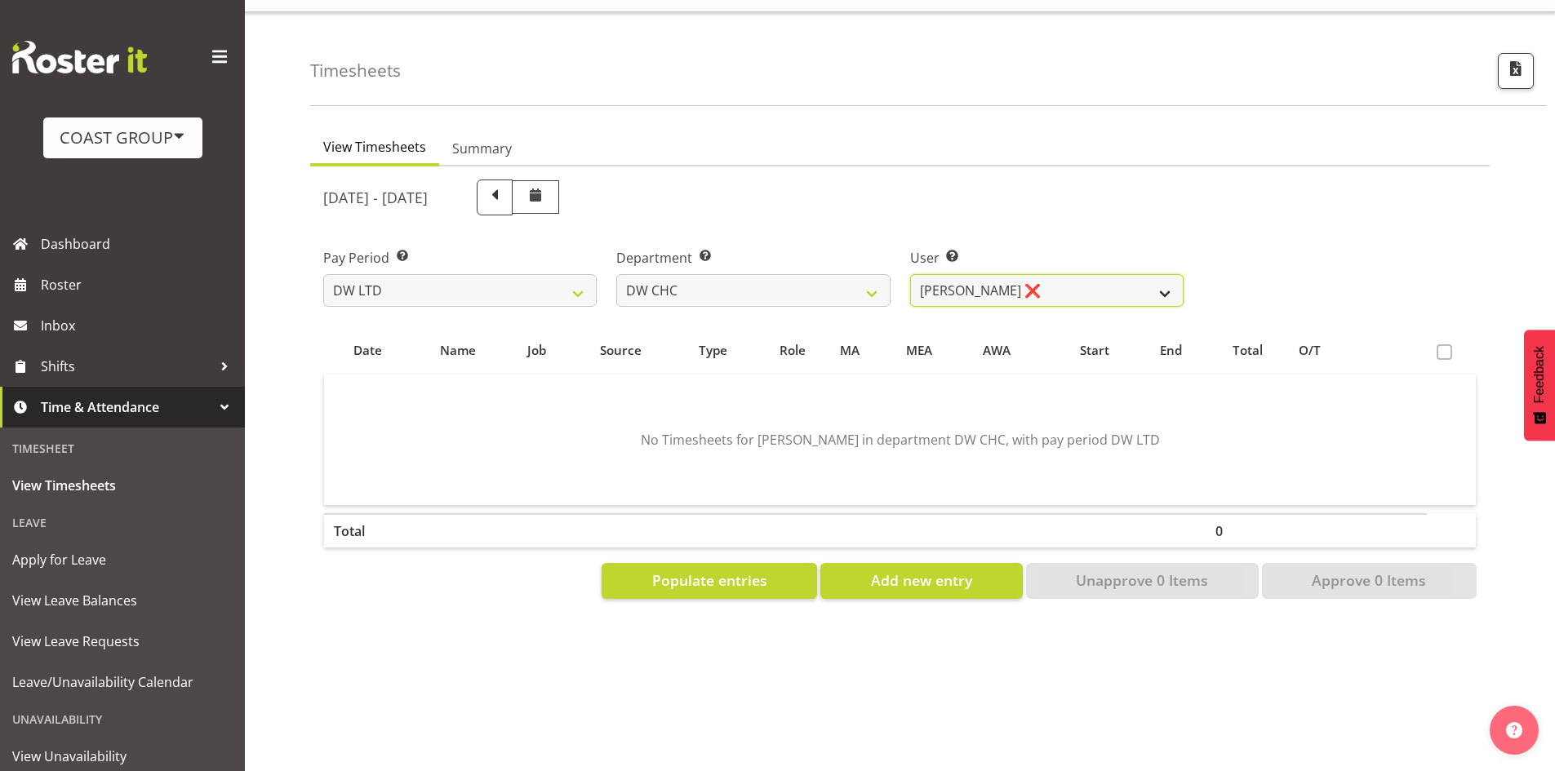
click at [1061, 277] on select "Ambrose Hills-Simonsen ❌ Brad Tweedy ❌ Bryan Humprhries ❌ Callum Jack O'Leary S…" at bounding box center [1046, 290] width 273 height 33
select select "3865"
click at [910, 274] on select "Ambrose Hills-Simonsen ❌ Brad Tweedy ❌ Bryan Humprhries ❌ Callum Jack O'Leary S…" at bounding box center [1046, 290] width 273 height 33
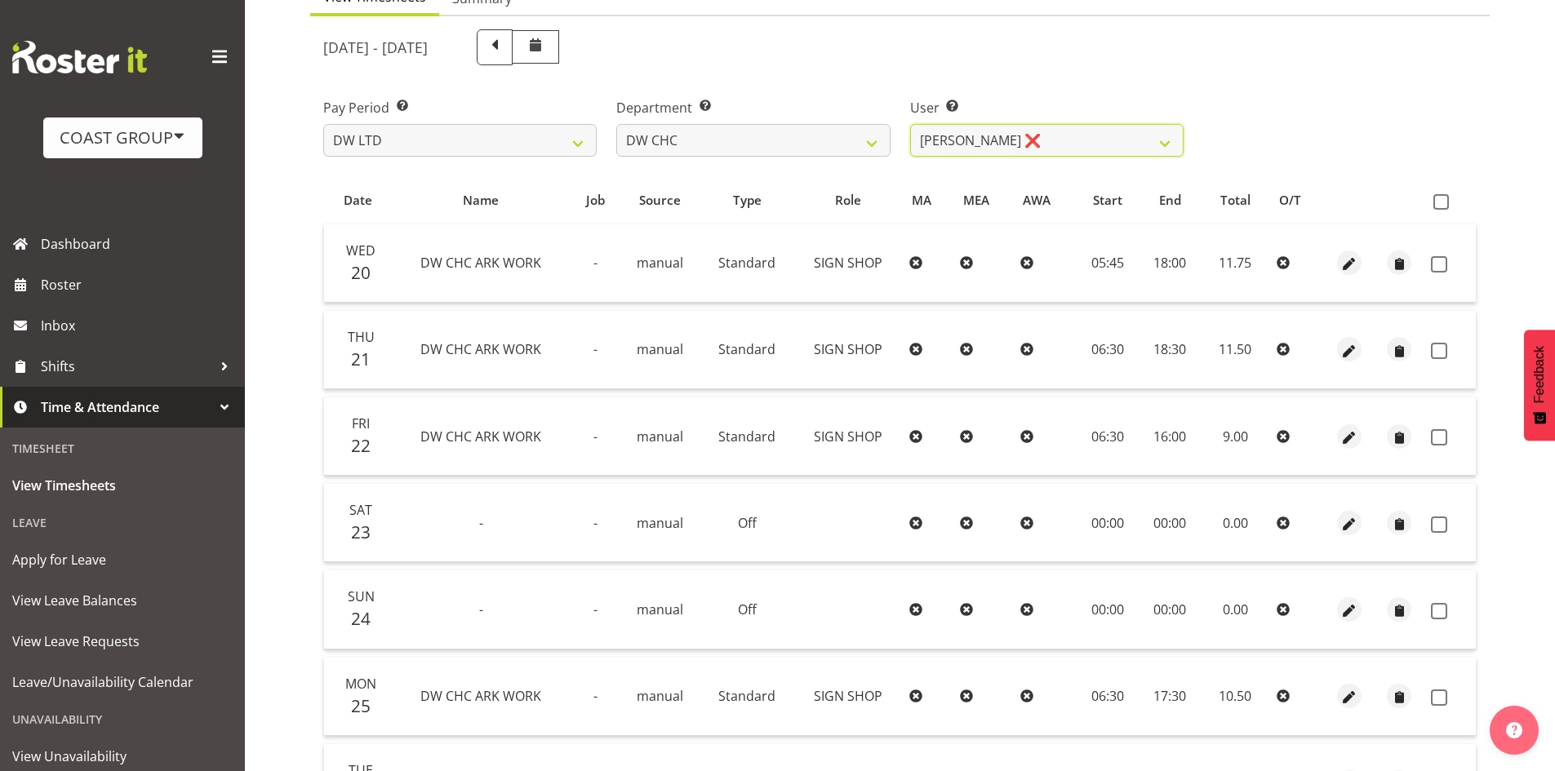
scroll to position [38, 0]
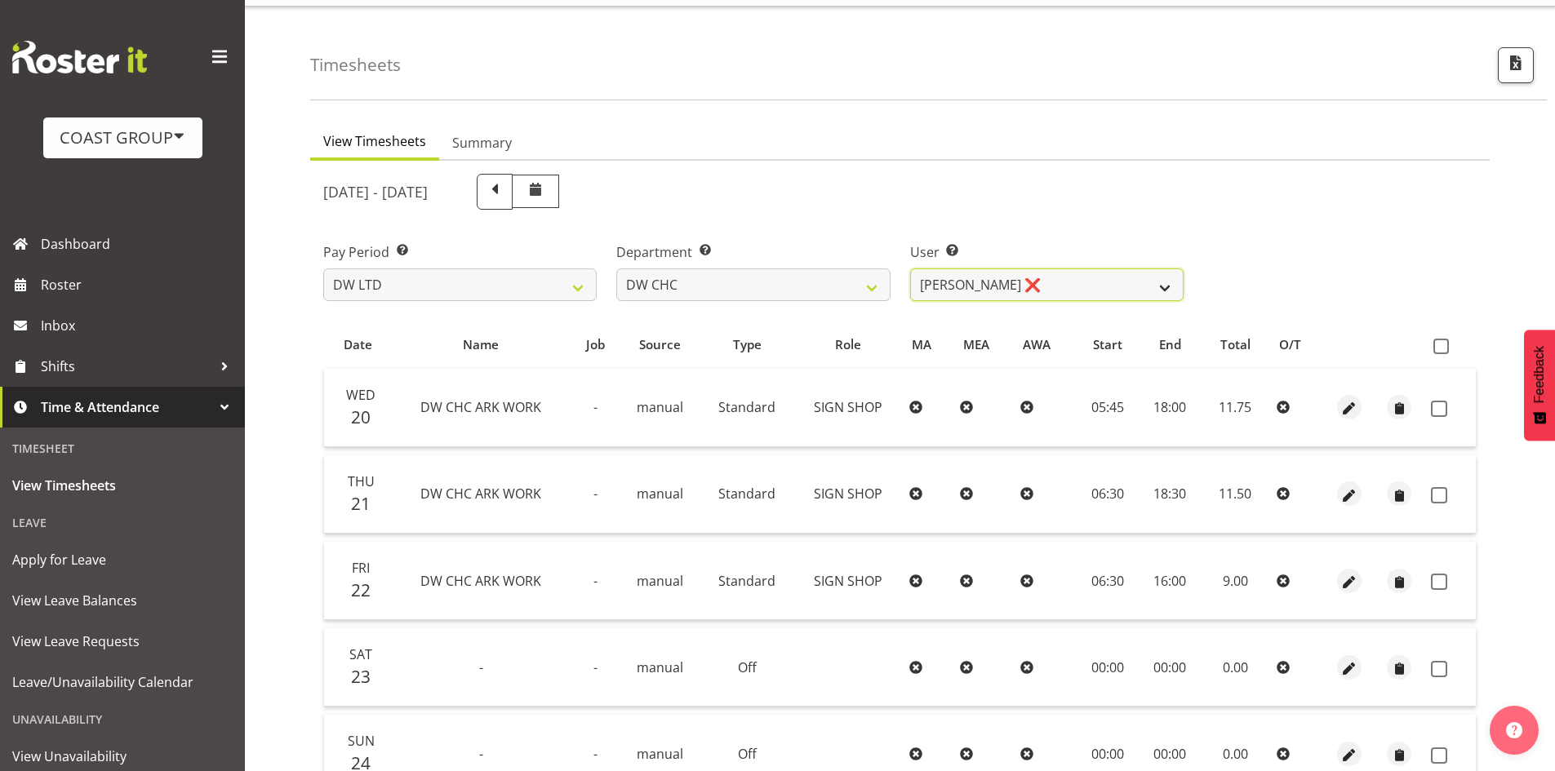
click at [1082, 288] on select "Ambrose Hills-Simonsen ❌ Brad Tweedy ❌ Bryan Humprhries ❌ Callum Jack O'Leary S…" at bounding box center [1046, 285] width 273 height 33
click at [754, 291] on select "DW AKL DW AKL ACCOUNTS/OFFICE DW AKL DESIGN DW AKL PRODUCTION DW CHC DW CHC DES…" at bounding box center [752, 285] width 273 height 33
